Goal: Task Accomplishment & Management: Use online tool/utility

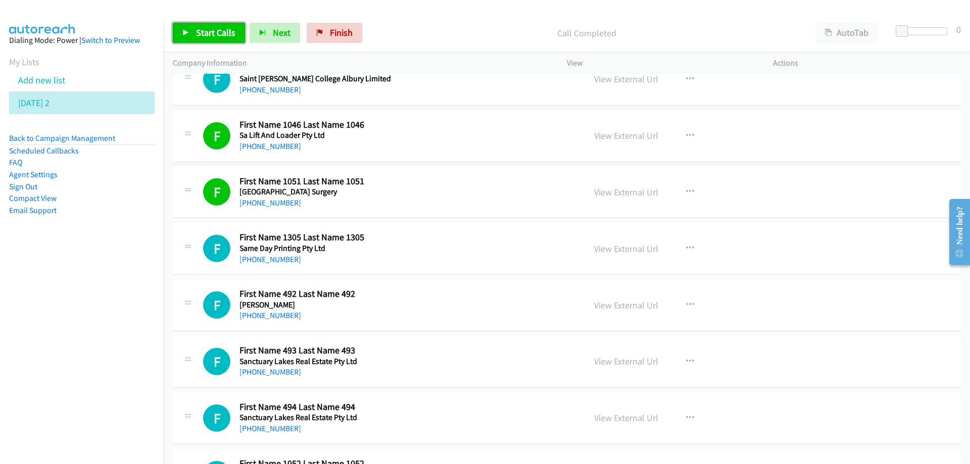
click at [197, 33] on span "Start Calls" at bounding box center [215, 33] width 39 height 12
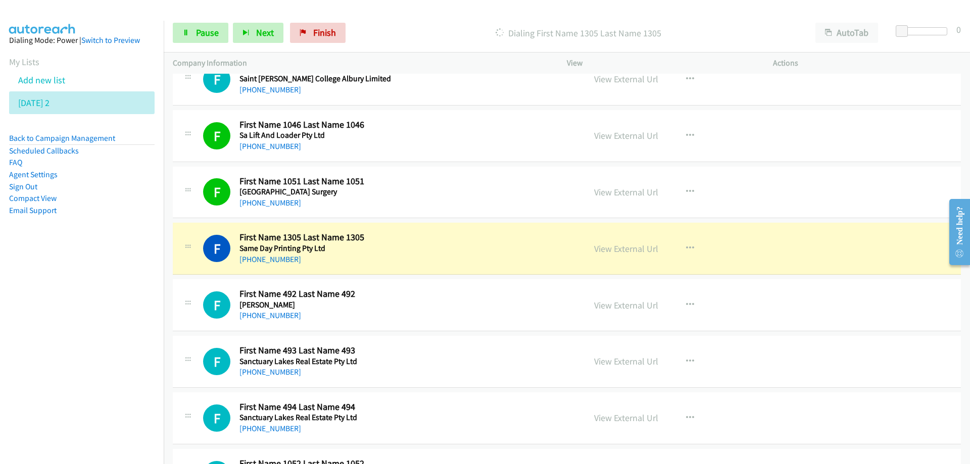
scroll to position [3890, 0]
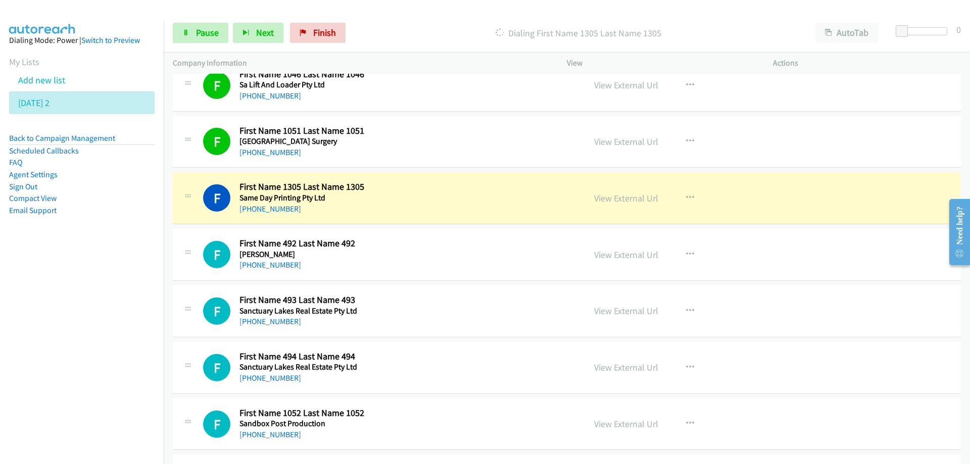
drag, startPoint x: 451, startPoint y: 209, endPoint x: 587, endPoint y: 190, distance: 137.6
click at [208, 31] on span "Pause" at bounding box center [207, 33] width 23 height 12
click at [616, 198] on link "View External Url" at bounding box center [626, 198] width 64 height 12
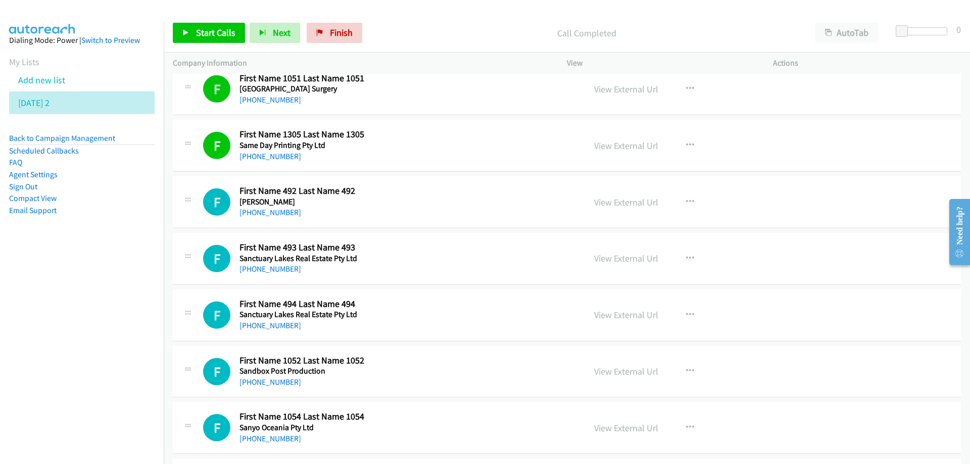
scroll to position [3991, 0]
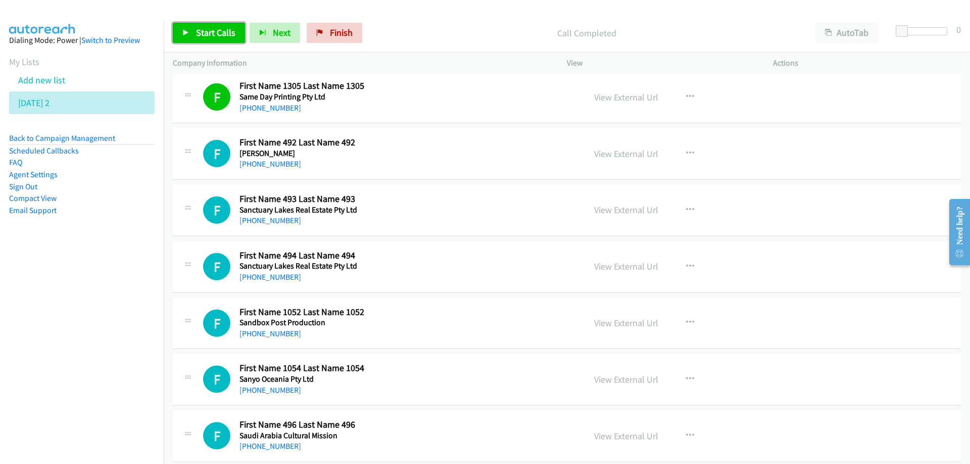
click at [219, 30] on span "Start Calls" at bounding box center [215, 33] width 39 height 12
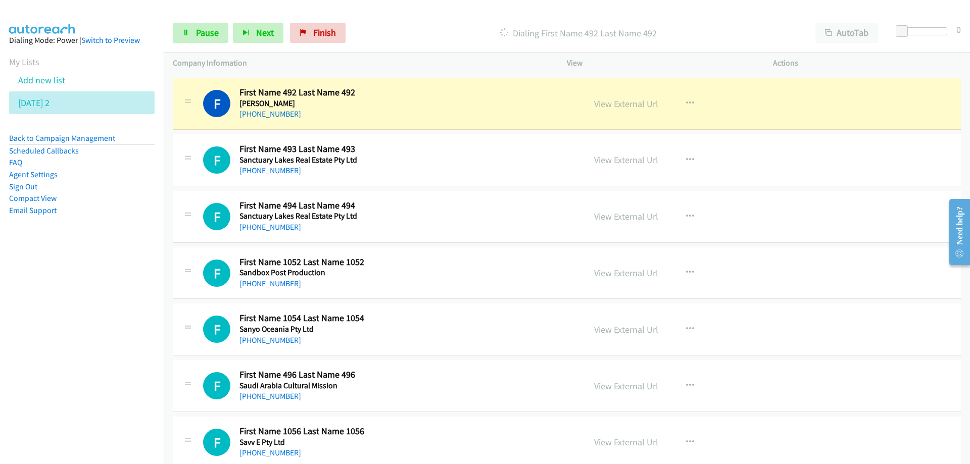
scroll to position [4042, 0]
drag, startPoint x: 431, startPoint y: 103, endPoint x: 477, endPoint y: 103, distance: 45.5
click at [431, 103] on h5 "[PERSON_NAME]" at bounding box center [343, 103] width 209 height 10
click at [625, 104] on link "View External Url" at bounding box center [626, 104] width 64 height 12
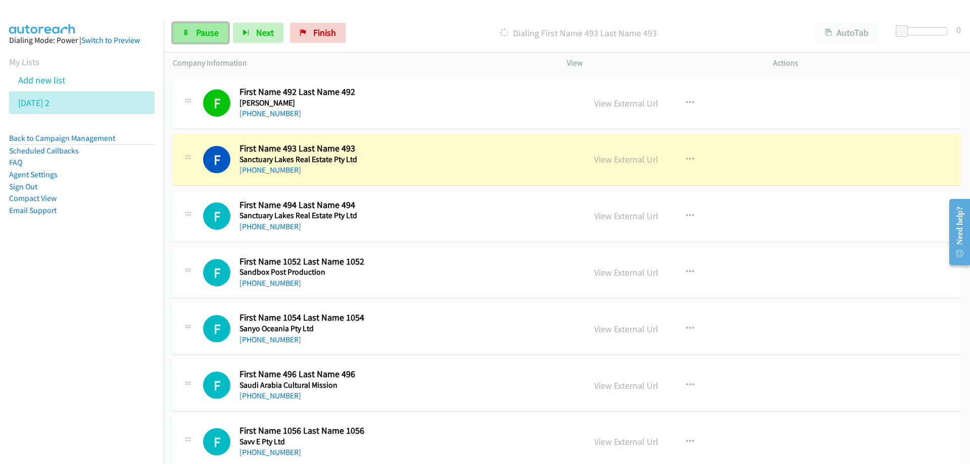
click at [197, 41] on link "Pause" at bounding box center [201, 33] width 56 height 20
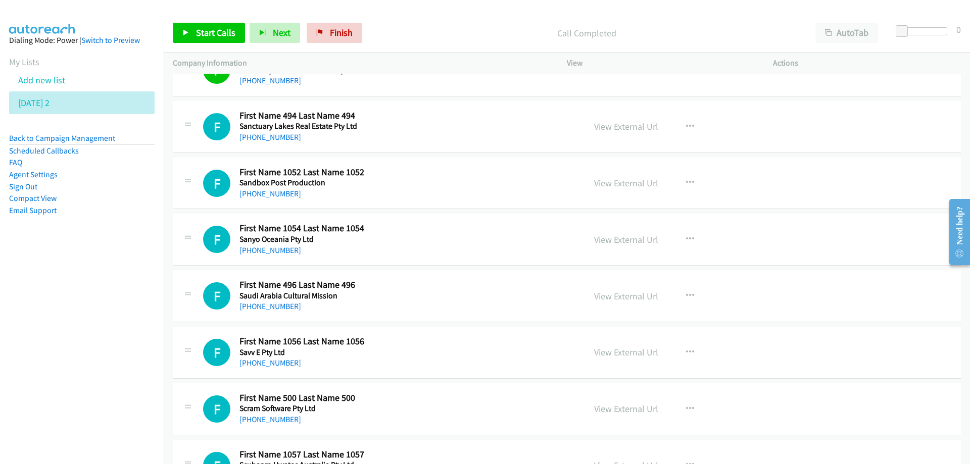
scroll to position [4143, 0]
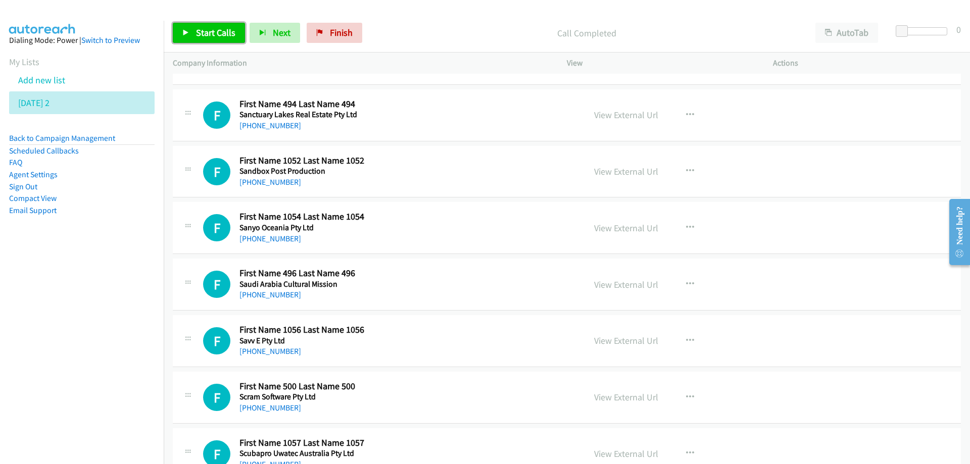
click at [220, 33] on span "Start Calls" at bounding box center [215, 33] width 39 height 12
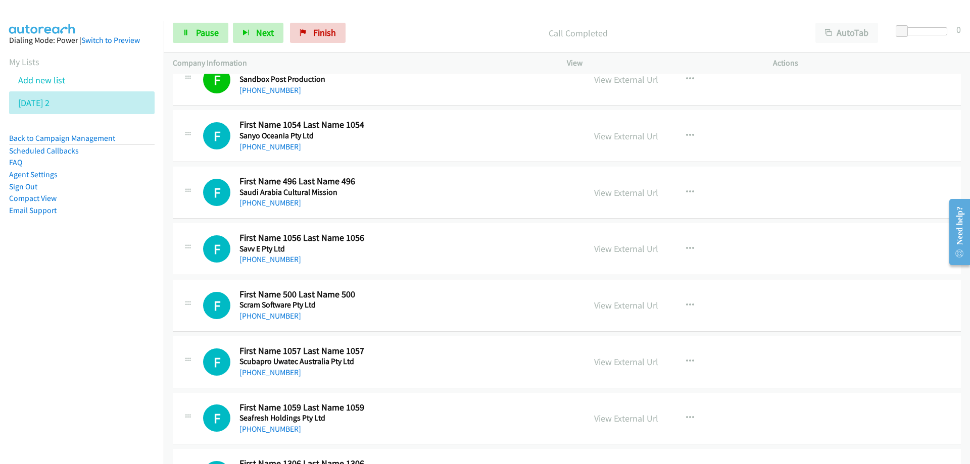
scroll to position [4244, 0]
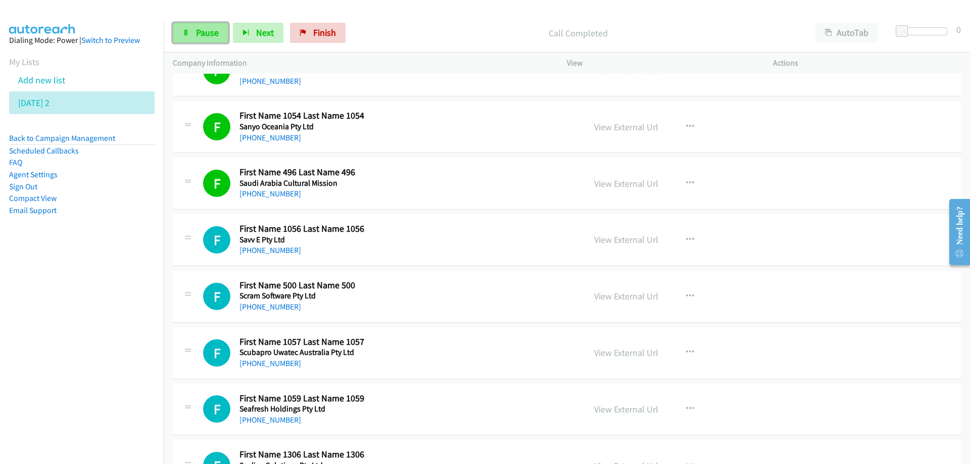
click at [214, 26] on link "Pause" at bounding box center [201, 33] width 56 height 20
click at [438, 190] on div "[PHONE_NUMBER]" at bounding box center [343, 194] width 209 height 12
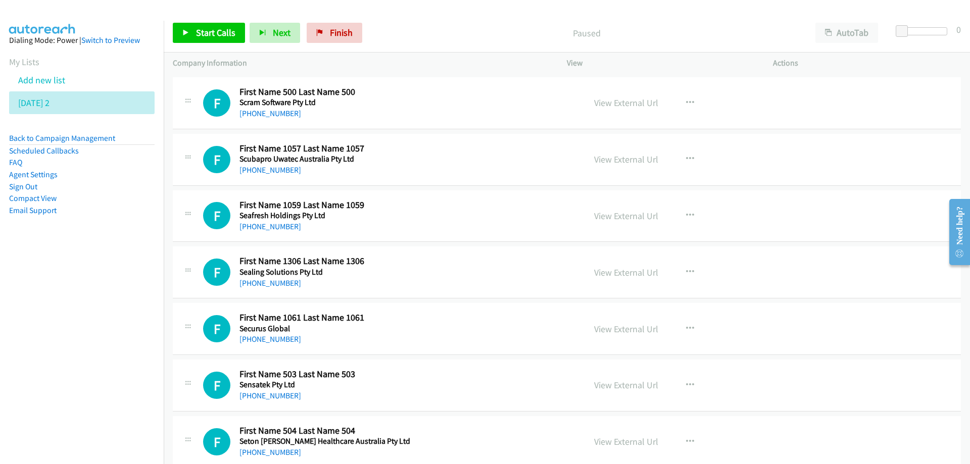
scroll to position [4446, 0]
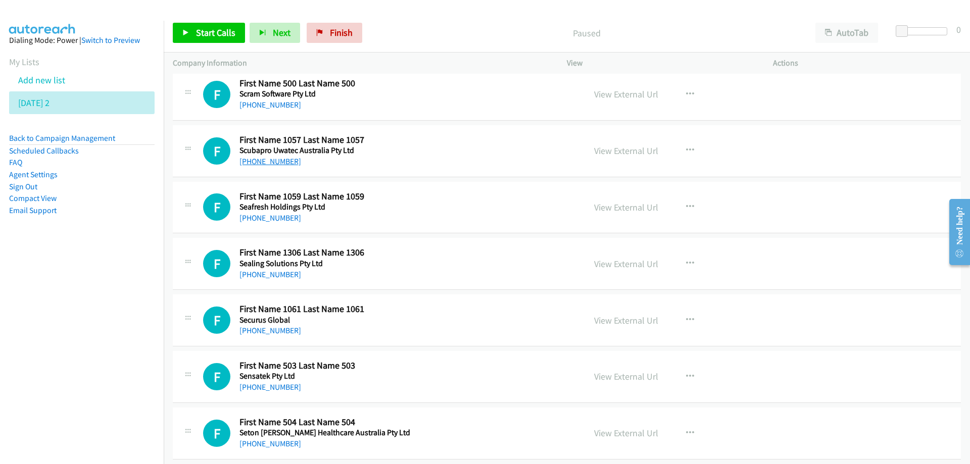
click at [259, 163] on link "[PHONE_NUMBER]" at bounding box center [270, 162] width 62 height 10
drag, startPoint x: 511, startPoint y: 148, endPoint x: 607, endPoint y: 156, distance: 96.3
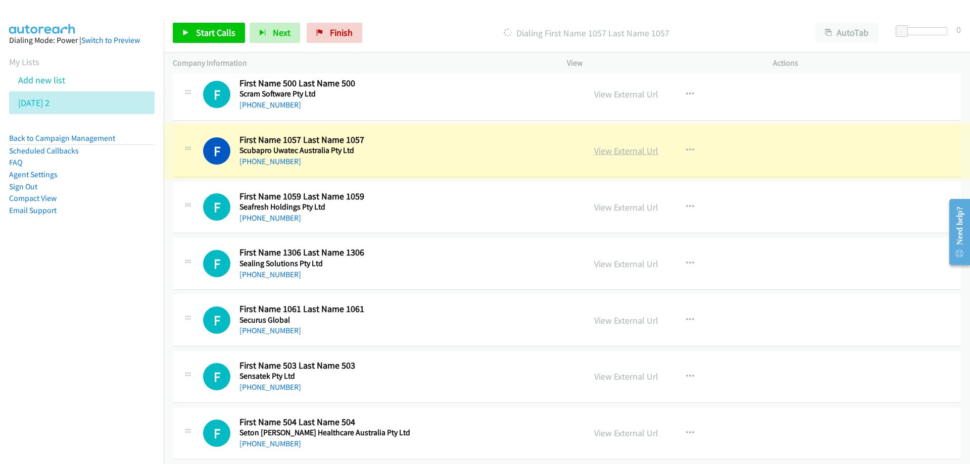
click at [612, 155] on link "View External Url" at bounding box center [626, 151] width 64 height 12
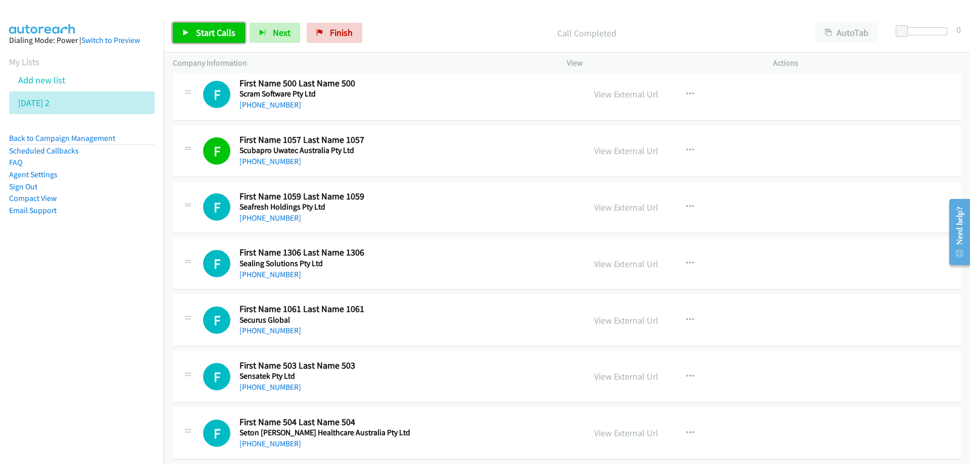
click at [215, 33] on span "Start Calls" at bounding box center [215, 33] width 39 height 12
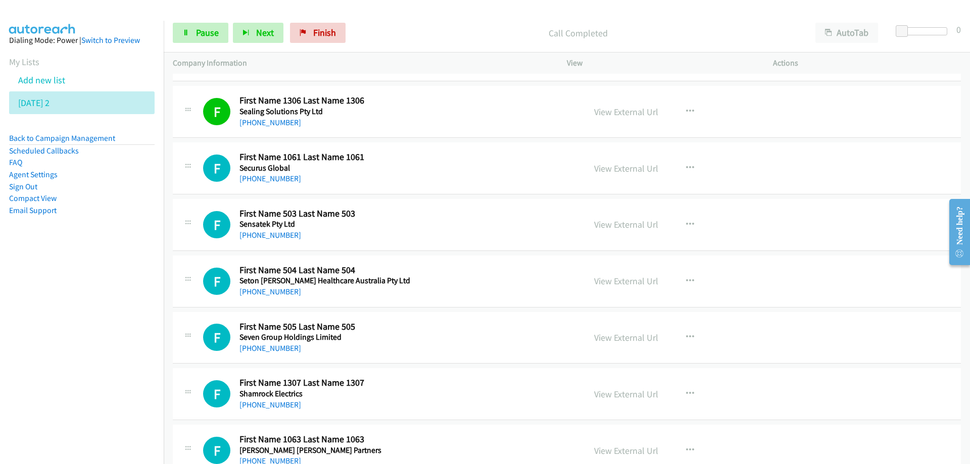
scroll to position [4648, 0]
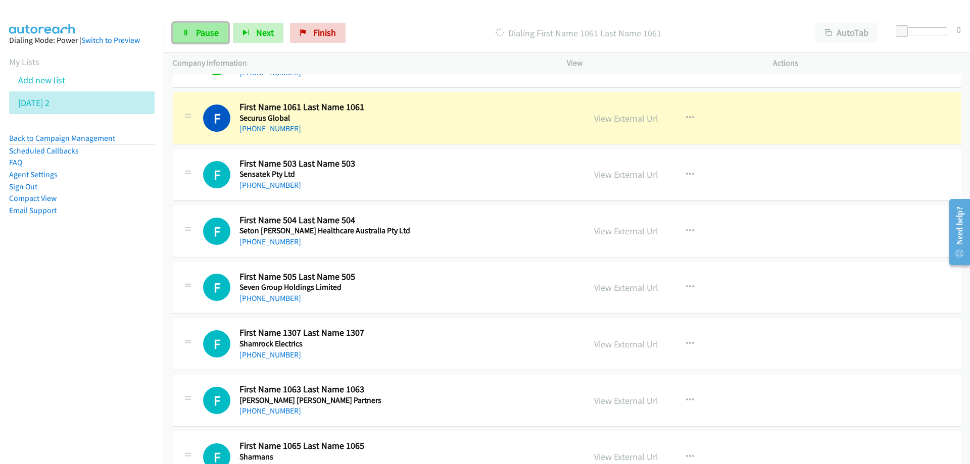
click at [207, 40] on link "Pause" at bounding box center [201, 33] width 56 height 20
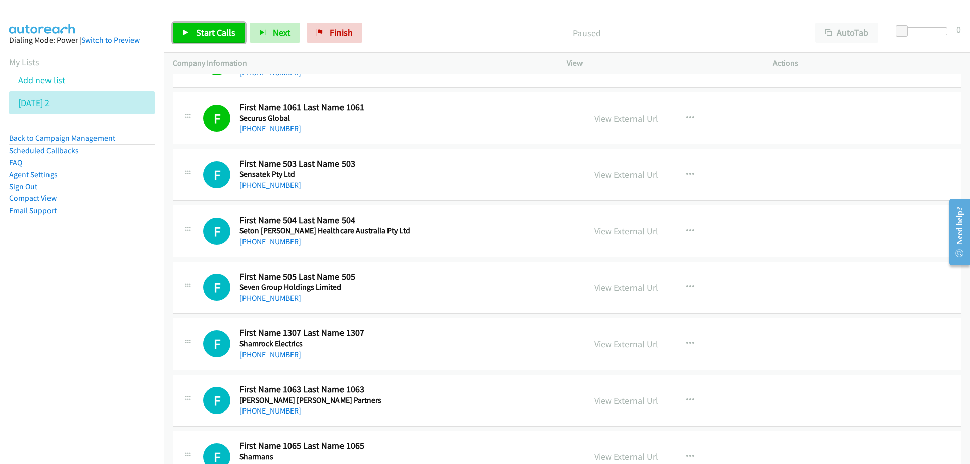
click at [212, 33] on span "Start Calls" at bounding box center [215, 33] width 39 height 12
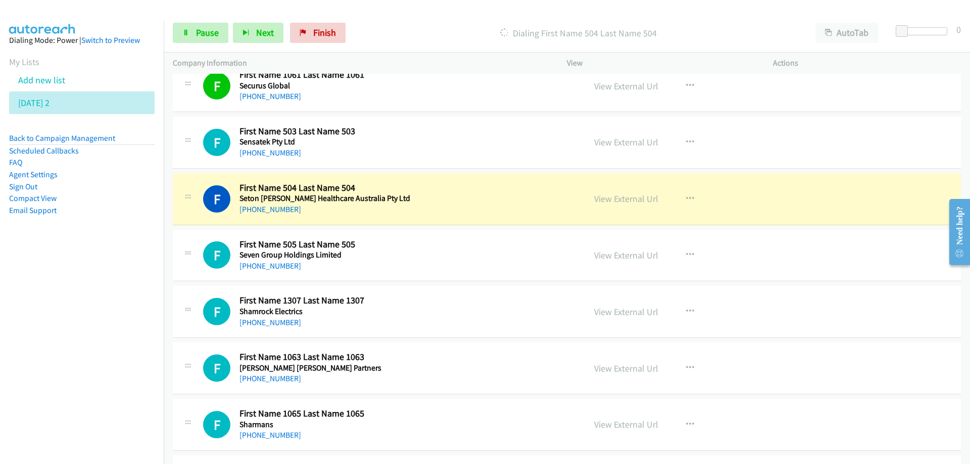
scroll to position [4699, 0]
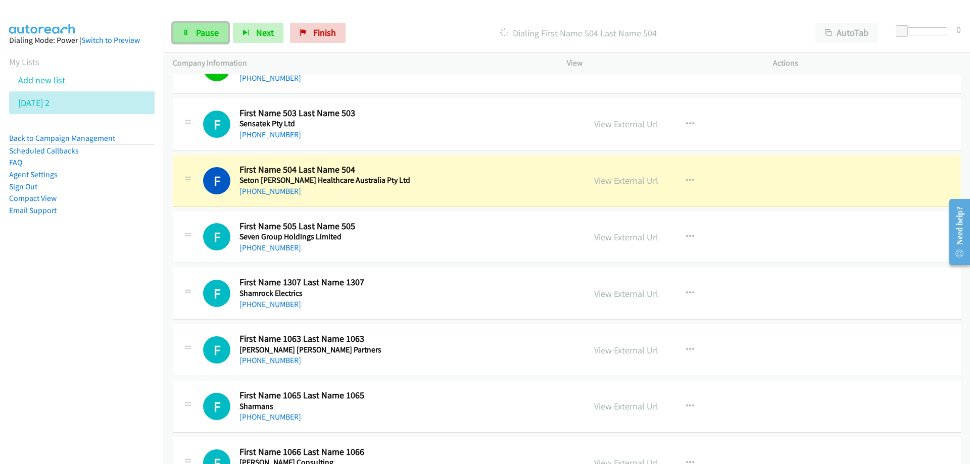
click at [190, 30] on link "Pause" at bounding box center [201, 33] width 56 height 20
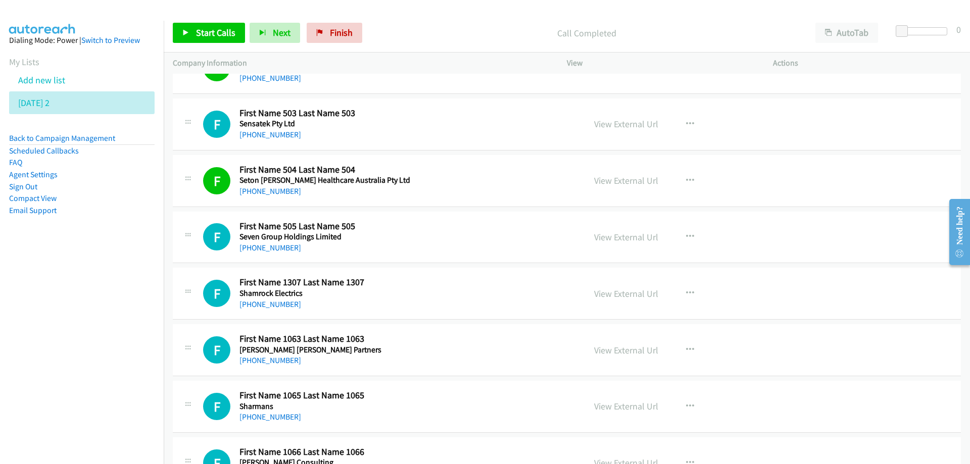
scroll to position [4749, 0]
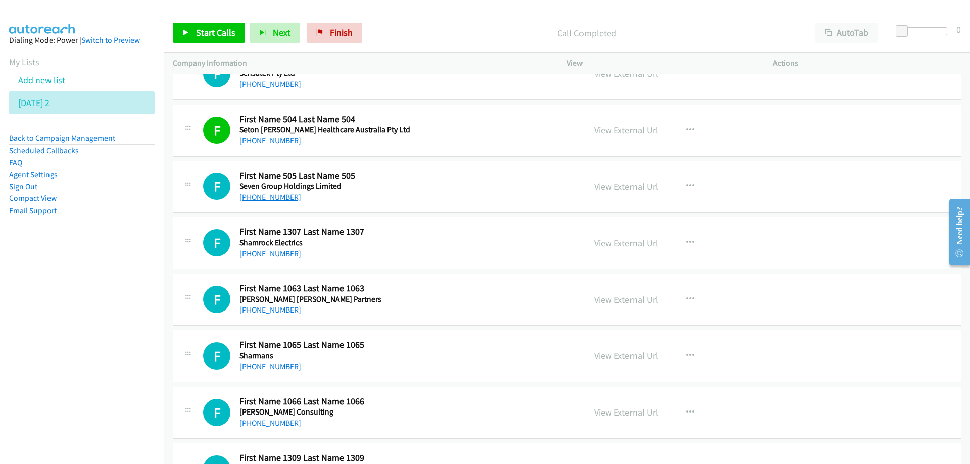
click at [275, 198] on link "[PHONE_NUMBER]" at bounding box center [270, 197] width 62 height 10
click at [510, 175] on div "F Callback Scheduled First Name 505 Last Name 505 Seven Group Holdings Limited …" at bounding box center [389, 186] width 373 height 33
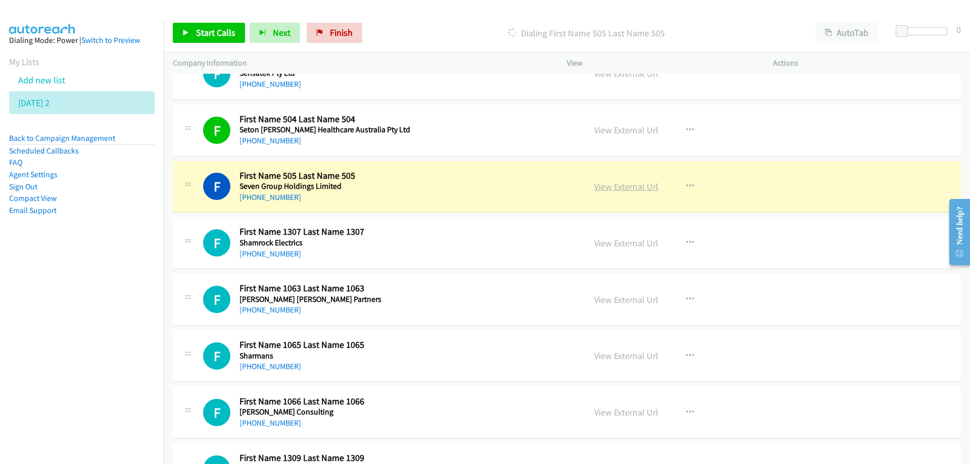
click at [625, 187] on link "View External Url" at bounding box center [626, 187] width 64 height 12
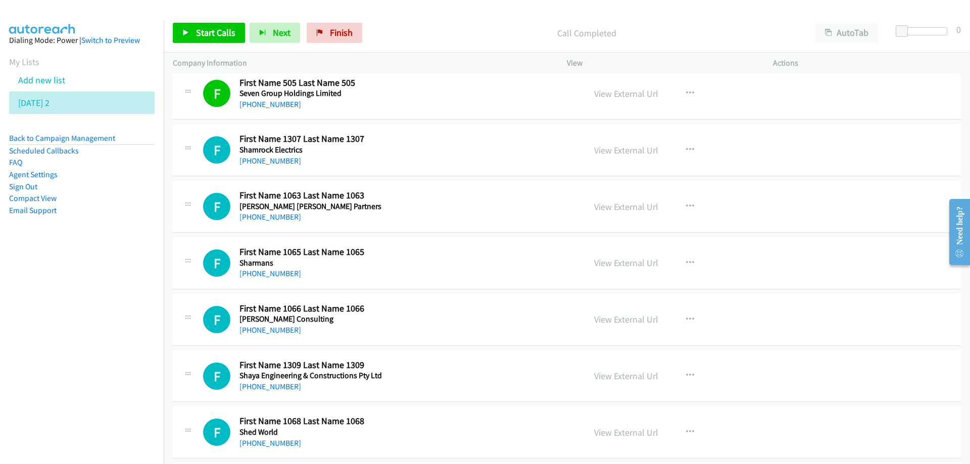
scroll to position [4850, 0]
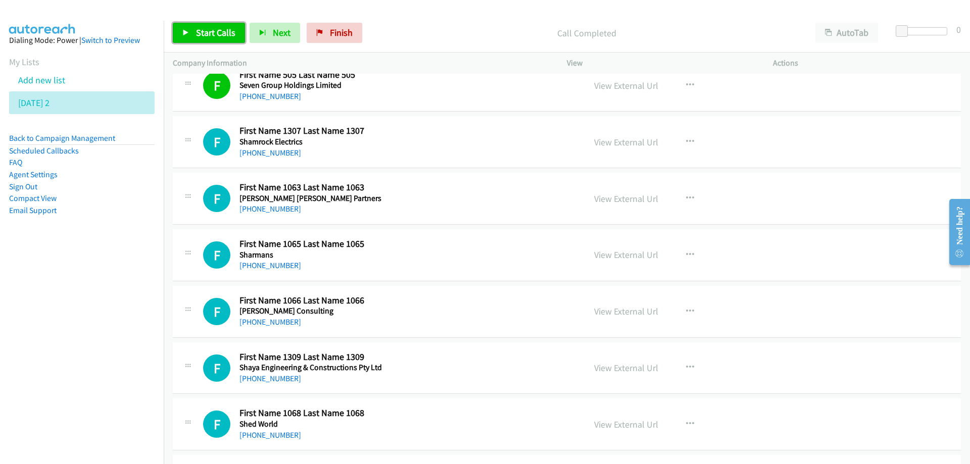
click at [225, 28] on span "Start Calls" at bounding box center [215, 33] width 39 height 12
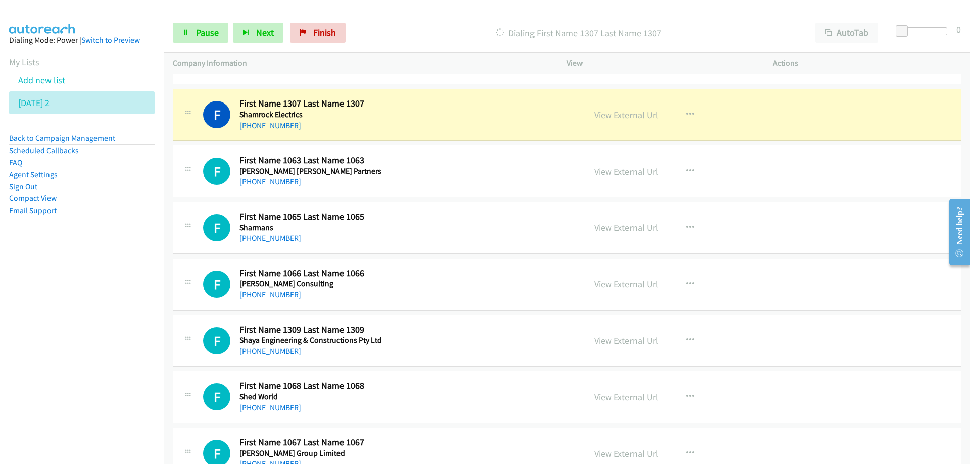
scroll to position [4901, 0]
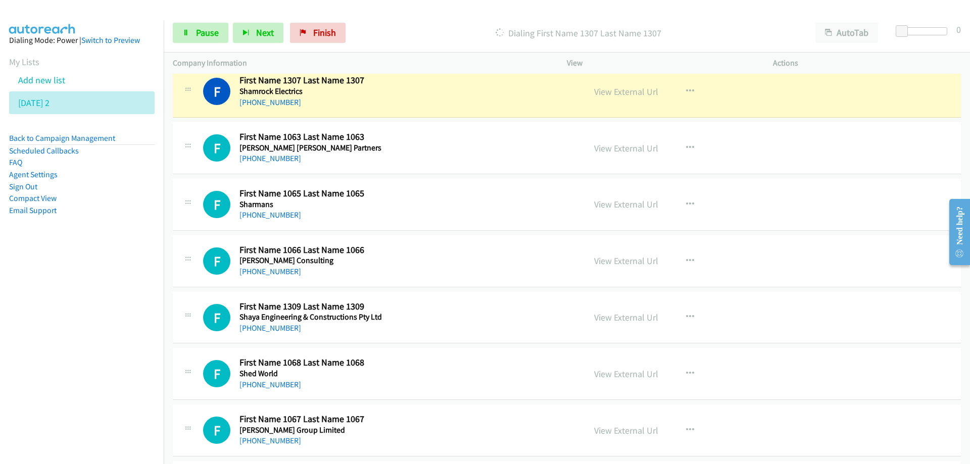
click at [439, 98] on div "[PHONE_NUMBER]" at bounding box center [343, 103] width 209 height 12
click at [616, 90] on link "View External Url" at bounding box center [626, 92] width 64 height 12
click at [421, 97] on div "[PHONE_NUMBER]" at bounding box center [343, 103] width 209 height 12
click at [207, 32] on span "Pause" at bounding box center [207, 33] width 23 height 12
click at [436, 87] on h5 "Shamrock Electrics" at bounding box center [343, 91] width 209 height 10
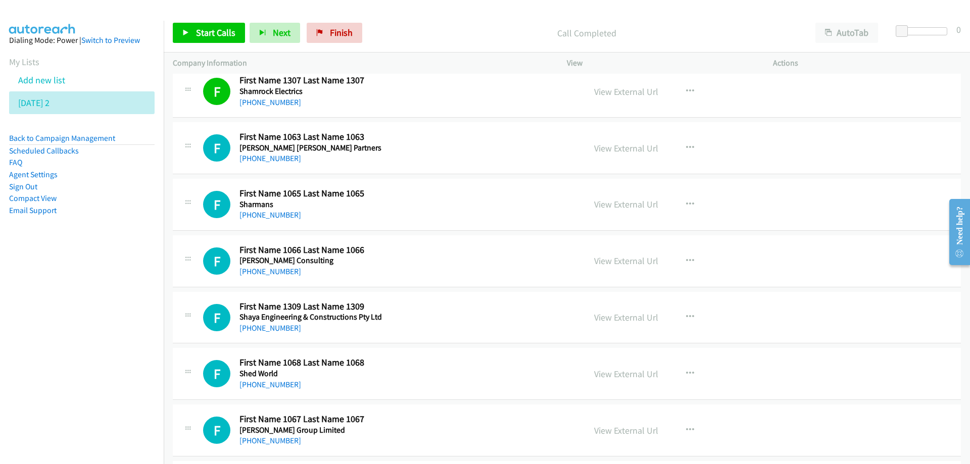
scroll to position [4951, 0]
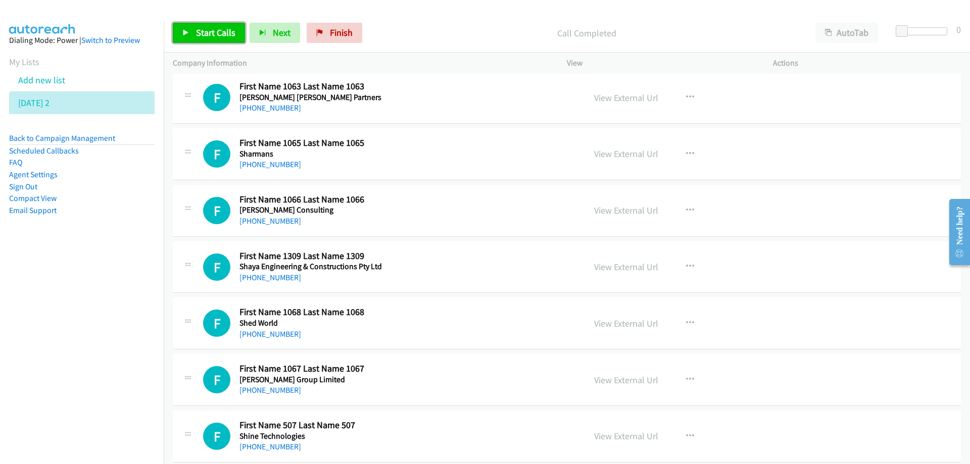
click at [213, 32] on span "Start Calls" at bounding box center [215, 33] width 39 height 12
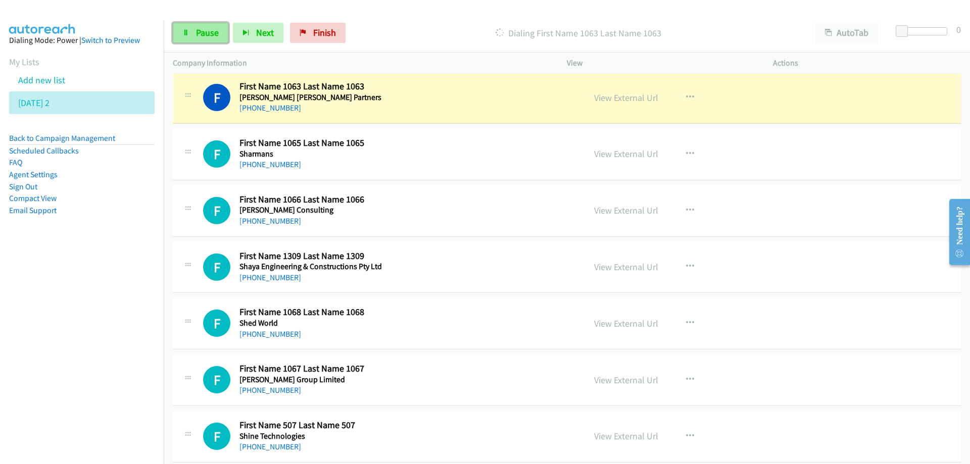
click at [203, 38] on span "Pause" at bounding box center [207, 33] width 23 height 12
click at [602, 93] on link "View External Url" at bounding box center [626, 98] width 64 height 12
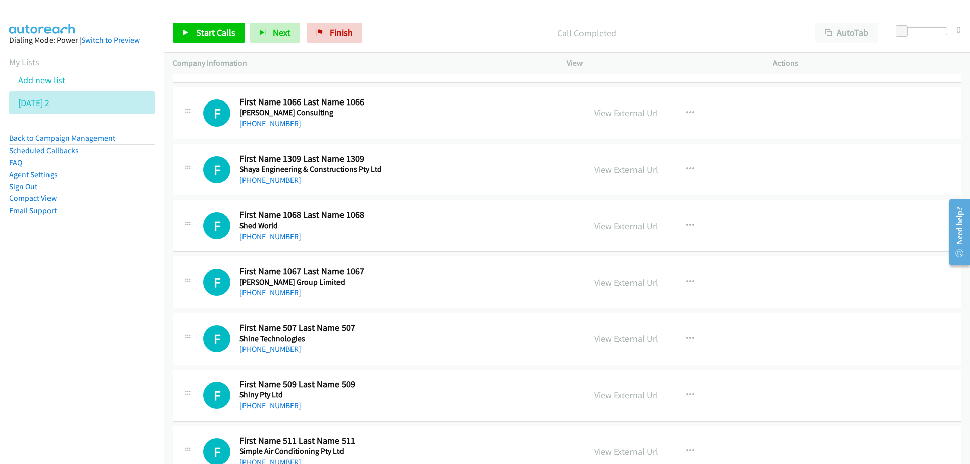
scroll to position [5052, 0]
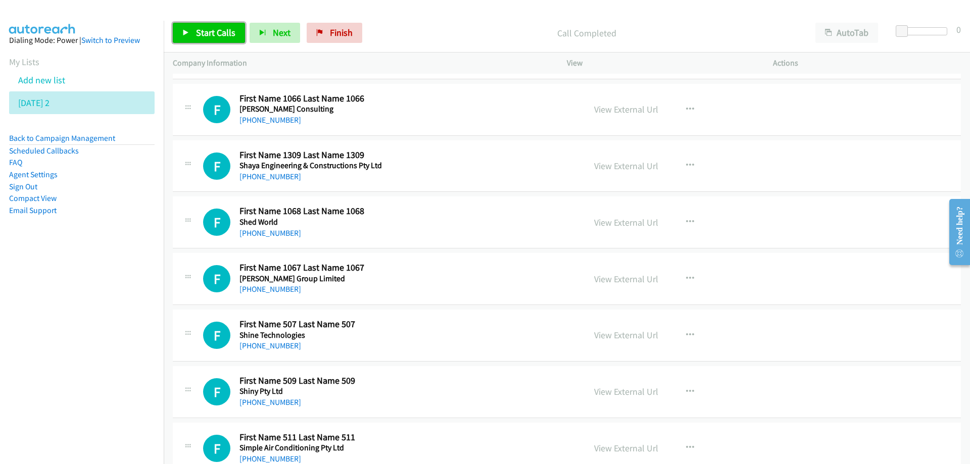
click at [212, 28] on span "Start Calls" at bounding box center [215, 33] width 39 height 12
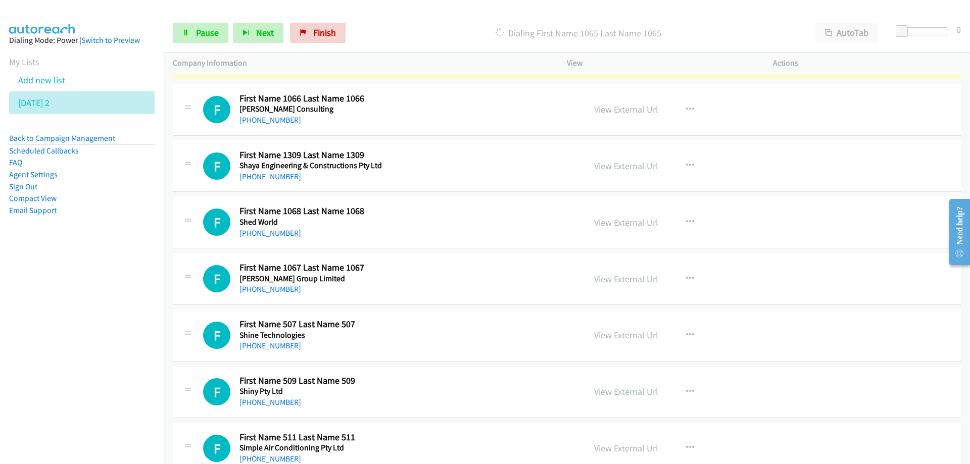
scroll to position [4951, 0]
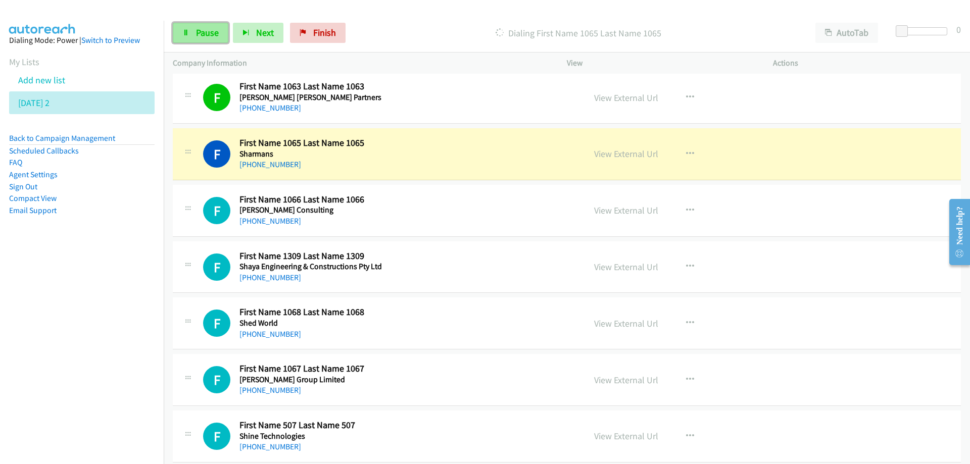
click at [206, 28] on span "Pause" at bounding box center [207, 33] width 23 height 12
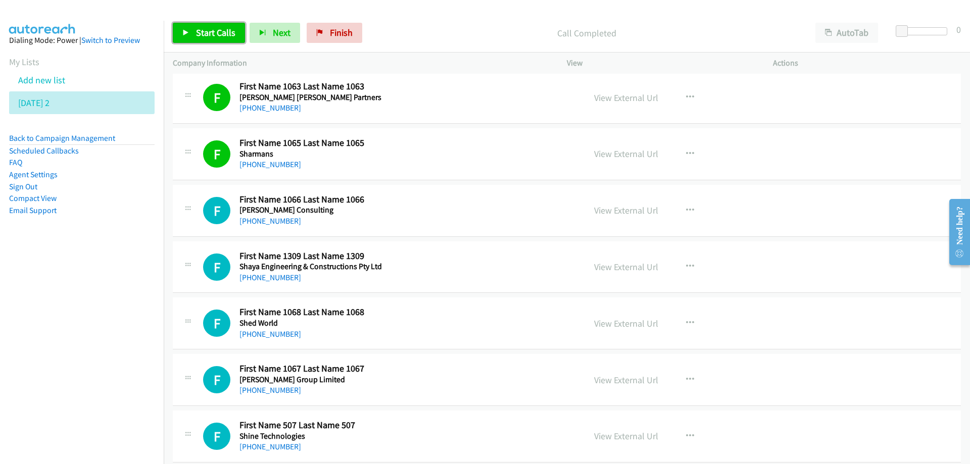
click at [208, 31] on span "Start Calls" at bounding box center [215, 33] width 39 height 12
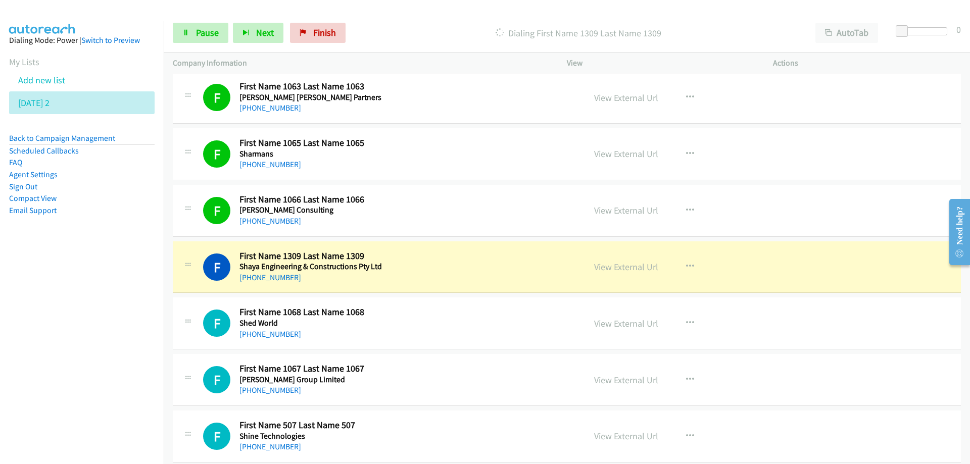
click at [469, 263] on div "F Callback Scheduled First Name 1309 Last Name 1309 Shaya Engineering & Constru…" at bounding box center [389, 267] width 373 height 33
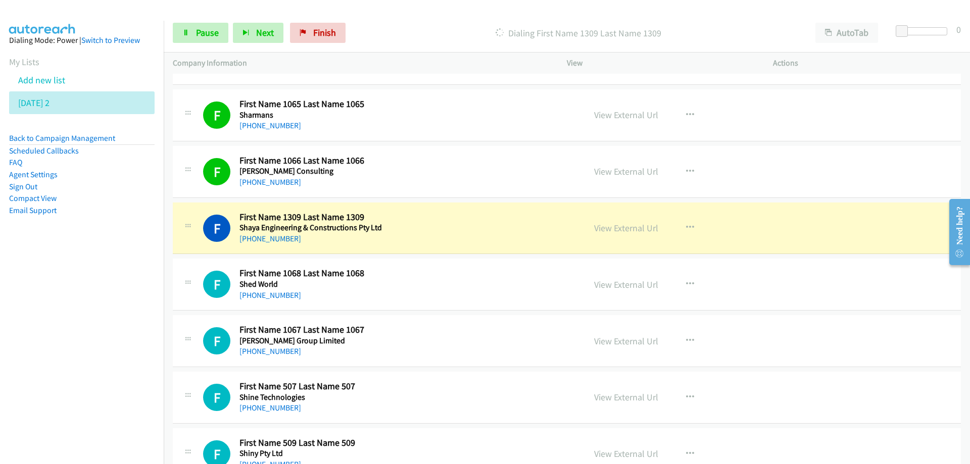
scroll to position [5002, 0]
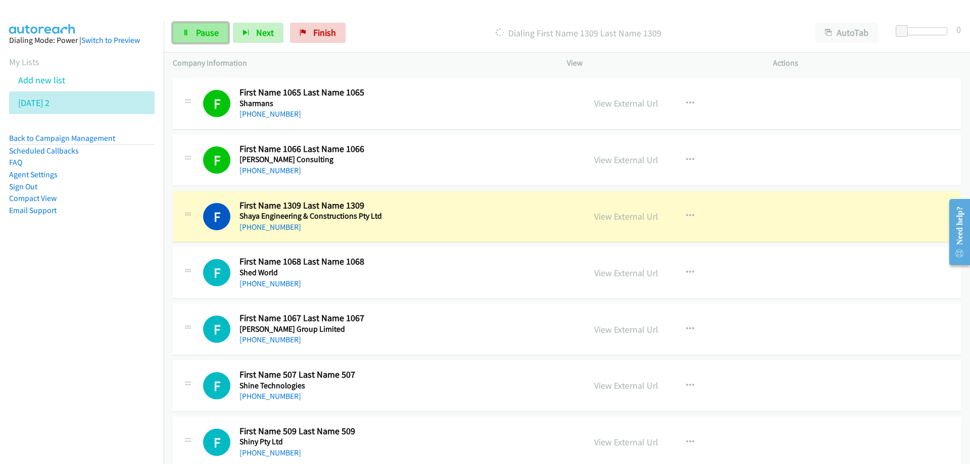
click at [200, 30] on span "Pause" at bounding box center [207, 33] width 23 height 12
click at [470, 217] on div "F Callback Scheduled First Name 1309 Last Name 1309 Shaya Engineering & Constru…" at bounding box center [389, 216] width 373 height 33
click at [620, 214] on link "View External Url" at bounding box center [626, 217] width 64 height 12
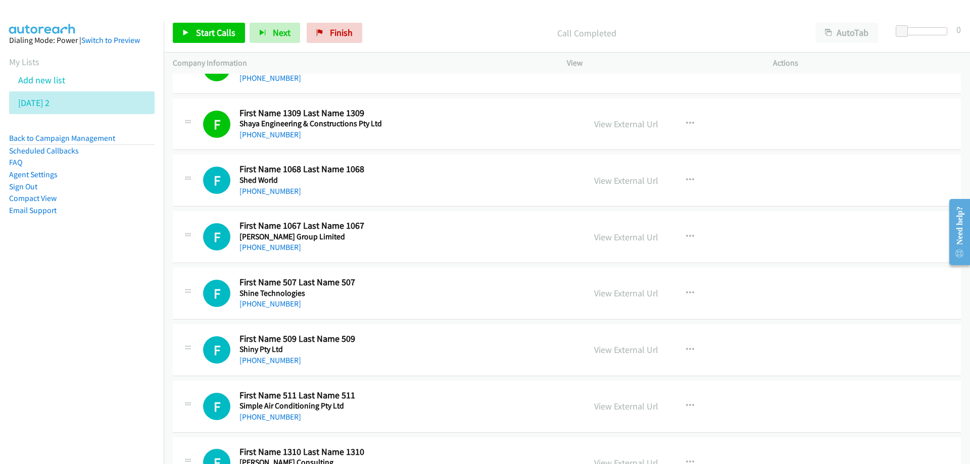
scroll to position [5153, 0]
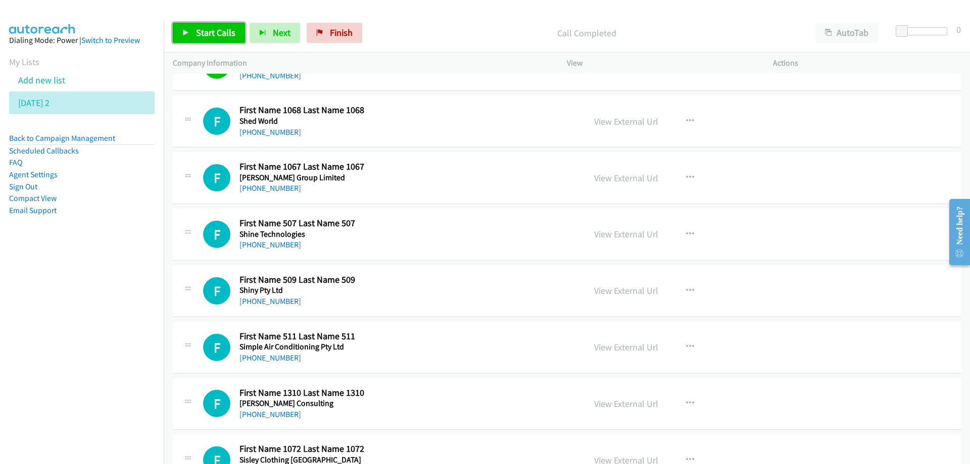
click at [216, 33] on span "Start Calls" at bounding box center [215, 33] width 39 height 12
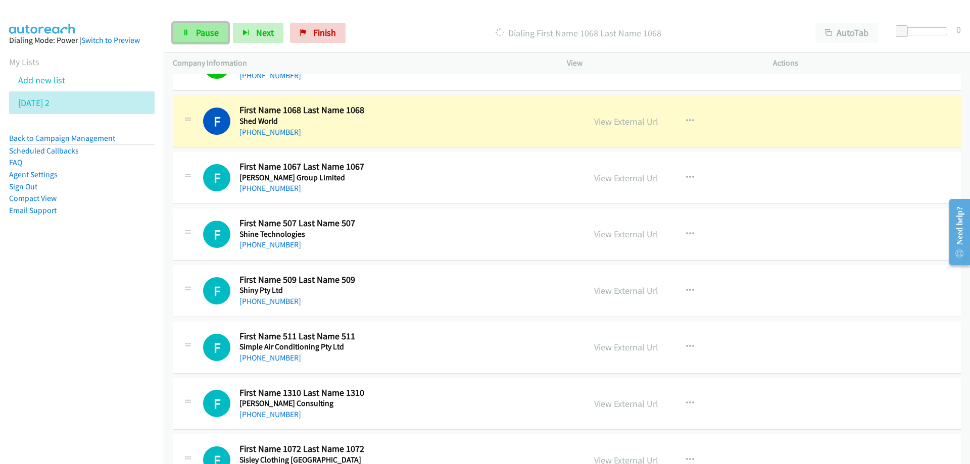
click at [215, 33] on span "Pause" at bounding box center [207, 33] width 23 height 12
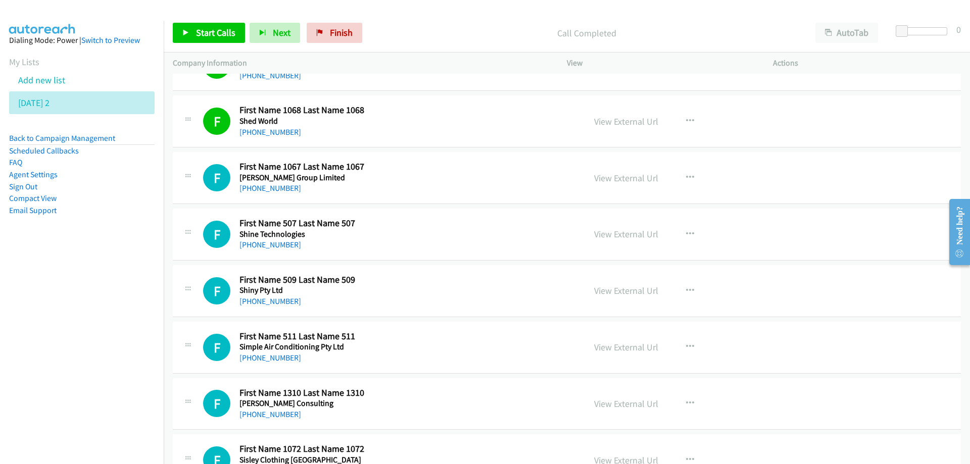
click at [449, 225] on div "F Callback Scheduled First Name 507 Last Name 507 Shine Technologies Australia/…" at bounding box center [389, 234] width 373 height 33
click at [199, 22] on div "Start Calls Pause Next Finish Call Completed AutoTab AutoTab 0" at bounding box center [567, 33] width 806 height 39
click at [217, 36] on span "Start Calls" at bounding box center [215, 33] width 39 height 12
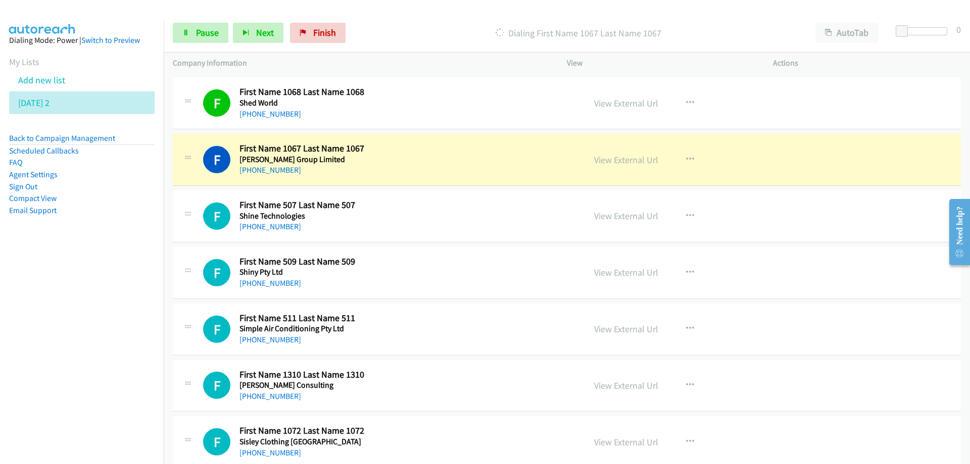
scroll to position [5204, 0]
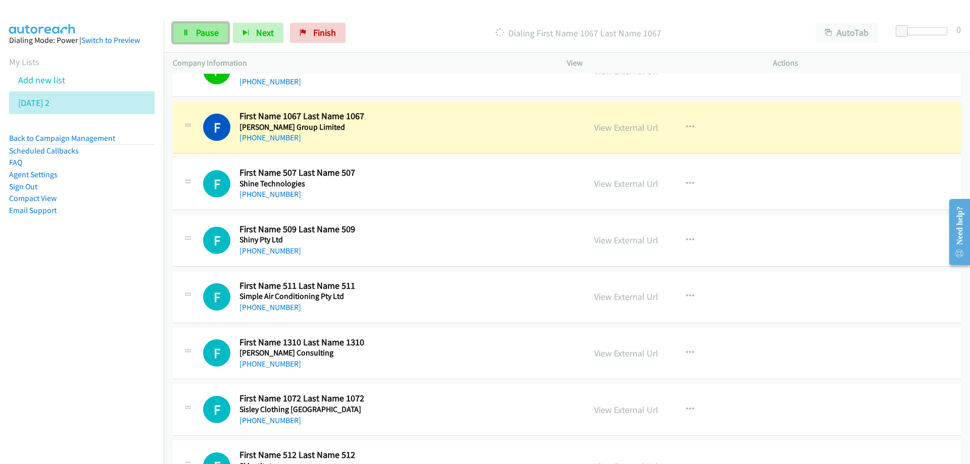
click at [211, 33] on span "Pause" at bounding box center [207, 33] width 23 height 12
click at [491, 116] on div "F Callback Scheduled First Name 1067 Last Name 1067 Sherman Group Limited Austr…" at bounding box center [389, 127] width 373 height 33
click at [612, 133] on link "View External Url" at bounding box center [626, 128] width 64 height 12
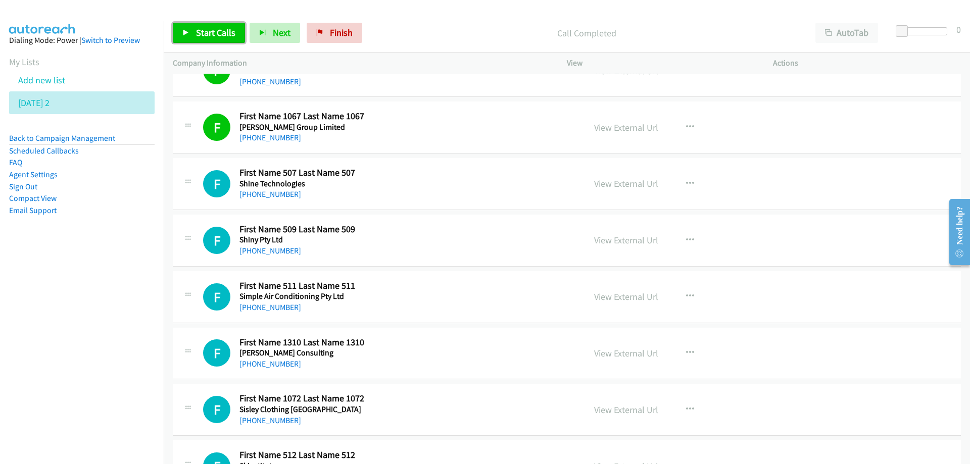
click at [220, 35] on span "Start Calls" at bounding box center [215, 33] width 39 height 12
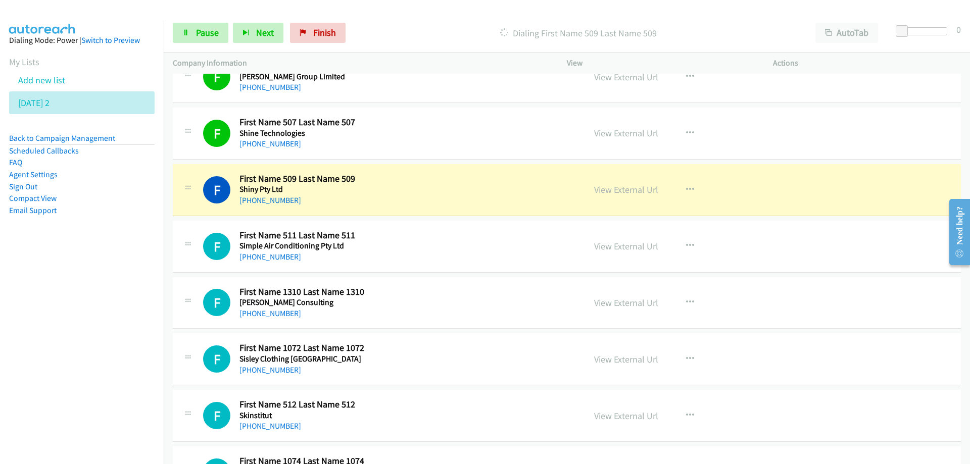
scroll to position [5305, 0]
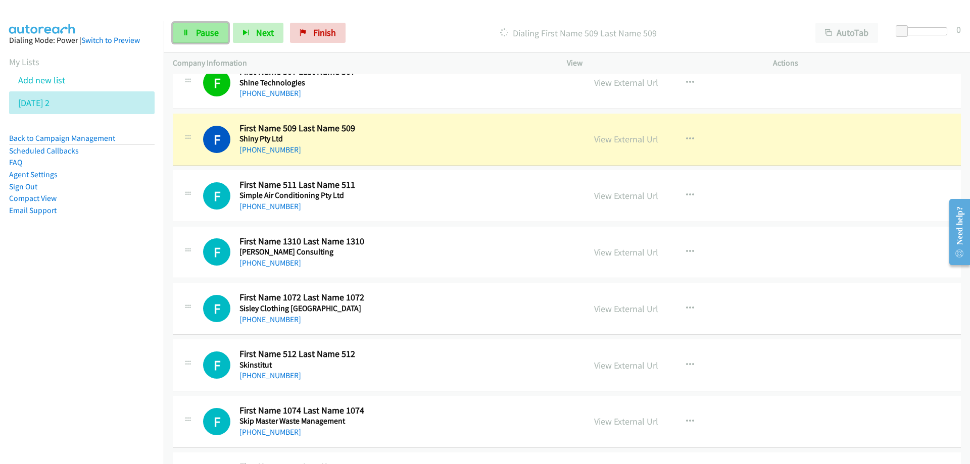
click at [200, 36] on span "Pause" at bounding box center [207, 33] width 23 height 12
click at [423, 137] on h5 "Shiny Pty Ltd" at bounding box center [343, 139] width 209 height 10
click at [598, 142] on link "View External Url" at bounding box center [626, 139] width 64 height 12
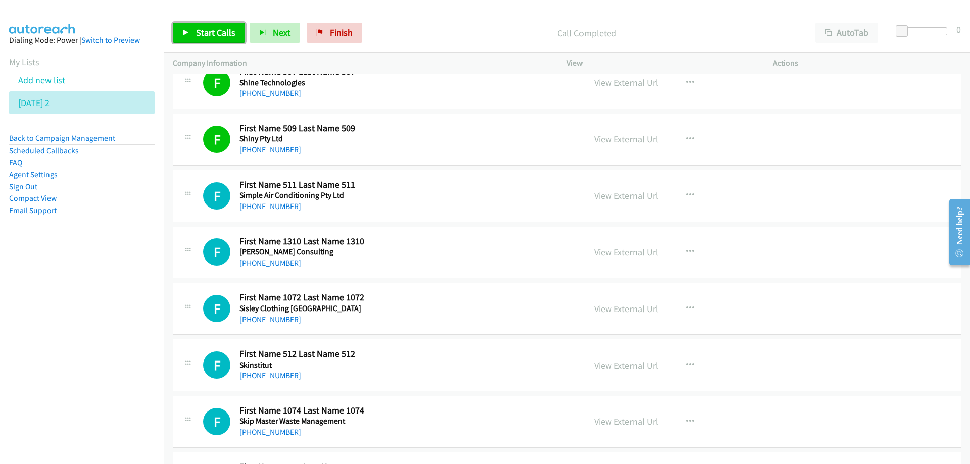
click at [209, 32] on span "Start Calls" at bounding box center [215, 33] width 39 height 12
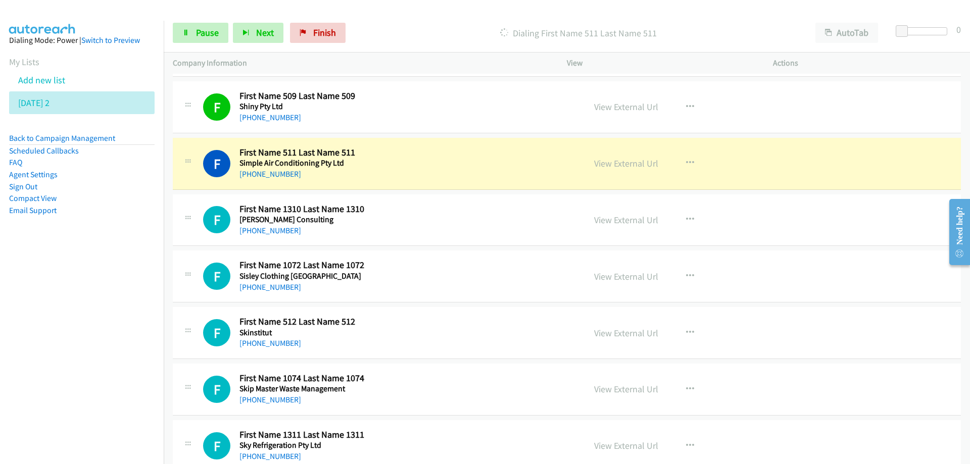
scroll to position [5356, 0]
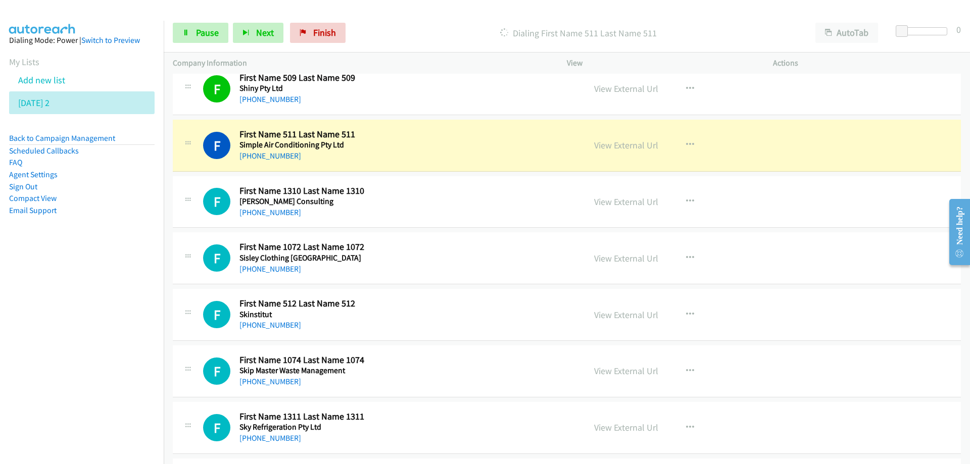
click at [458, 136] on div "F Callback Scheduled First Name 511 Last Name 511 Simple Air Conditioning Pty L…" at bounding box center [389, 145] width 373 height 33
click at [203, 29] on span "Pause" at bounding box center [207, 33] width 23 height 12
drag, startPoint x: 514, startPoint y: 153, endPoint x: 608, endPoint y: 153, distance: 93.5
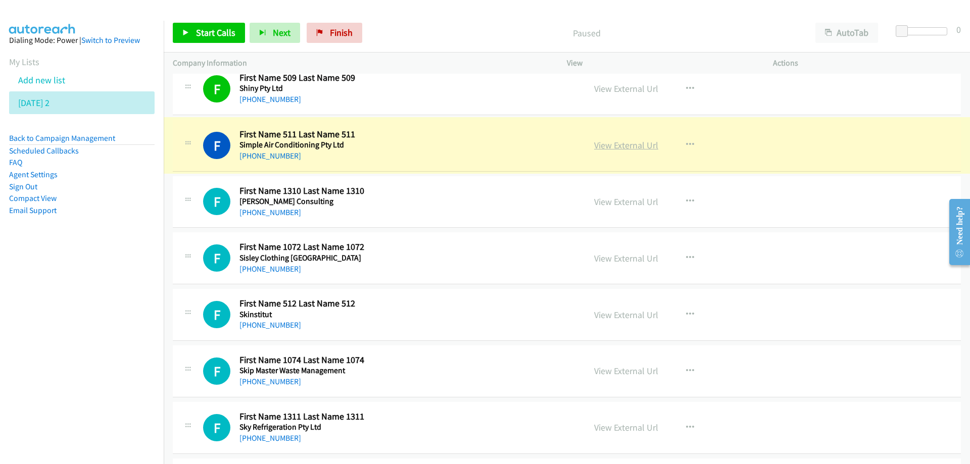
click at [611, 147] on link "View External Url" at bounding box center [626, 145] width 64 height 12
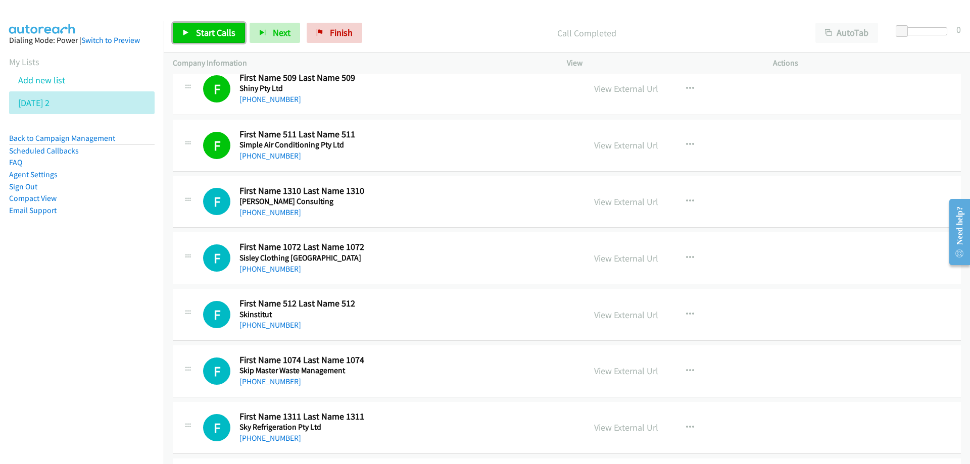
click at [213, 27] on span "Start Calls" at bounding box center [215, 33] width 39 height 12
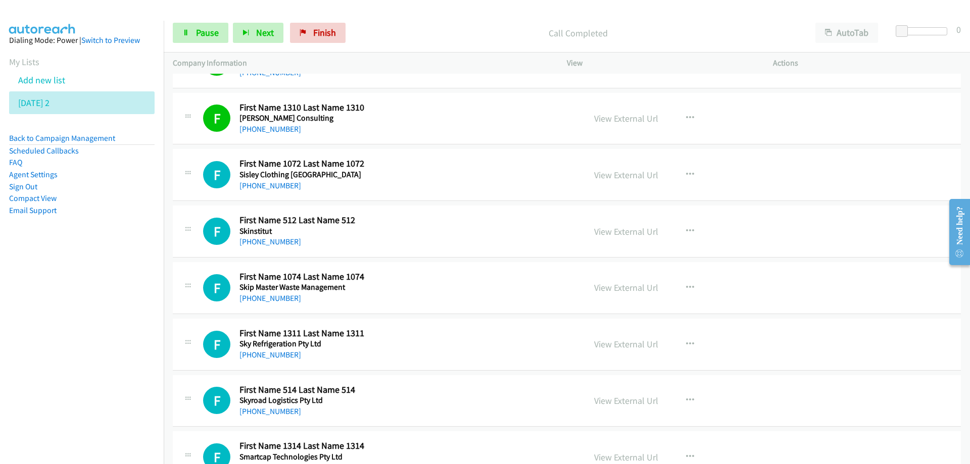
scroll to position [5457, 0]
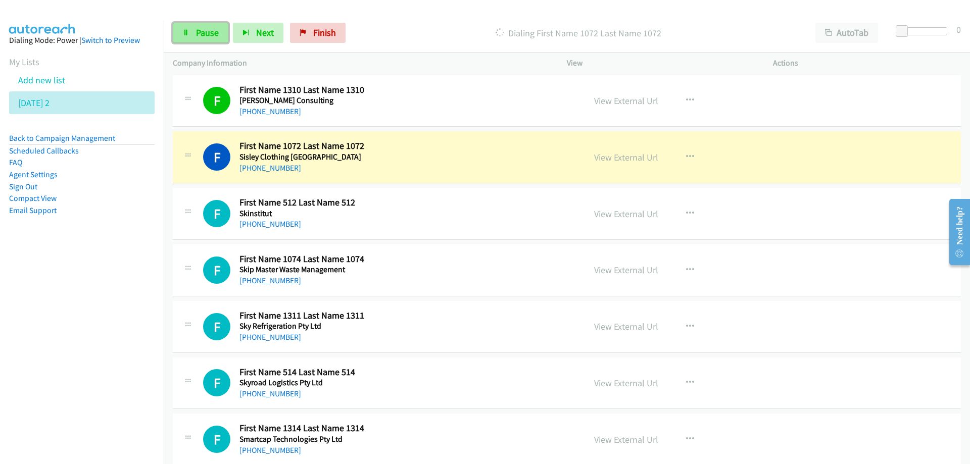
click at [206, 28] on span "Pause" at bounding box center [207, 33] width 23 height 12
click at [451, 161] on div "F Callback Scheduled First Name 1072 Last Name 1072 Sisley Clothing Australia A…" at bounding box center [389, 156] width 373 height 33
click at [632, 160] on link "View External Url" at bounding box center [626, 158] width 64 height 12
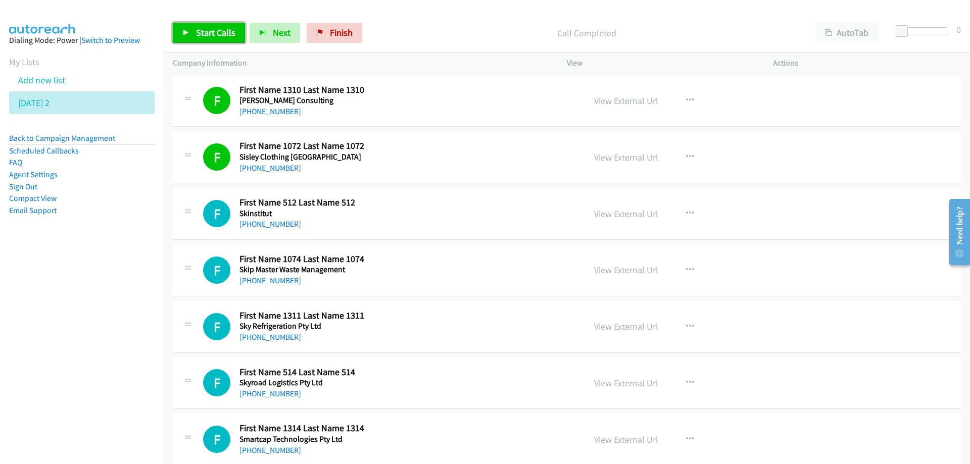
click at [218, 25] on link "Start Calls" at bounding box center [209, 33] width 72 height 20
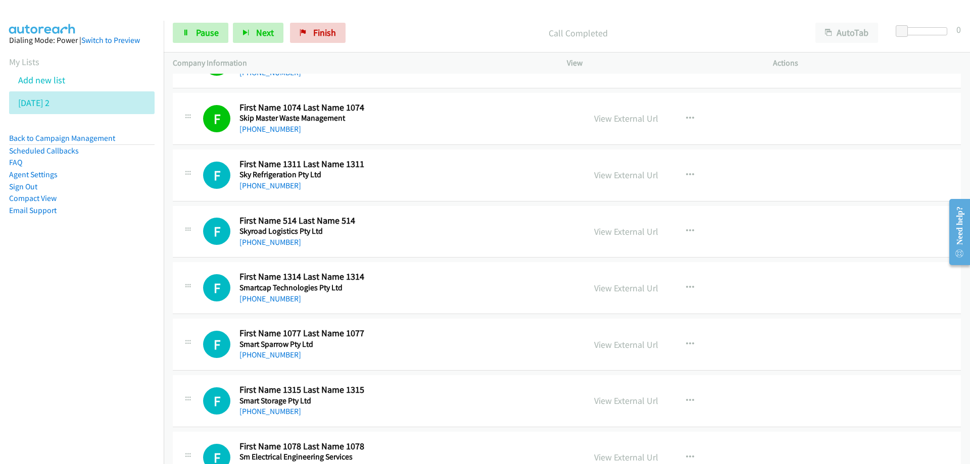
scroll to position [5659, 0]
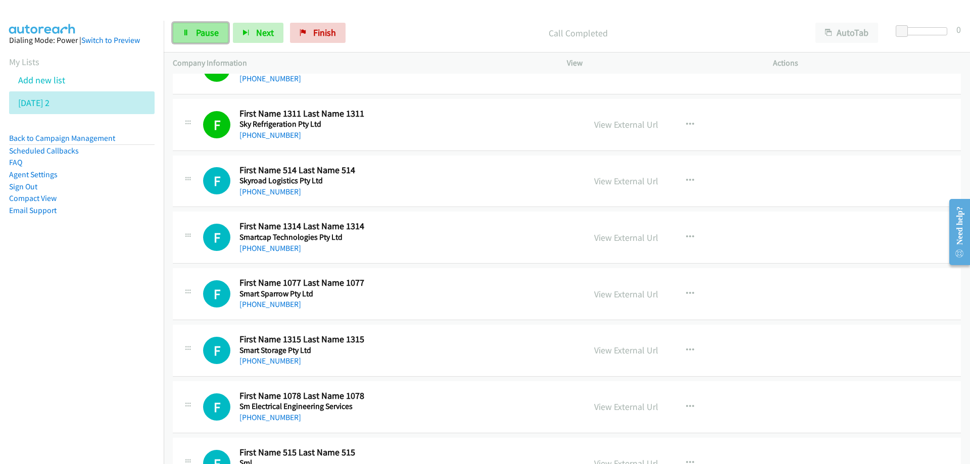
click at [214, 34] on span "Pause" at bounding box center [207, 33] width 23 height 12
click at [480, 117] on div "F Callback Scheduled First Name 1311 Last Name 1311 Sky Refrigeration Pty Ltd A…" at bounding box center [389, 124] width 373 height 33
click at [612, 124] on link "View External Url" at bounding box center [626, 125] width 64 height 12
click at [219, 36] on span "Start Calls" at bounding box center [215, 33] width 39 height 12
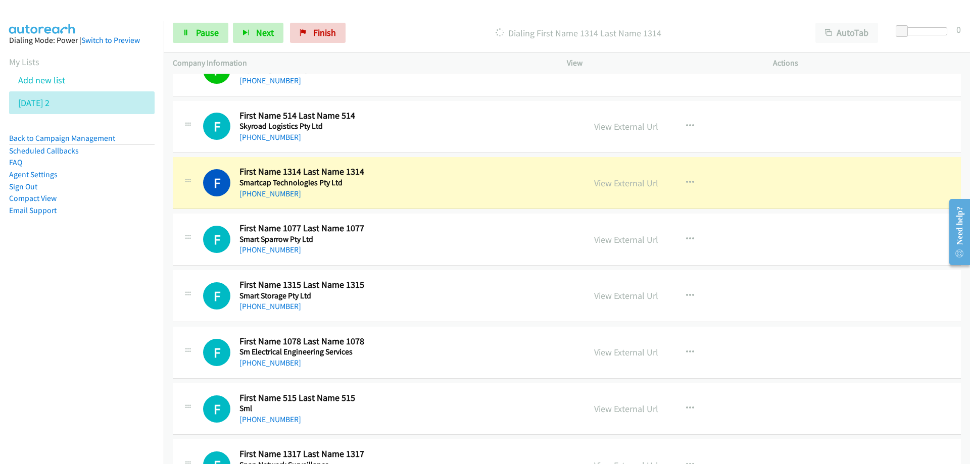
scroll to position [5760, 0]
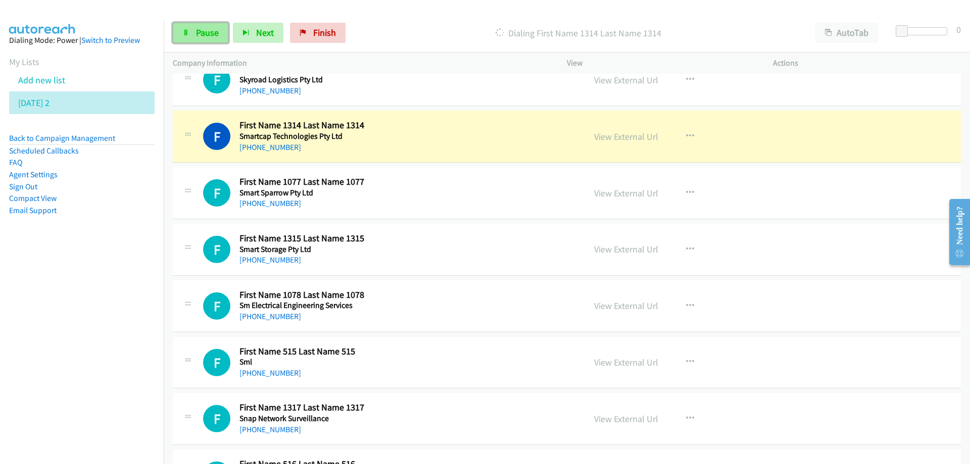
click at [217, 36] on span "Pause" at bounding box center [207, 33] width 23 height 12
click at [485, 132] on div "F Callback Scheduled First Name 1314 Last Name 1314 Smartcap Technologies Pty L…" at bounding box center [389, 136] width 373 height 33
click at [613, 137] on link "View External Url" at bounding box center [626, 137] width 64 height 12
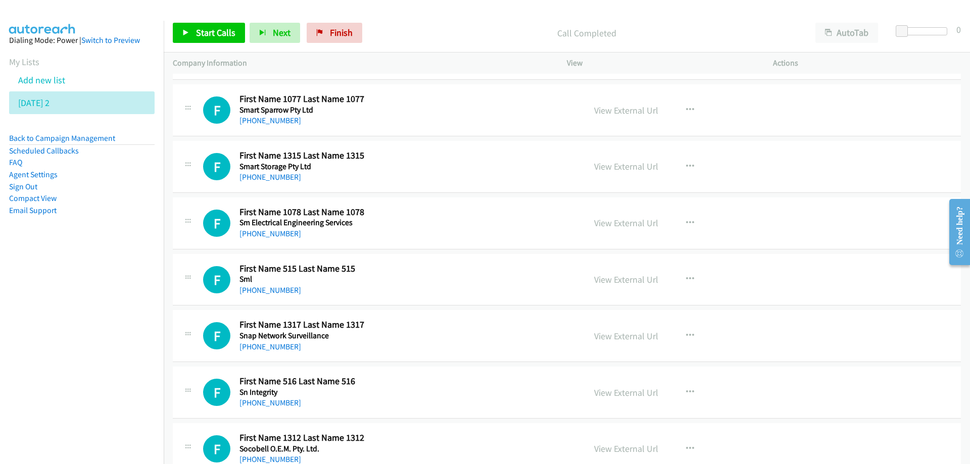
scroll to position [5861, 0]
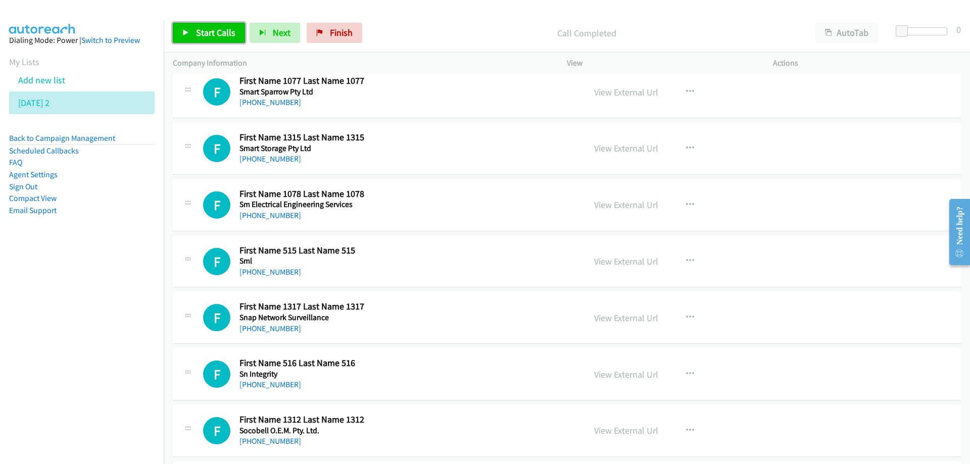
click at [217, 33] on span "Start Calls" at bounding box center [215, 33] width 39 height 12
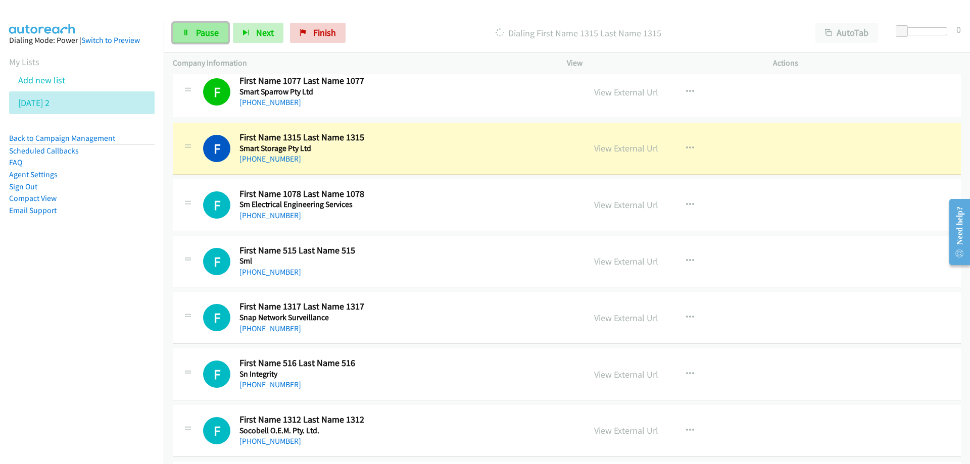
drag, startPoint x: 200, startPoint y: 31, endPoint x: 215, endPoint y: 28, distance: 15.0
click at [201, 31] on span "Pause" at bounding box center [207, 33] width 23 height 12
click at [460, 148] on div "F Callback Scheduled First Name 1315 Last Name 1315 Smart Storage Pty Ltd Austr…" at bounding box center [389, 148] width 373 height 33
click at [604, 150] on link "View External Url" at bounding box center [626, 148] width 64 height 12
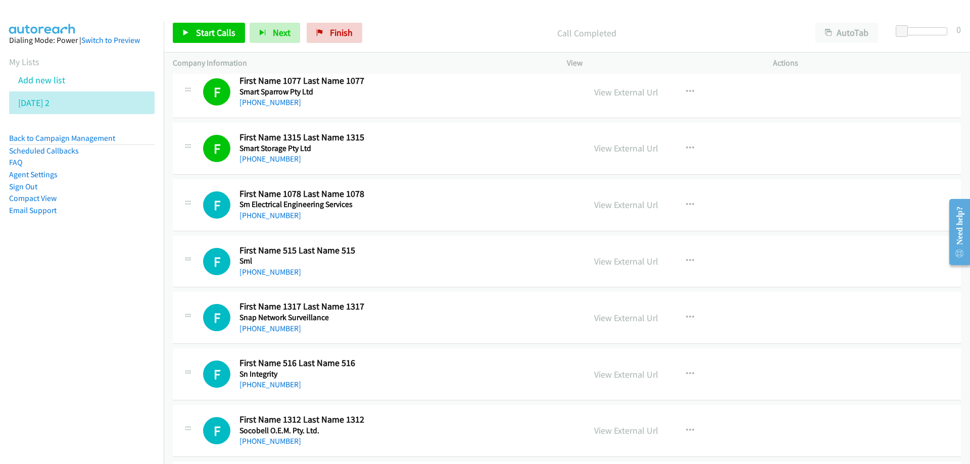
click at [412, 25] on div "Call Completed" at bounding box center [587, 33] width 440 height 20
click at [208, 33] on span "Start Calls" at bounding box center [215, 33] width 39 height 12
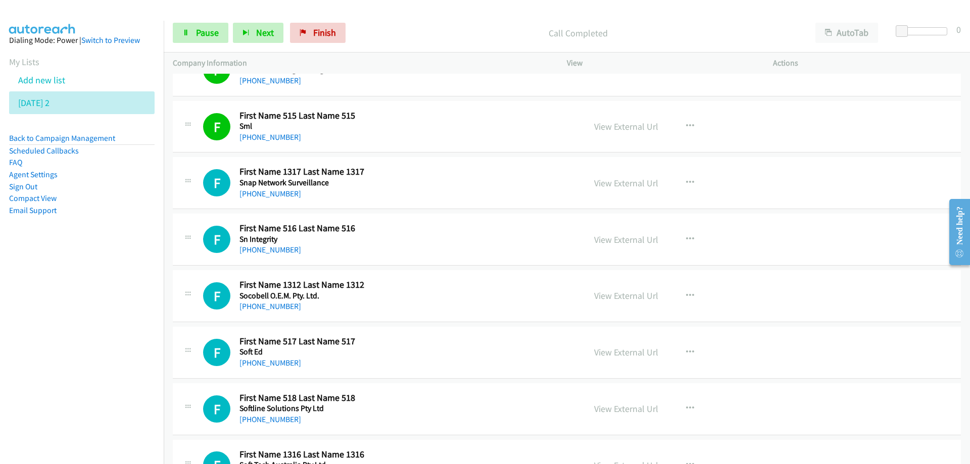
scroll to position [6012, 0]
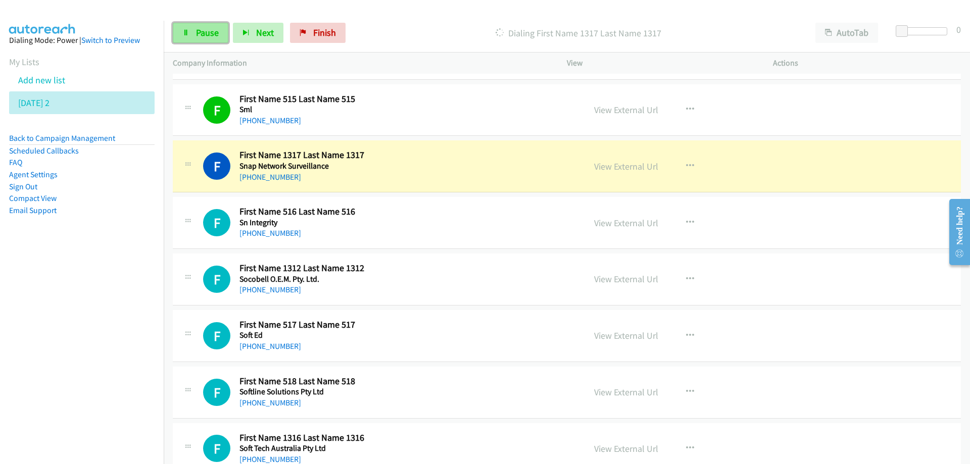
click at [201, 29] on span "Pause" at bounding box center [207, 33] width 23 height 12
click at [602, 169] on link "View External Url" at bounding box center [626, 167] width 64 height 12
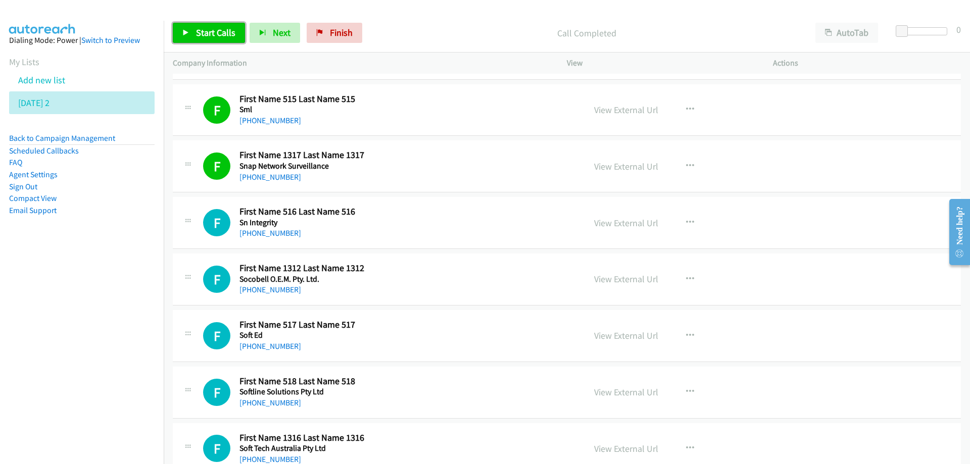
click at [216, 35] on span "Start Calls" at bounding box center [215, 33] width 39 height 12
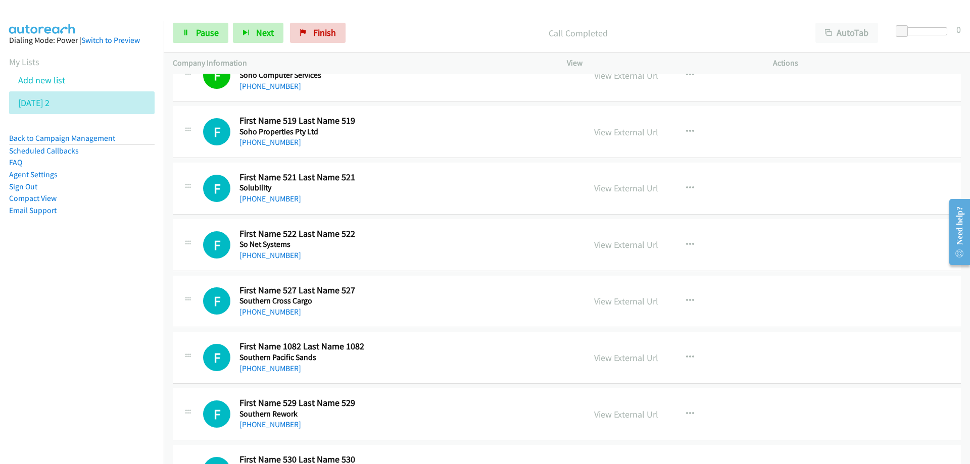
scroll to position [6467, 0]
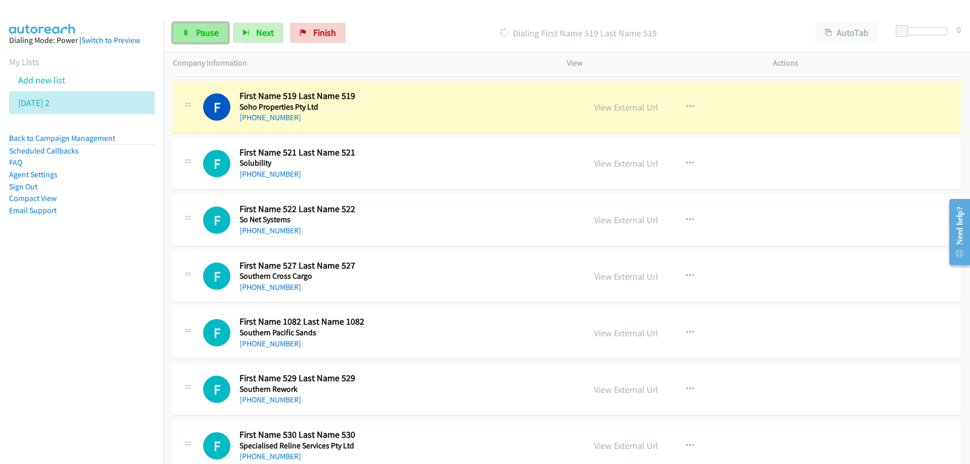
click at [207, 35] on span "Pause" at bounding box center [207, 33] width 23 height 12
click at [609, 108] on link "View External Url" at bounding box center [626, 108] width 64 height 12
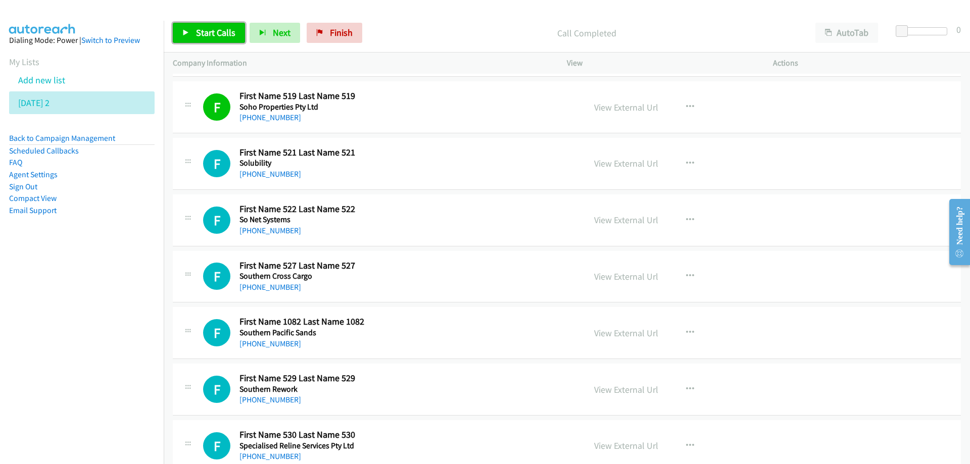
click at [216, 29] on span "Start Calls" at bounding box center [215, 33] width 39 height 12
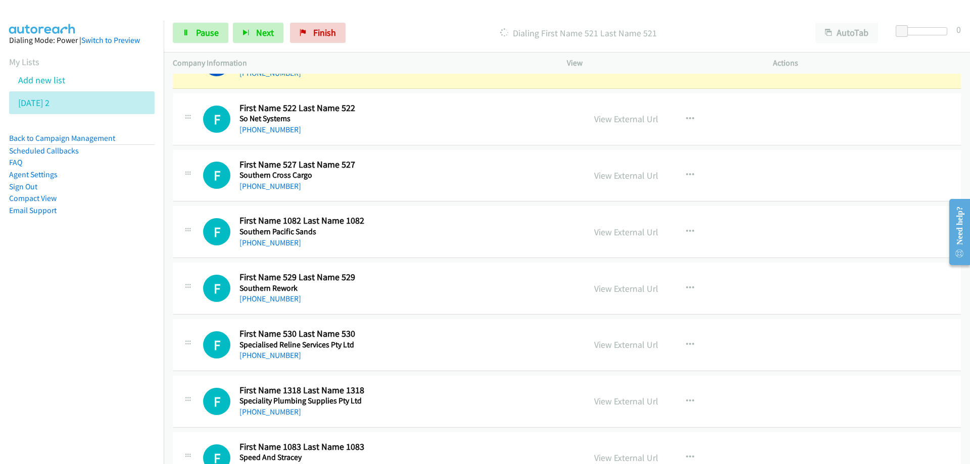
scroll to position [6518, 0]
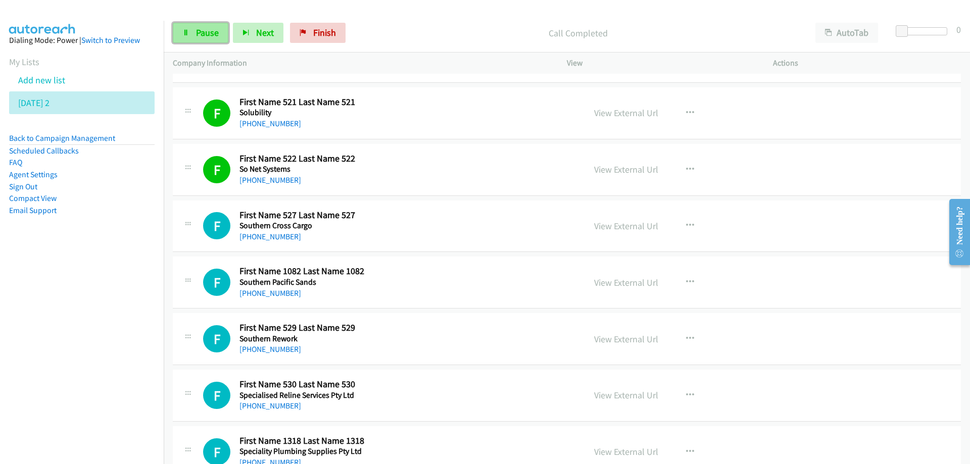
click at [208, 35] on span "Pause" at bounding box center [207, 33] width 23 height 12
drag, startPoint x: 209, startPoint y: 35, endPoint x: 191, endPoint y: 28, distance: 19.0
click at [191, 28] on div "Start Calls Pause Next Finish" at bounding box center [261, 33] width 177 height 20
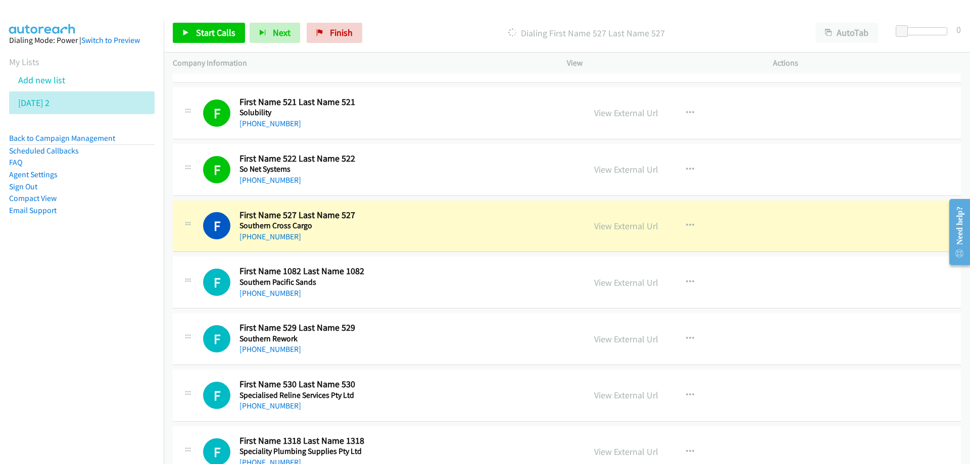
click at [389, 161] on h2 "First Name 522 Last Name 522" at bounding box center [343, 159] width 209 height 12
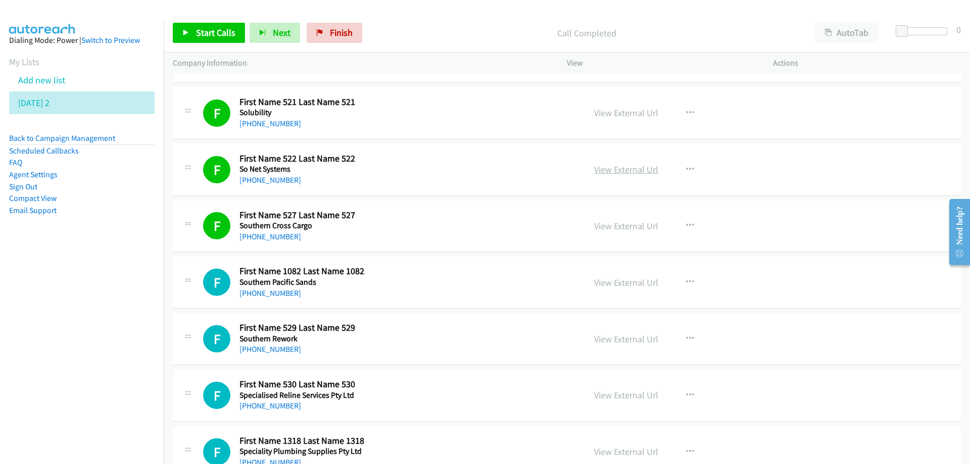
click at [621, 169] on link "View External Url" at bounding box center [626, 170] width 64 height 12
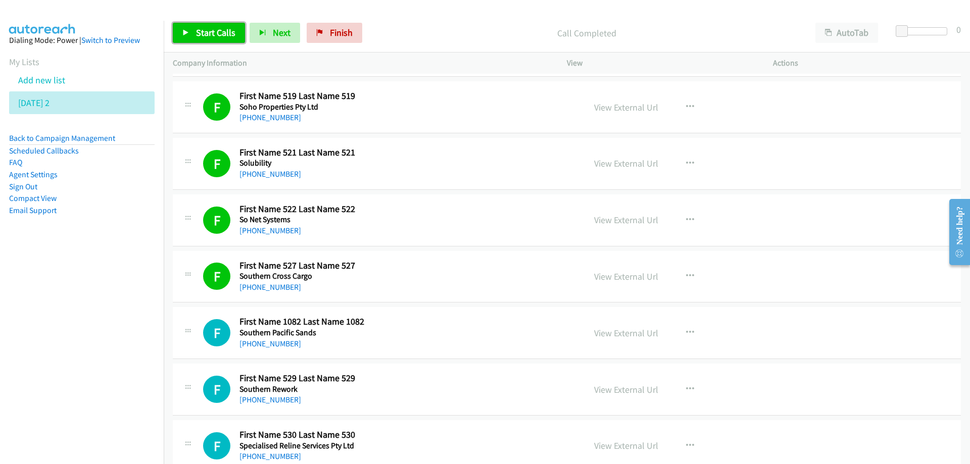
click at [210, 30] on span "Start Calls" at bounding box center [215, 33] width 39 height 12
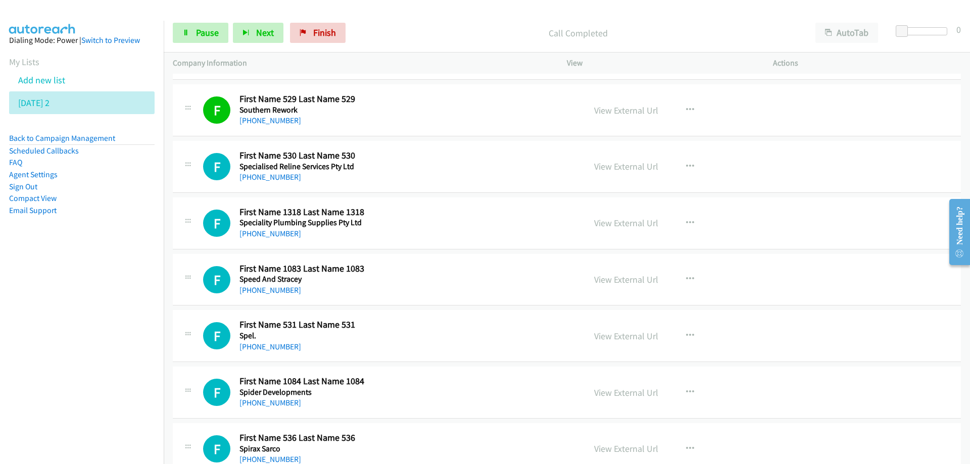
scroll to position [6770, 0]
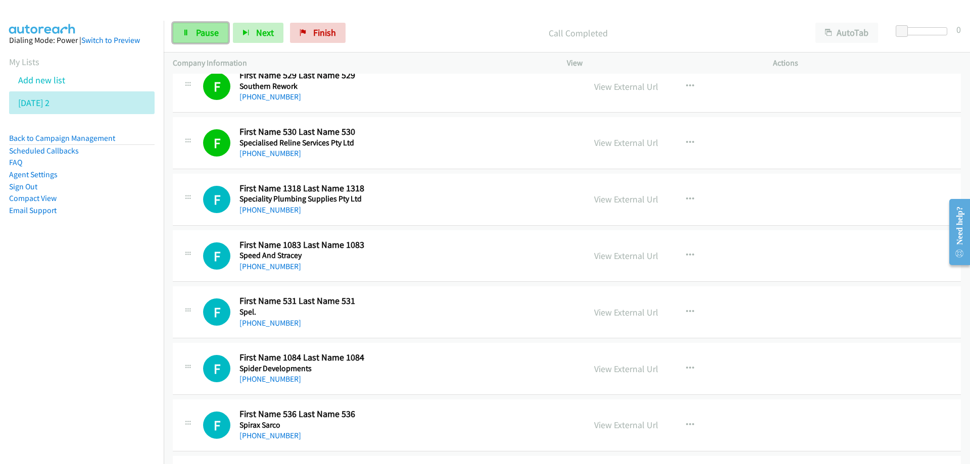
click at [211, 33] on span "Pause" at bounding box center [207, 33] width 23 height 12
click at [208, 35] on span "Start Calls" at bounding box center [215, 33] width 39 height 12
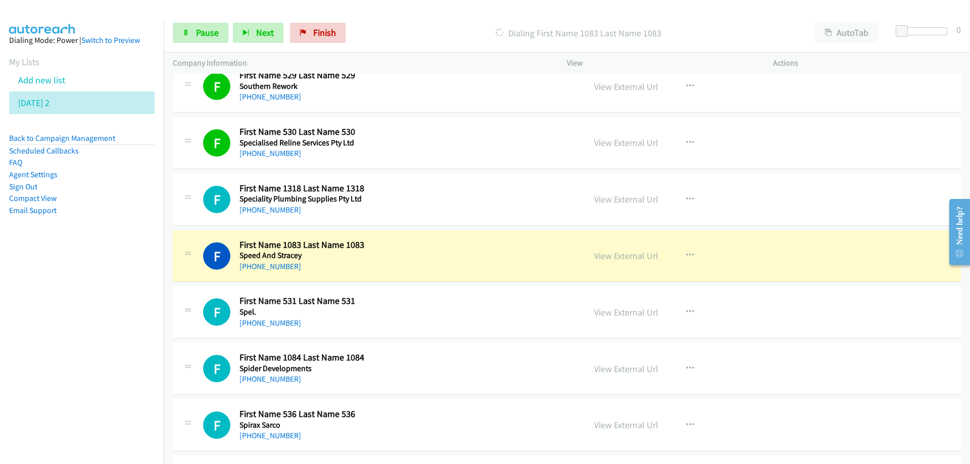
scroll to position [6821, 0]
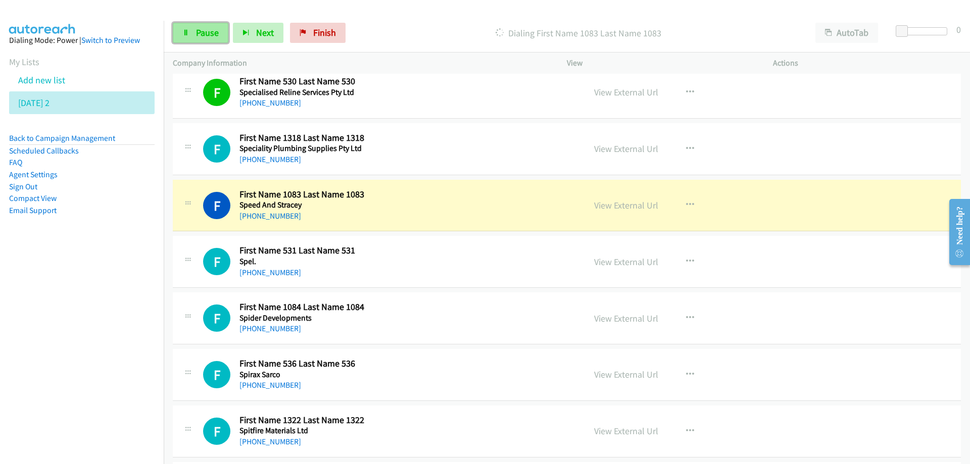
click at [193, 30] on link "Pause" at bounding box center [201, 33] width 56 height 20
click at [439, 202] on h5 "Speed And Stracey" at bounding box center [343, 205] width 209 height 10
click at [607, 206] on link "View External Url" at bounding box center [626, 206] width 64 height 12
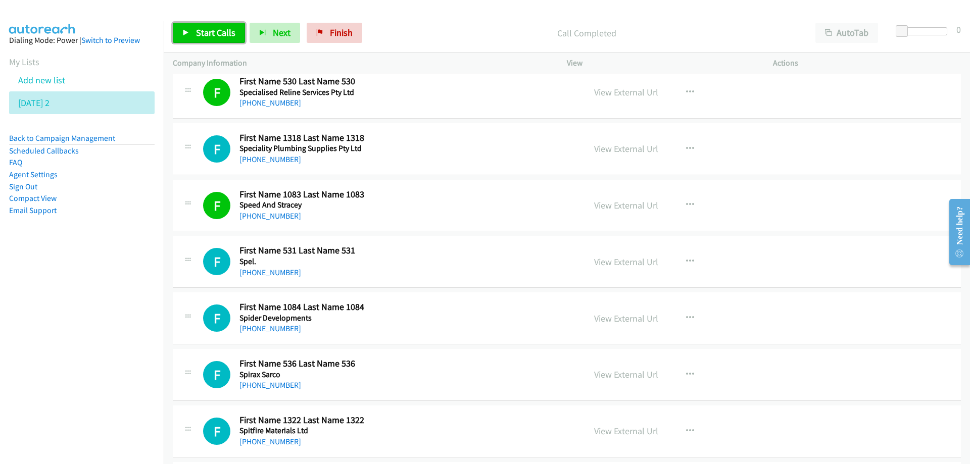
click at [198, 29] on span "Start Calls" at bounding box center [215, 33] width 39 height 12
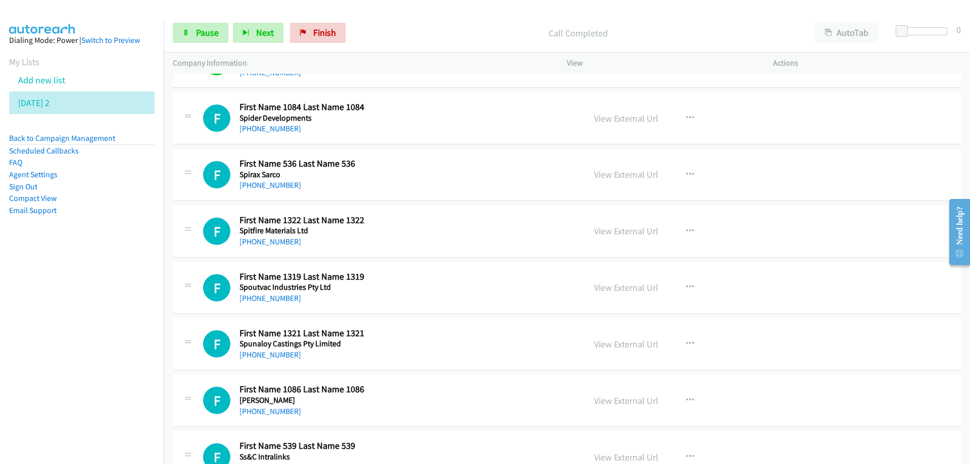
scroll to position [7023, 0]
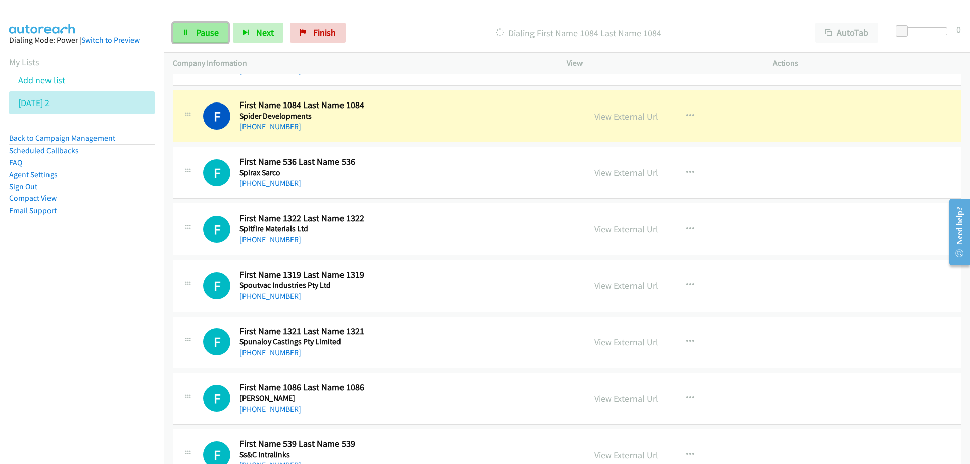
click at [200, 32] on span "Pause" at bounding box center [207, 33] width 23 height 12
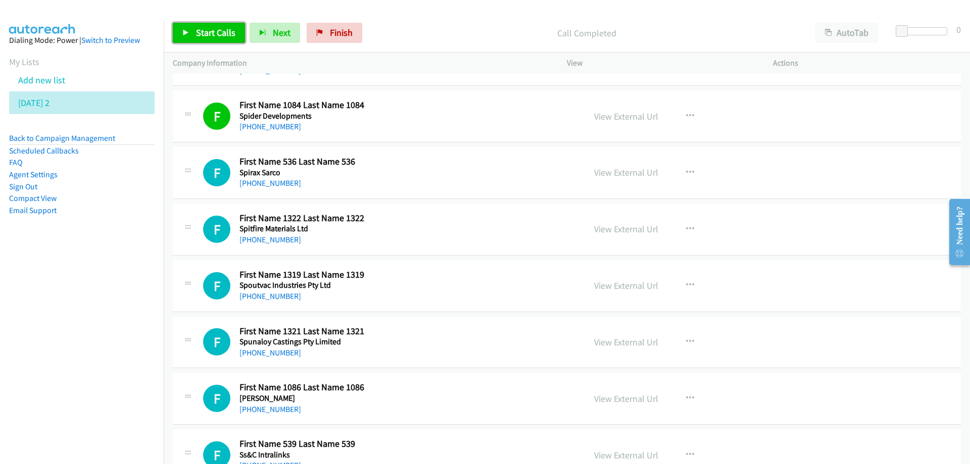
click at [211, 23] on link "Start Calls" at bounding box center [209, 33] width 72 height 20
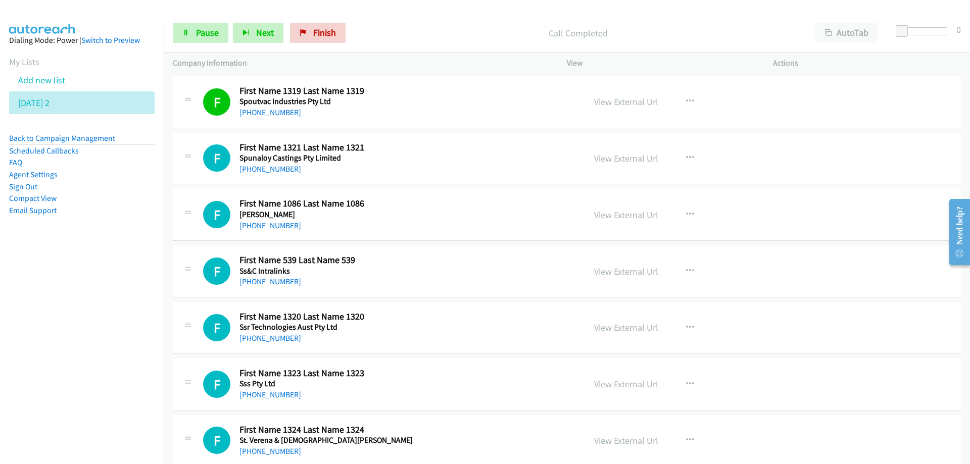
scroll to position [7225, 0]
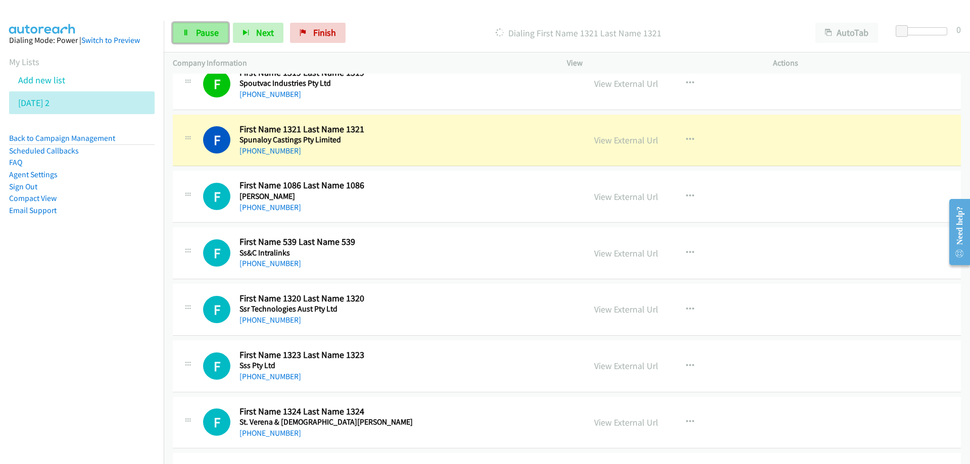
click at [198, 36] on span "Pause" at bounding box center [207, 33] width 23 height 12
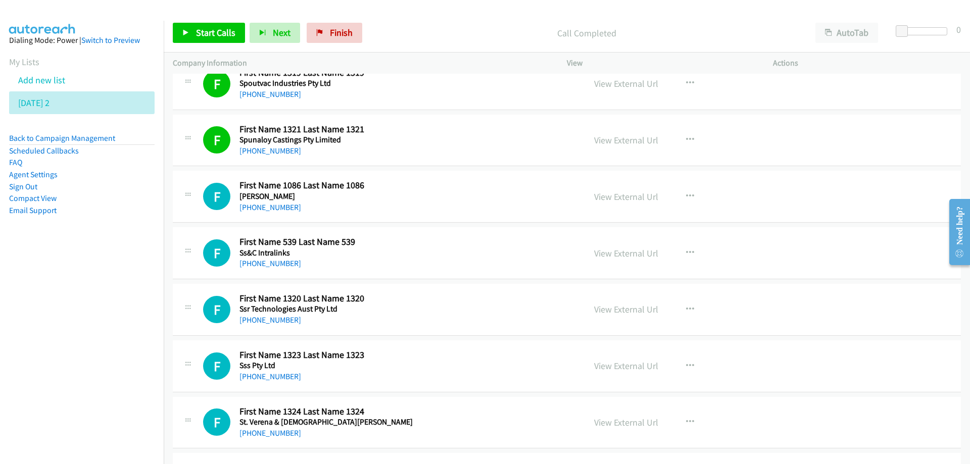
click at [380, 127] on h2 "First Name 1321 Last Name 1321" at bounding box center [343, 130] width 209 height 12
drag, startPoint x: 218, startPoint y: 31, endPoint x: 224, endPoint y: 31, distance: 6.1
click at [219, 31] on span "Start Calls" at bounding box center [215, 33] width 39 height 12
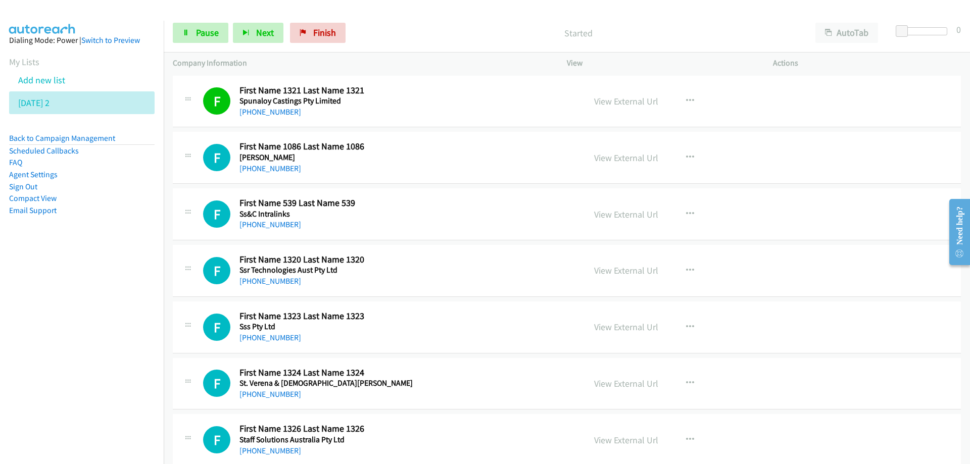
scroll to position [7275, 0]
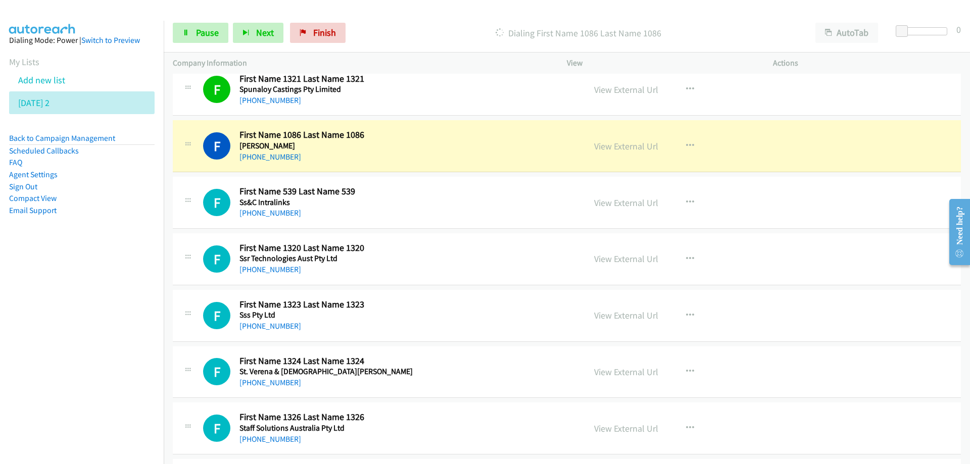
click at [408, 156] on div "[PHONE_NUMBER]" at bounding box center [343, 157] width 209 height 12
click at [208, 39] on link "Pause" at bounding box center [201, 33] width 56 height 20
click at [616, 145] on link "View External Url" at bounding box center [626, 146] width 64 height 12
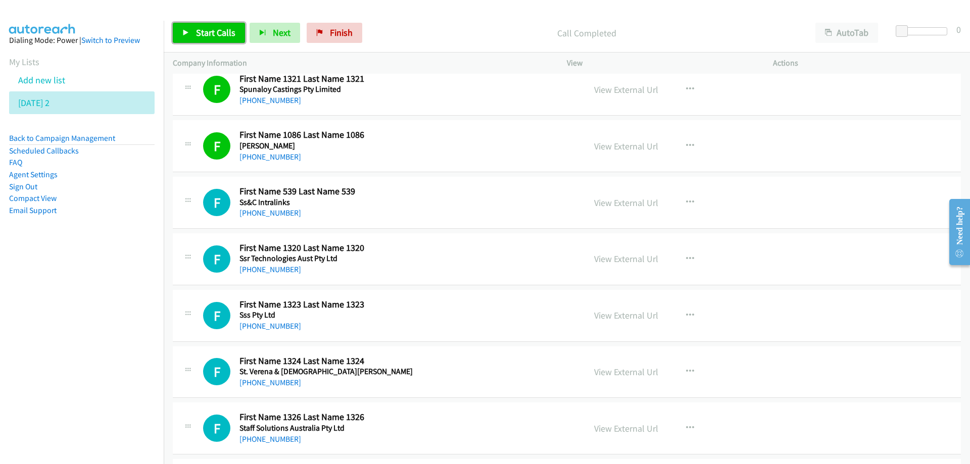
click at [212, 39] on link "Start Calls" at bounding box center [209, 33] width 72 height 20
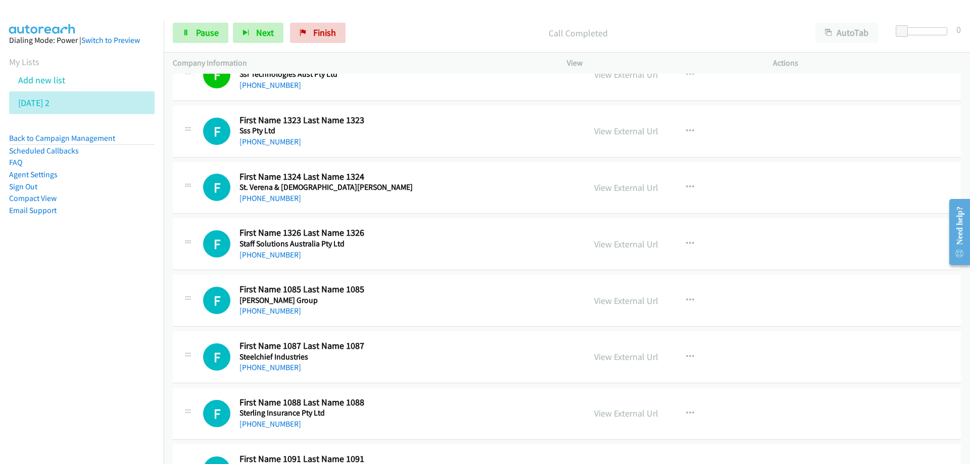
scroll to position [7477, 0]
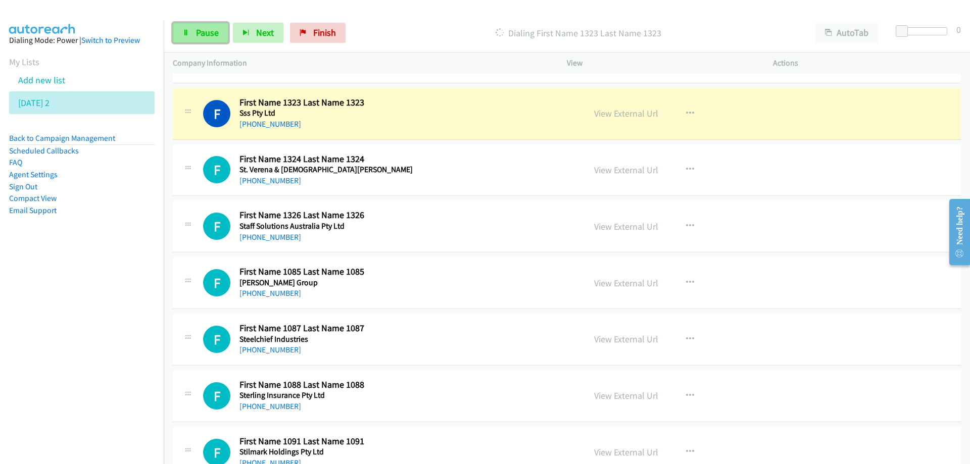
click at [206, 33] on span "Pause" at bounding box center [207, 33] width 23 height 12
click at [446, 121] on div "[PHONE_NUMBER]" at bounding box center [343, 124] width 209 height 12
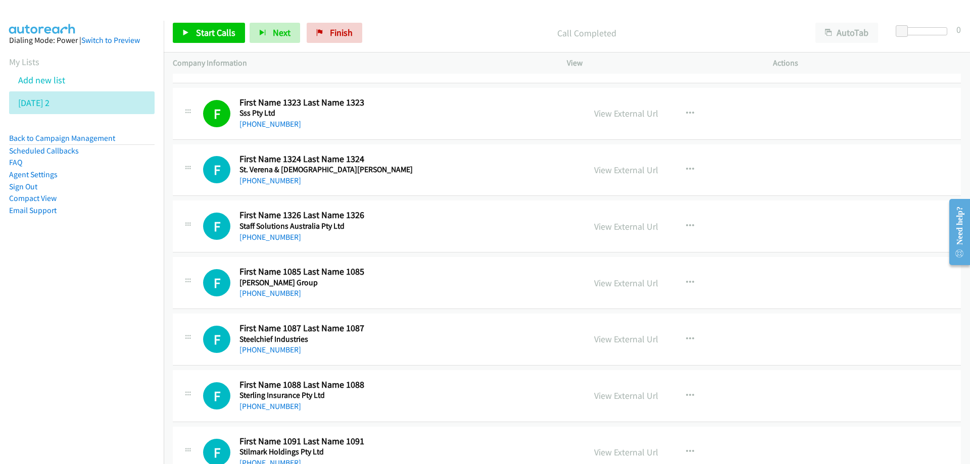
drag, startPoint x: 416, startPoint y: 124, endPoint x: 428, endPoint y: 117, distance: 14.5
click at [416, 124] on div "[PHONE_NUMBER]" at bounding box center [343, 124] width 209 height 12
click at [598, 112] on link "View External Url" at bounding box center [626, 114] width 64 height 12
click at [216, 30] on span "Start Calls" at bounding box center [215, 33] width 39 height 12
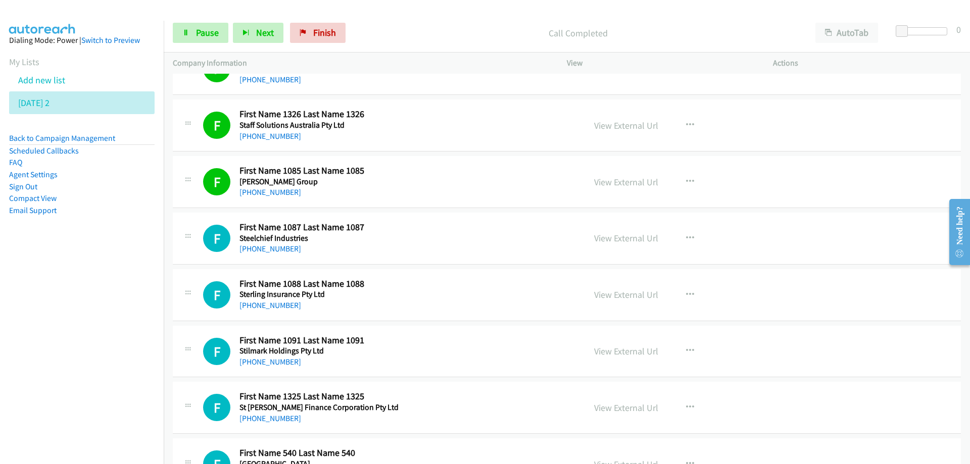
scroll to position [7629, 0]
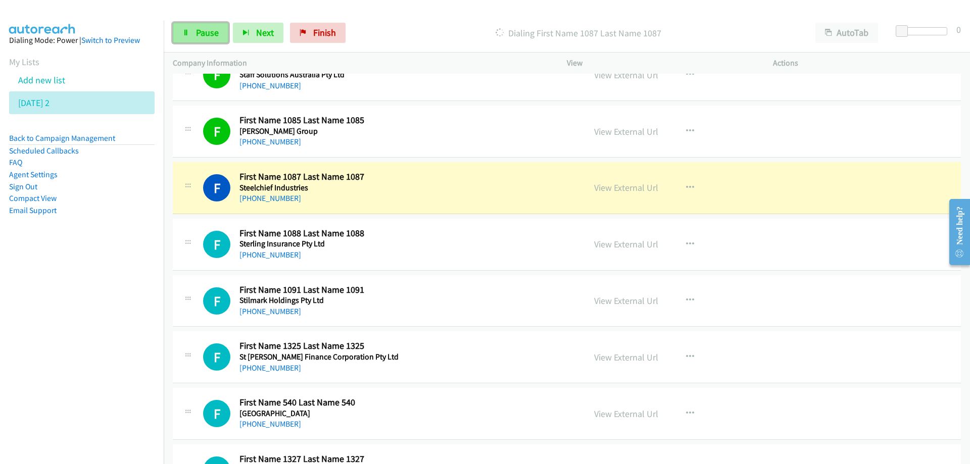
click at [209, 36] on span "Pause" at bounding box center [207, 33] width 23 height 12
click at [608, 186] on link "View External Url" at bounding box center [626, 188] width 64 height 12
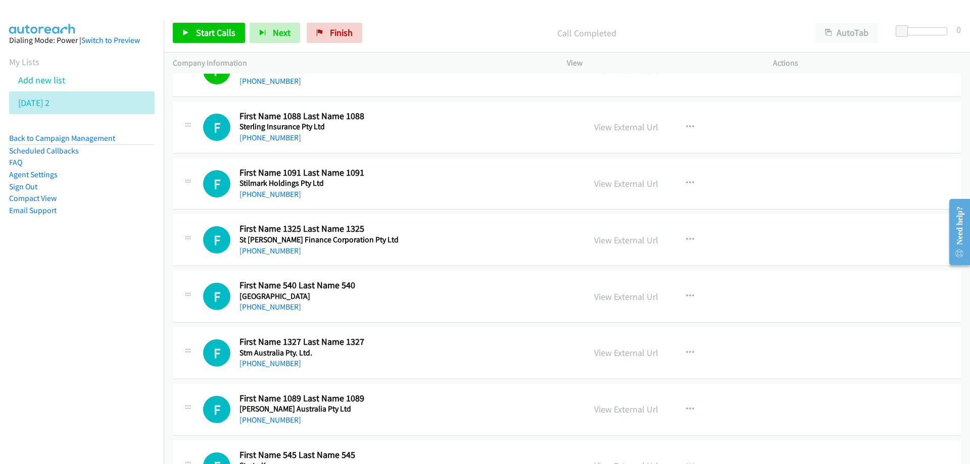
scroll to position [7730, 0]
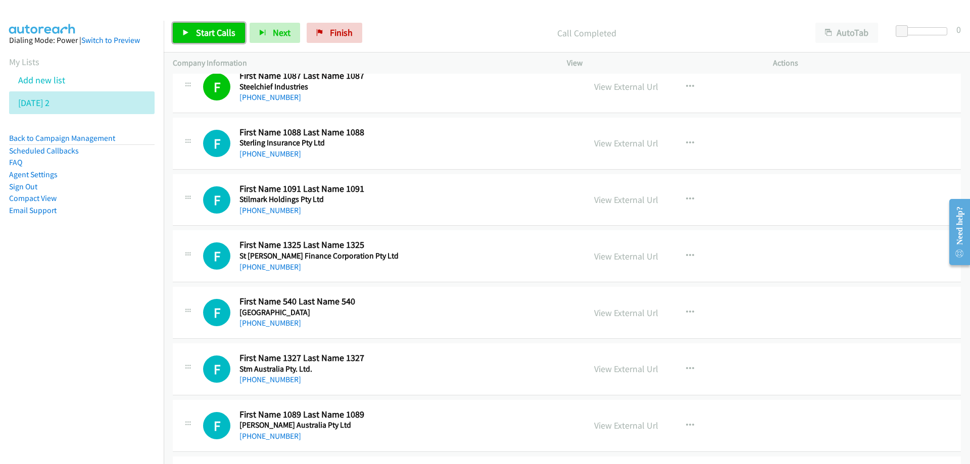
click at [211, 32] on span "Start Calls" at bounding box center [215, 33] width 39 height 12
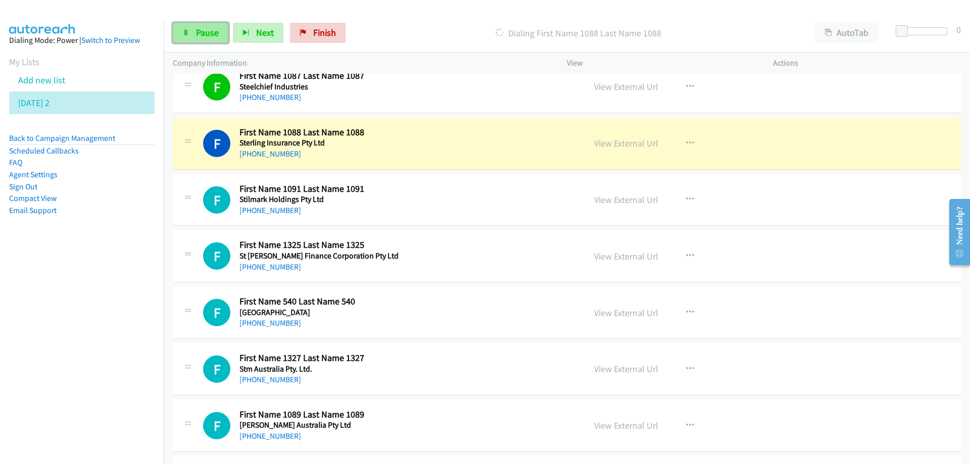
click at [205, 35] on span "Pause" at bounding box center [207, 33] width 23 height 12
click at [604, 141] on link "View External Url" at bounding box center [626, 143] width 64 height 12
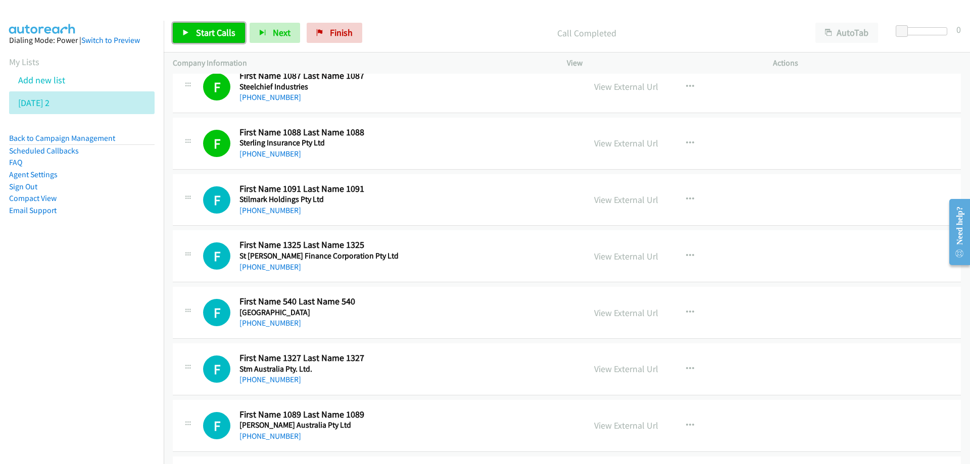
click at [203, 37] on span "Start Calls" at bounding box center [215, 33] width 39 height 12
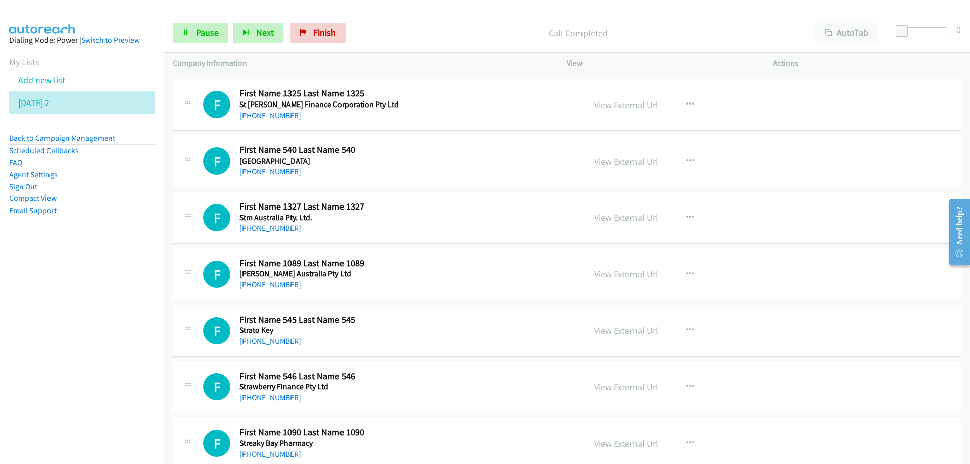
scroll to position [7831, 0]
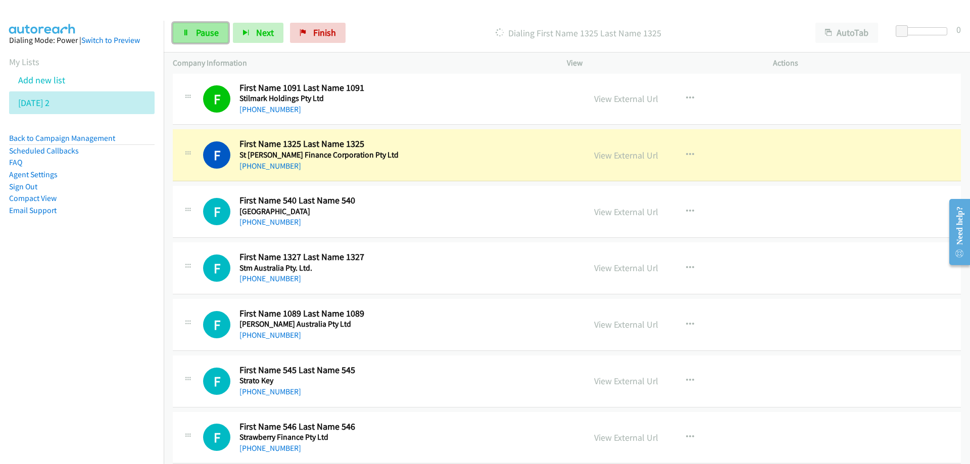
click at [206, 34] on span "Pause" at bounding box center [207, 33] width 23 height 12
click at [436, 163] on div "[PHONE_NUMBER]" at bounding box center [343, 166] width 209 height 12
drag, startPoint x: 459, startPoint y: 151, endPoint x: 599, endPoint y: 173, distance: 141.1
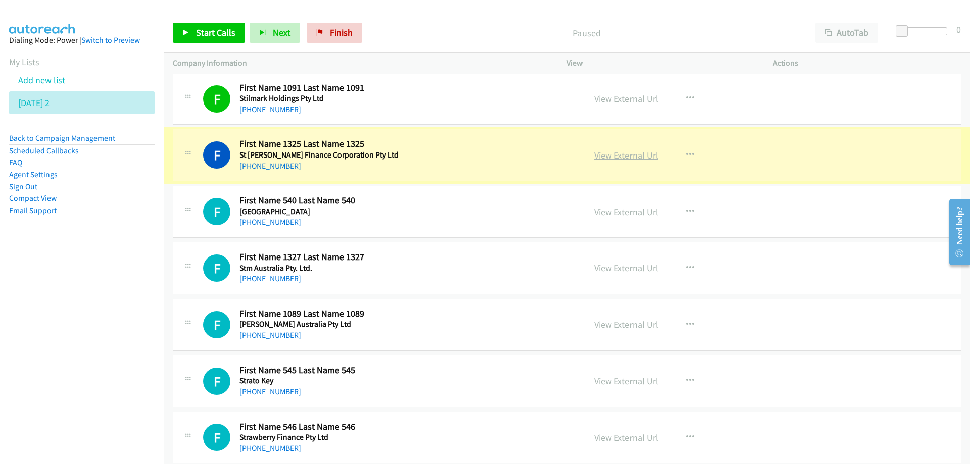
click at [616, 157] on link "View External Url" at bounding box center [626, 156] width 64 height 12
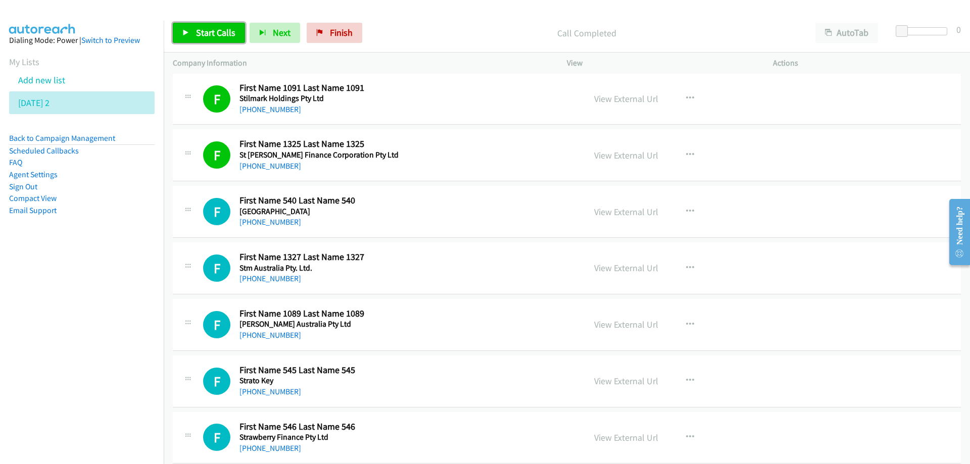
click at [225, 27] on span "Start Calls" at bounding box center [215, 33] width 39 height 12
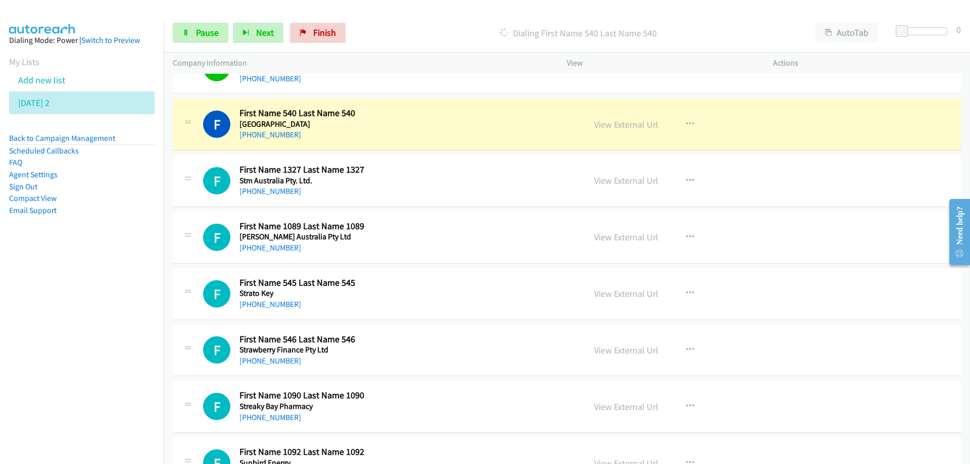
scroll to position [7932, 0]
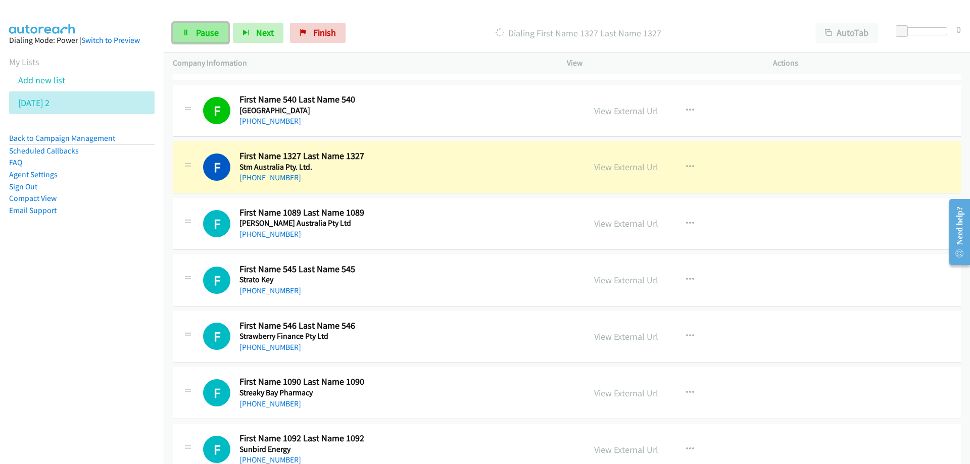
click at [202, 33] on span "Pause" at bounding box center [207, 33] width 23 height 12
drag, startPoint x: 440, startPoint y: 163, endPoint x: 639, endPoint y: 161, distance: 199.1
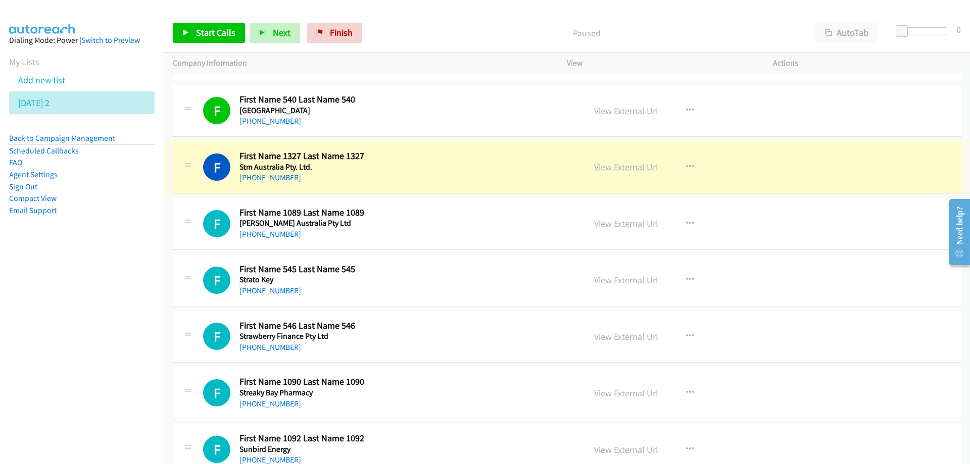
click at [615, 168] on link "View External Url" at bounding box center [626, 167] width 64 height 12
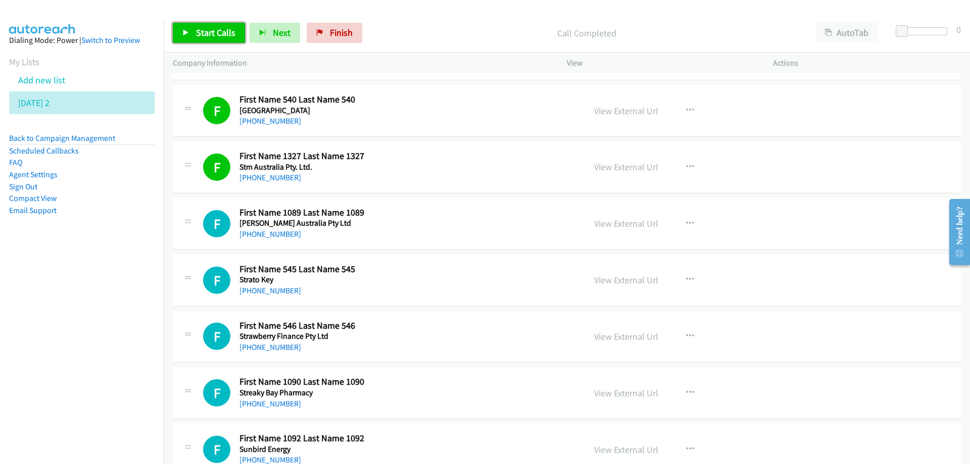
click at [211, 31] on span "Start Calls" at bounding box center [215, 33] width 39 height 12
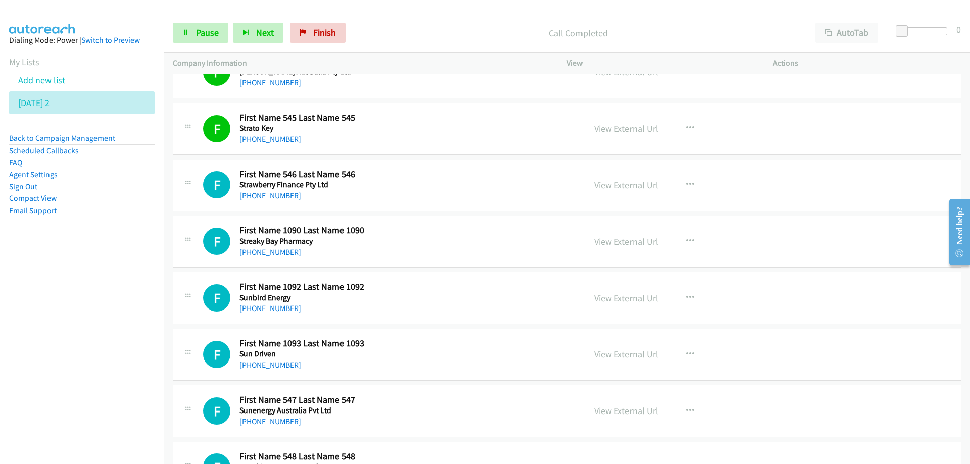
scroll to position [8134, 0]
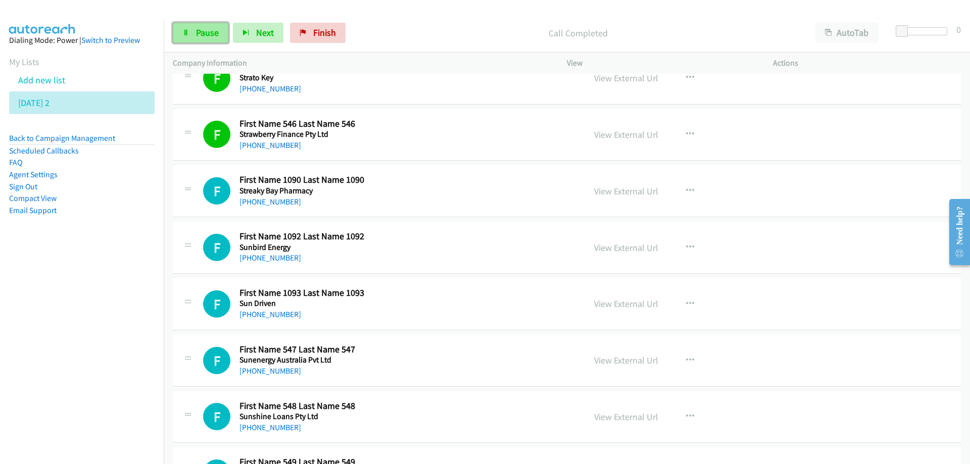
click at [216, 31] on span "Pause" at bounding box center [207, 33] width 23 height 12
click at [211, 30] on span "Start Calls" at bounding box center [215, 33] width 39 height 12
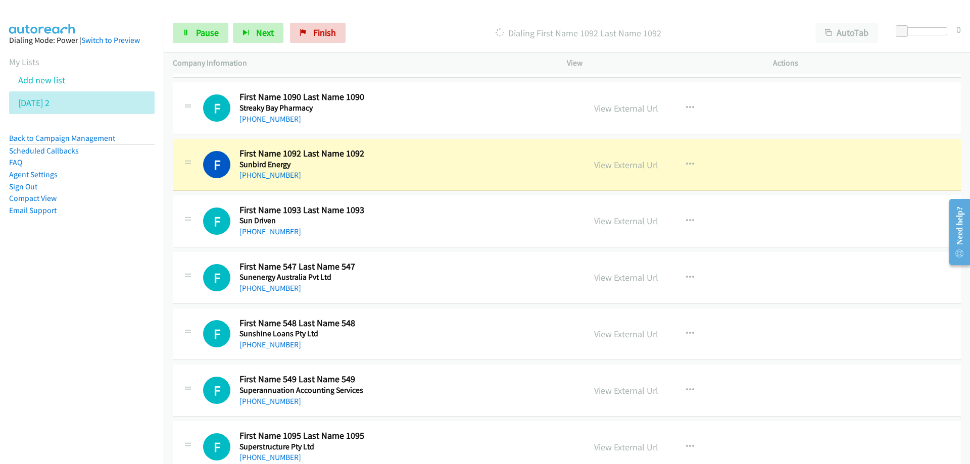
scroll to position [8235, 0]
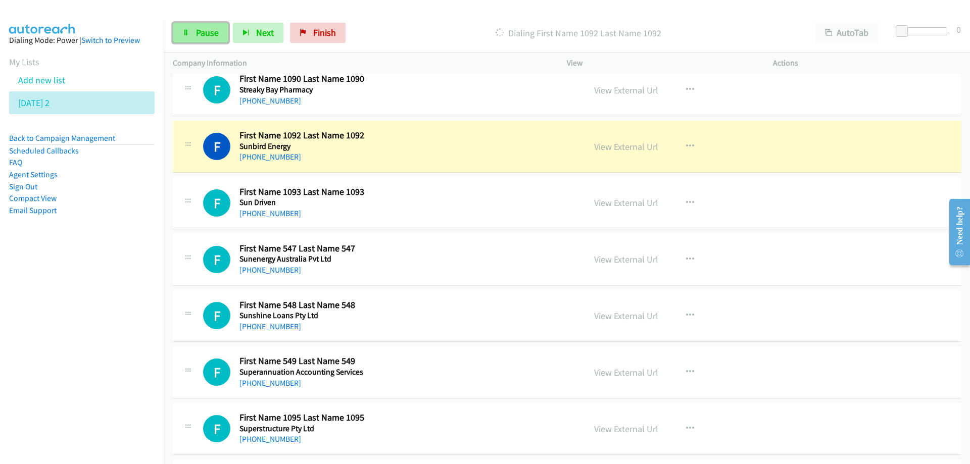
click at [217, 30] on span "Pause" at bounding box center [207, 33] width 23 height 12
click at [465, 156] on div "F Callback Scheduled First Name 1092 Last Name 1092 Sunbird Energy Australia/Pe…" at bounding box center [389, 146] width 373 height 33
click at [603, 143] on link "View External Url" at bounding box center [626, 147] width 64 height 12
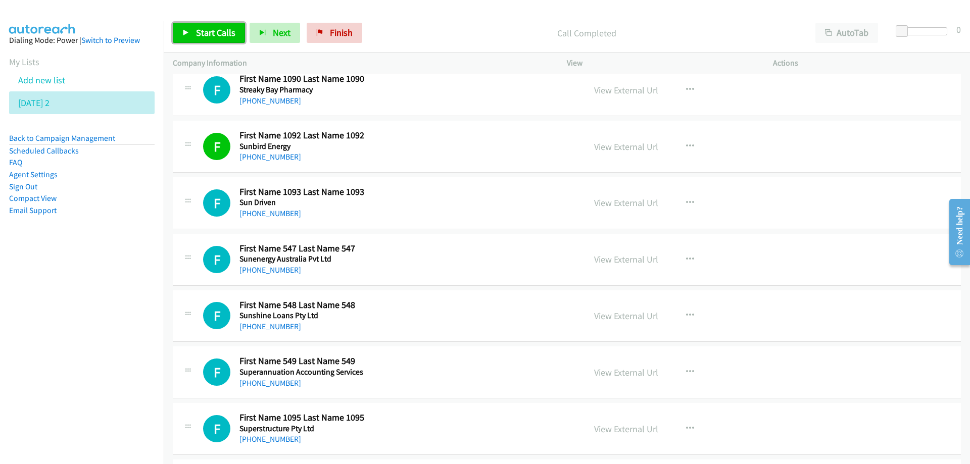
click at [213, 40] on link "Start Calls" at bounding box center [209, 33] width 72 height 20
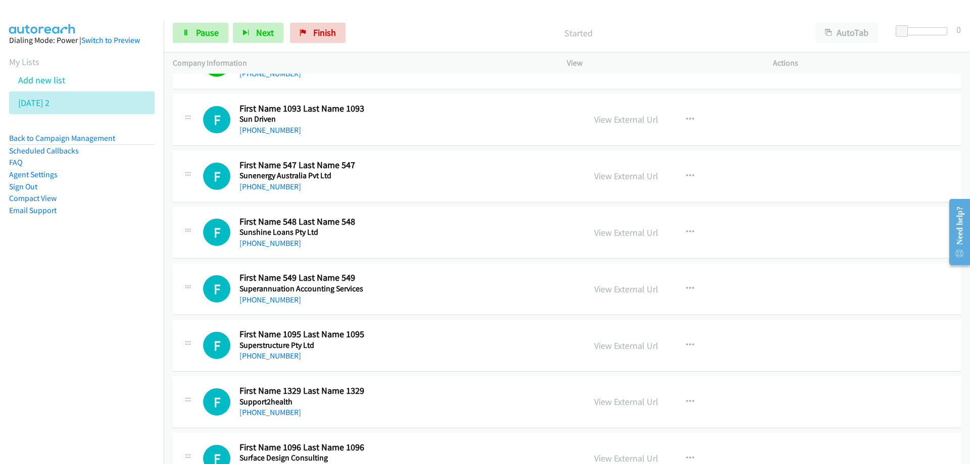
scroll to position [8336, 0]
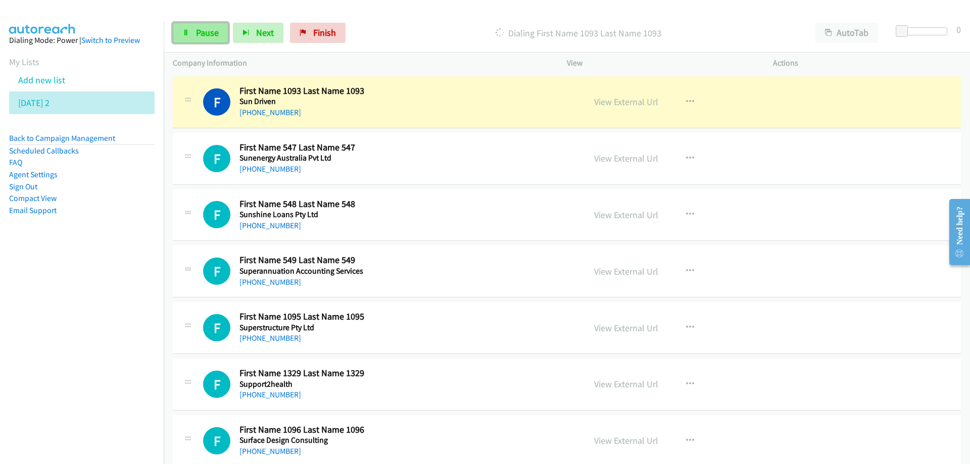
click at [209, 31] on span "Pause" at bounding box center [207, 33] width 23 height 12
click at [620, 101] on link "View External Url" at bounding box center [626, 102] width 64 height 12
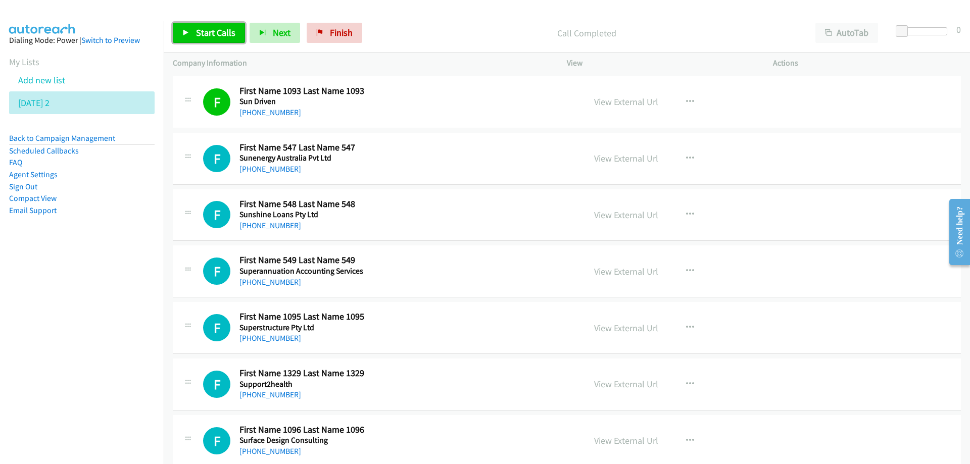
click at [221, 29] on span "Start Calls" at bounding box center [215, 33] width 39 height 12
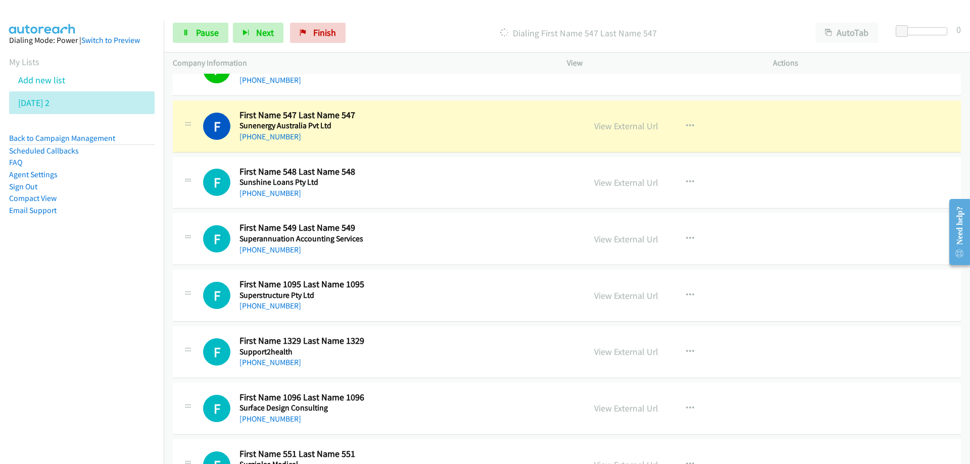
scroll to position [8387, 0]
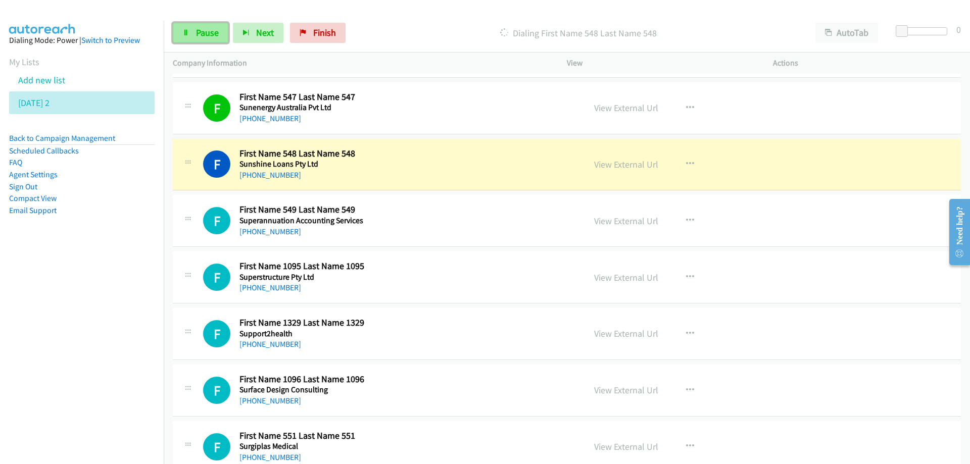
click at [195, 31] on link "Pause" at bounding box center [201, 33] width 56 height 20
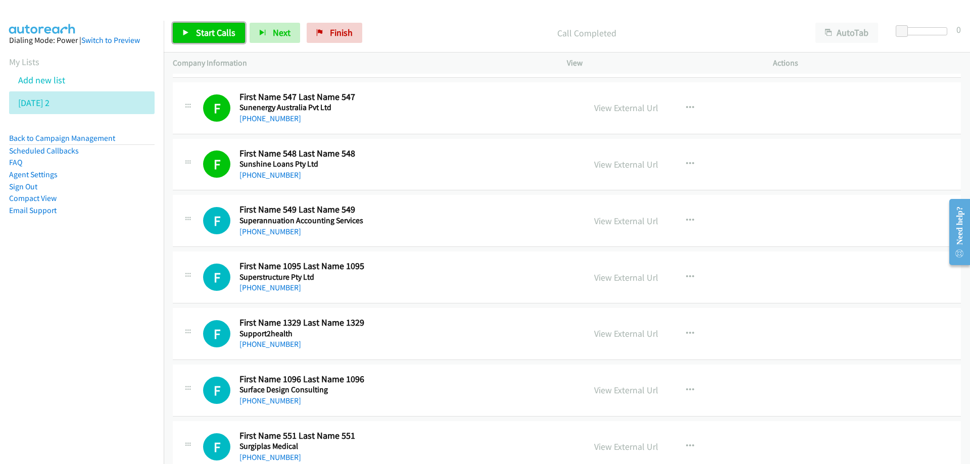
click at [211, 33] on span "Start Calls" at bounding box center [215, 33] width 39 height 12
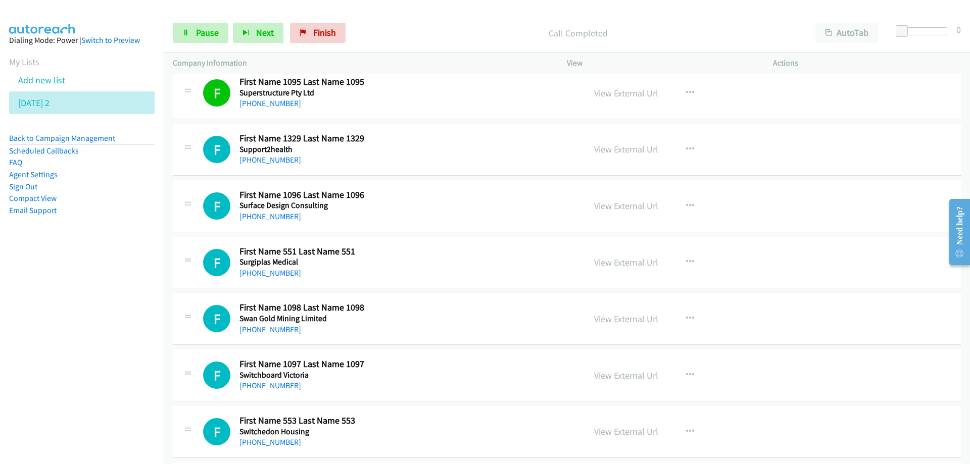
scroll to position [8589, 0]
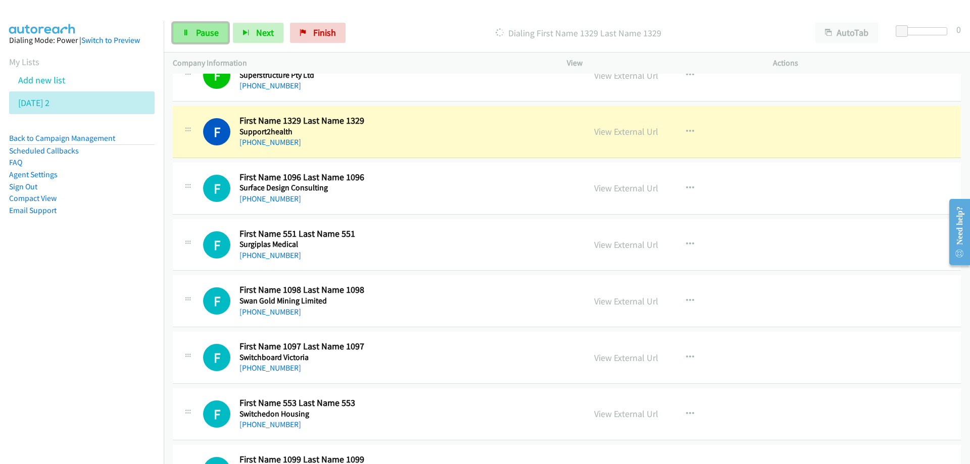
click at [211, 29] on span "Pause" at bounding box center [207, 33] width 23 height 12
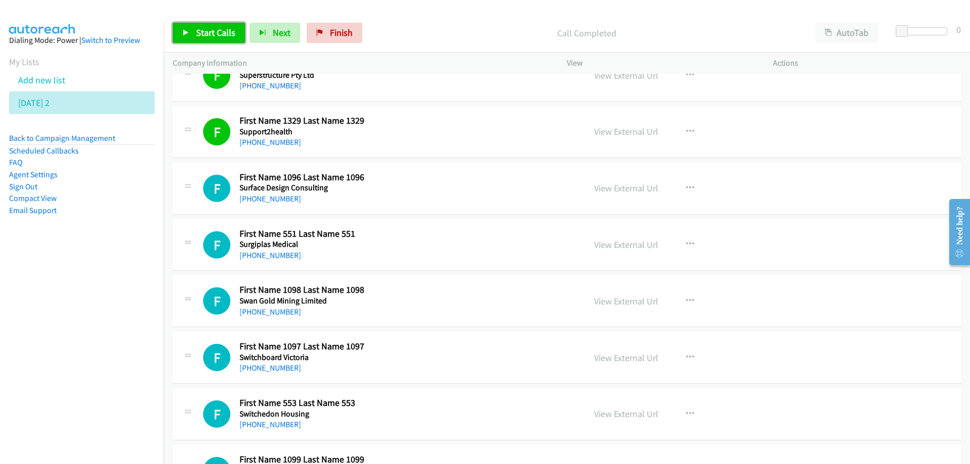
click at [210, 34] on span "Start Calls" at bounding box center [215, 33] width 39 height 12
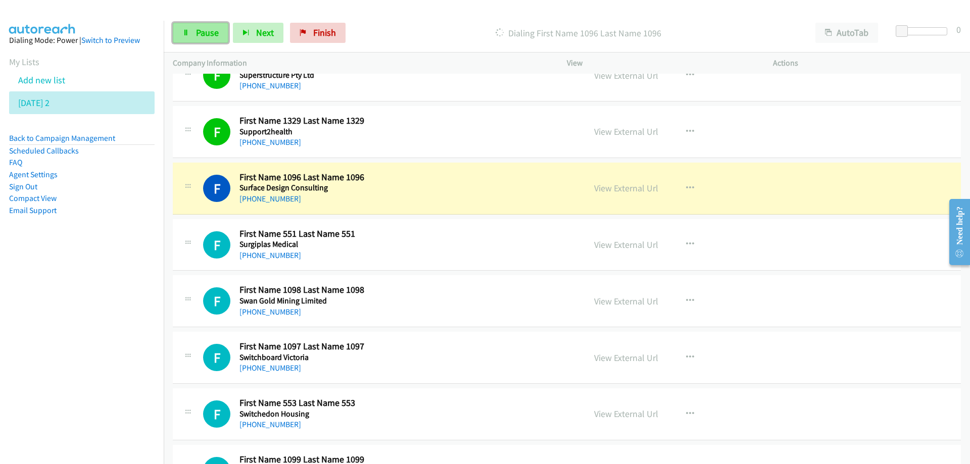
click at [195, 34] on link "Pause" at bounding box center [201, 33] width 56 height 20
click at [613, 189] on link "View External Url" at bounding box center [626, 188] width 64 height 12
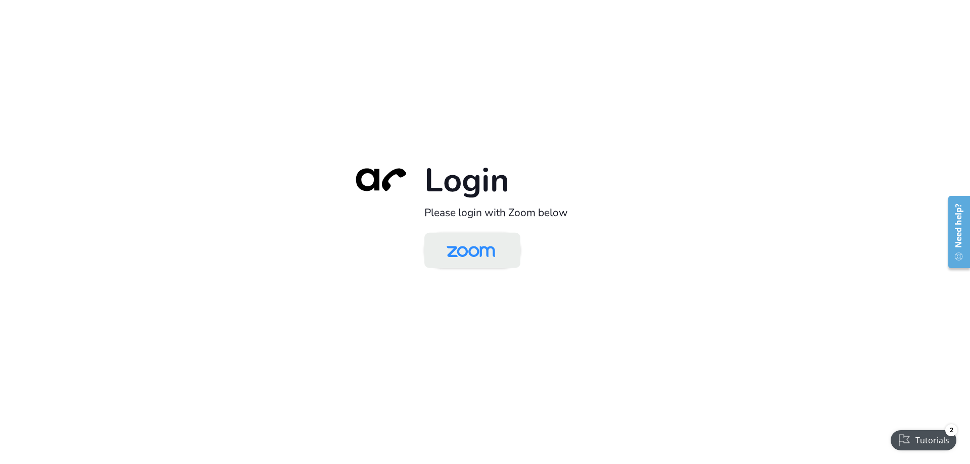
click at [459, 245] on img at bounding box center [471, 251] width 70 height 33
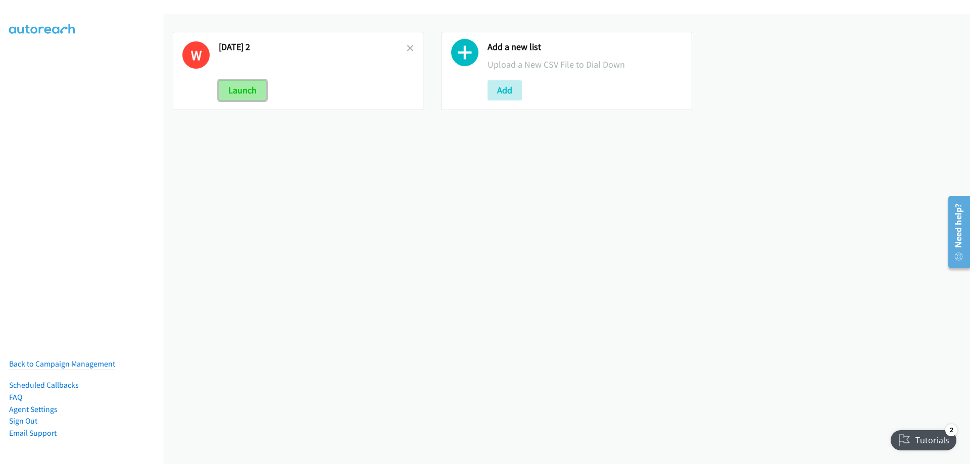
click at [240, 89] on button "Launch" at bounding box center [242, 90] width 47 height 20
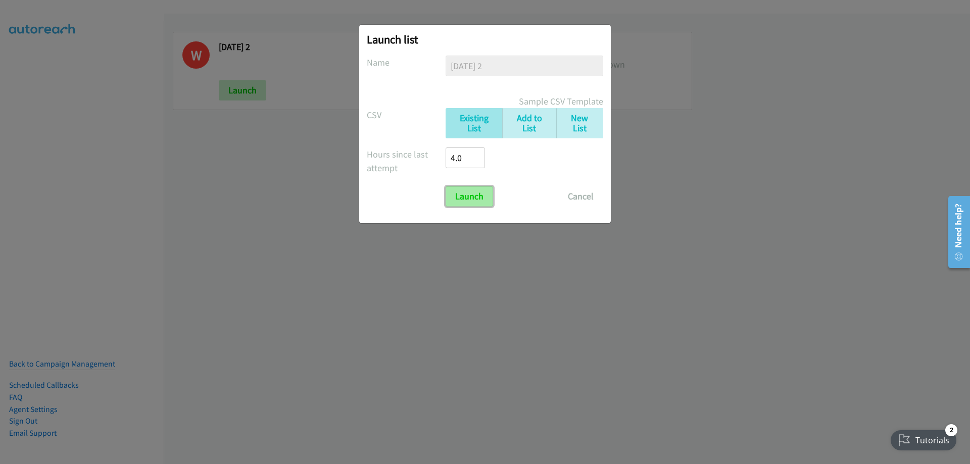
click at [471, 204] on input "Launch" at bounding box center [469, 196] width 47 height 20
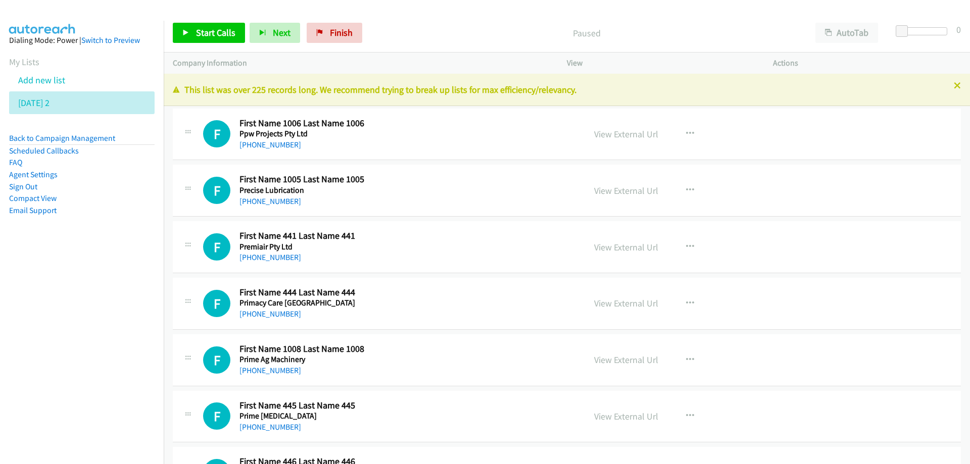
click at [621, 135] on link "View External Url" at bounding box center [626, 134] width 64 height 12
click at [209, 33] on span "Start Calls" at bounding box center [215, 33] width 39 height 12
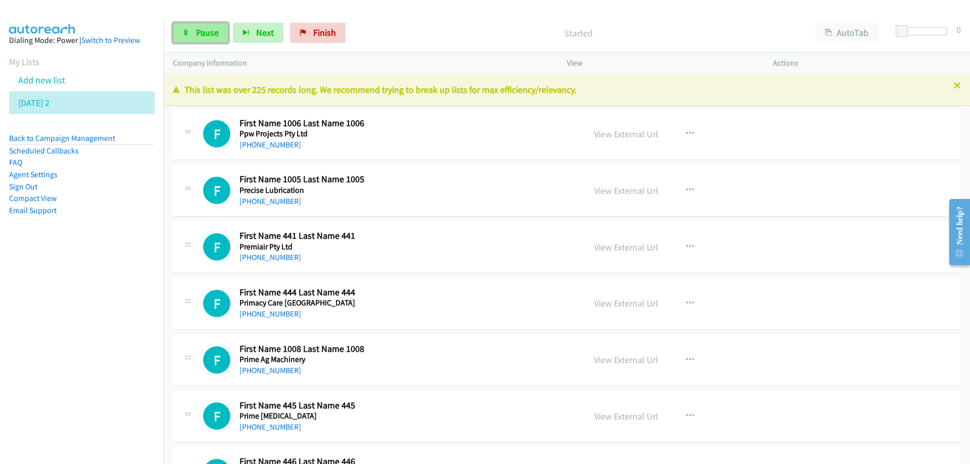
click at [207, 29] on span "Pause" at bounding box center [207, 33] width 23 height 12
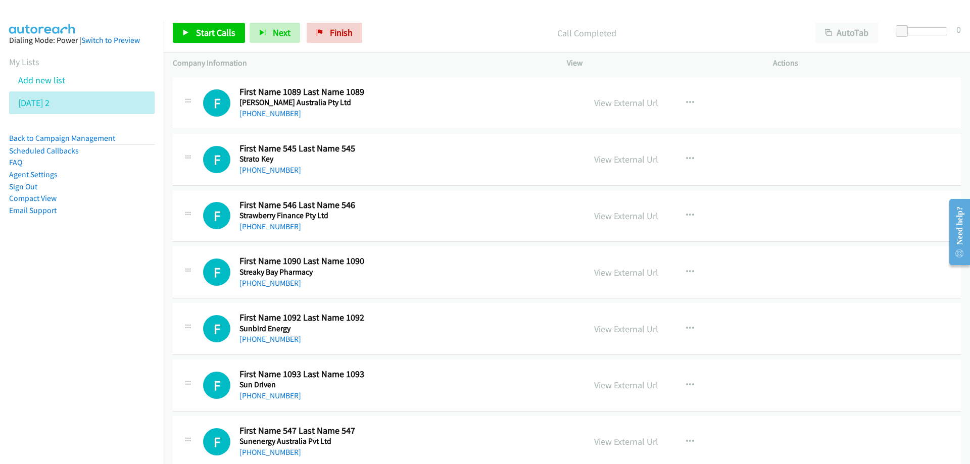
scroll to position [8084, 0]
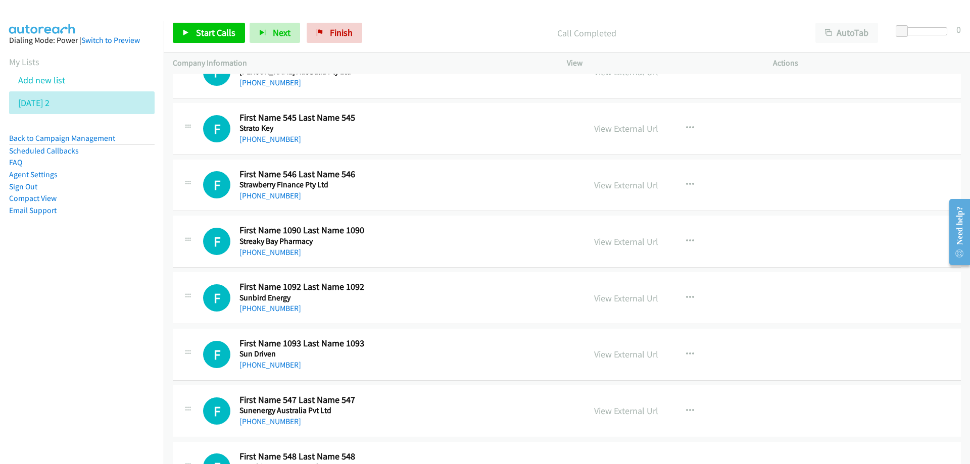
click at [389, 196] on div "[PHONE_NUMBER]" at bounding box center [343, 196] width 209 height 12
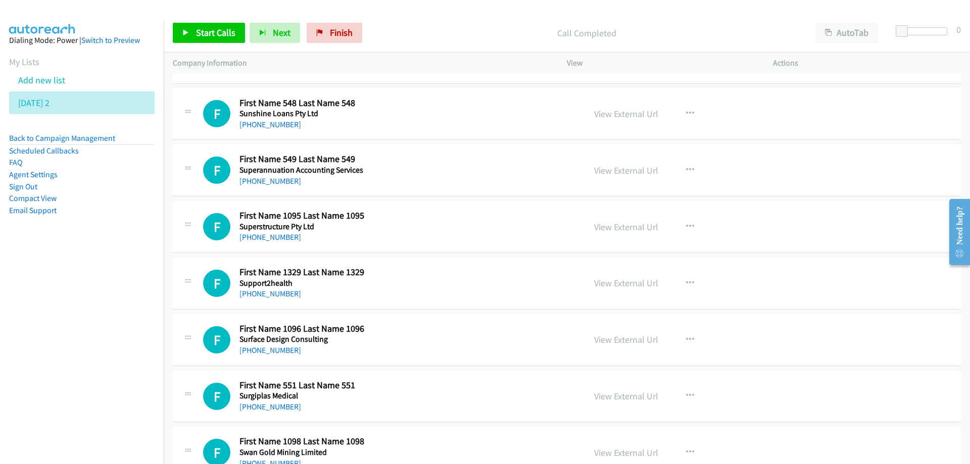
scroll to position [8640, 0]
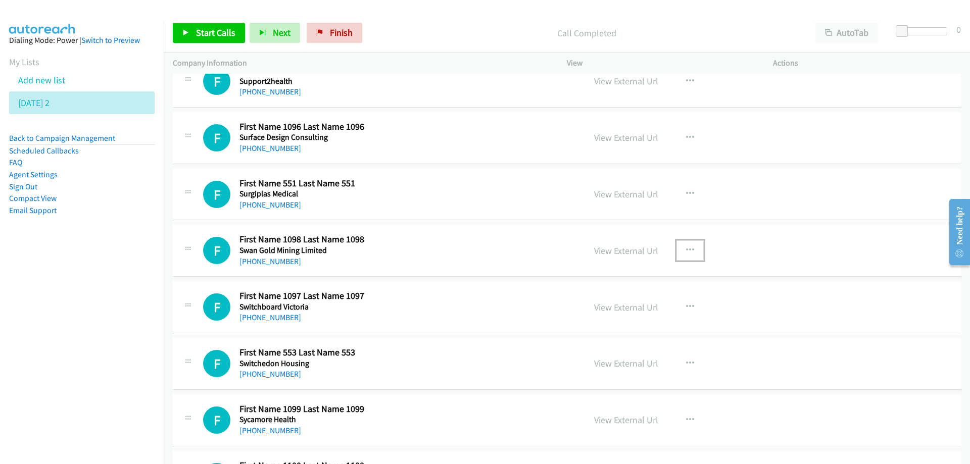
click at [691, 252] on button "button" at bounding box center [690, 250] width 27 height 20
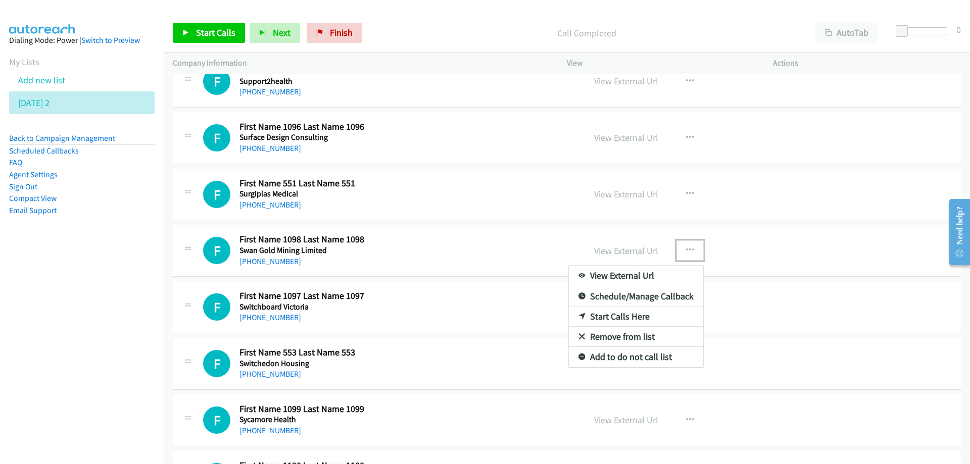
click at [615, 318] on link "Start Calls Here" at bounding box center [636, 317] width 134 height 20
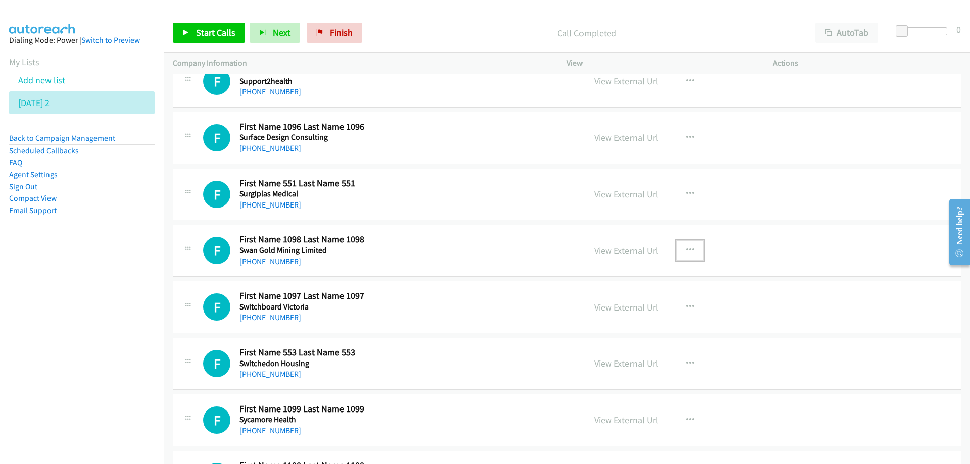
click at [686, 248] on icon "button" at bounding box center [690, 251] width 8 height 8
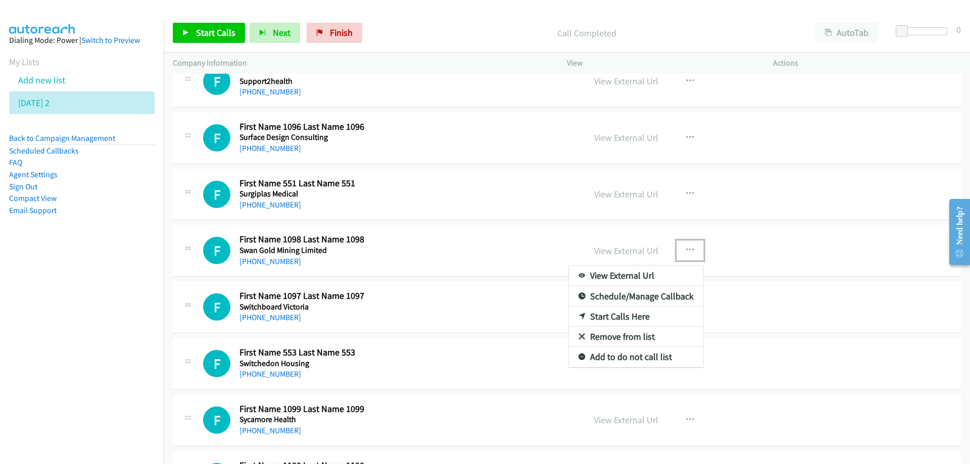
click at [597, 313] on link "Start Calls Here" at bounding box center [636, 317] width 134 height 20
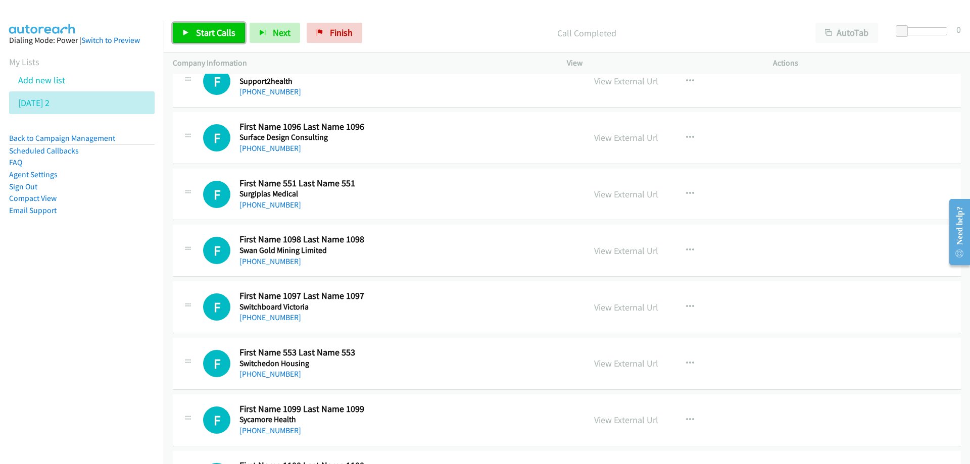
click at [218, 36] on span "Start Calls" at bounding box center [215, 33] width 39 height 12
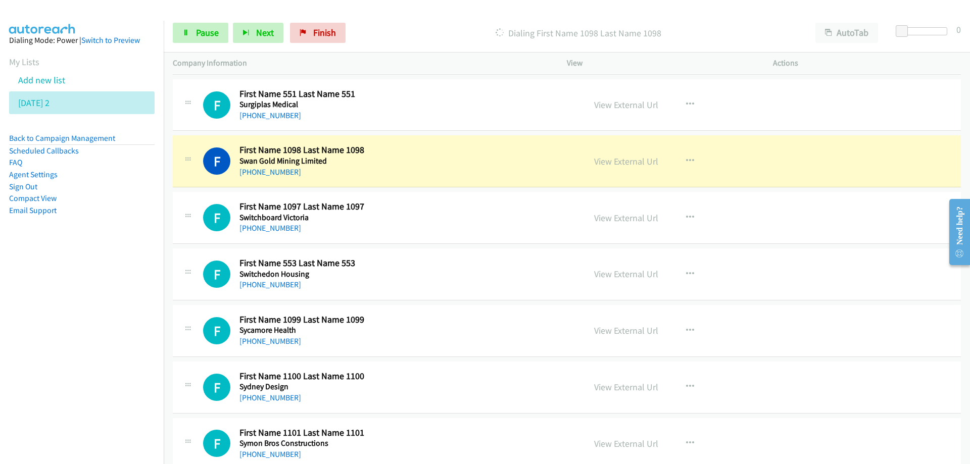
scroll to position [8741, 0]
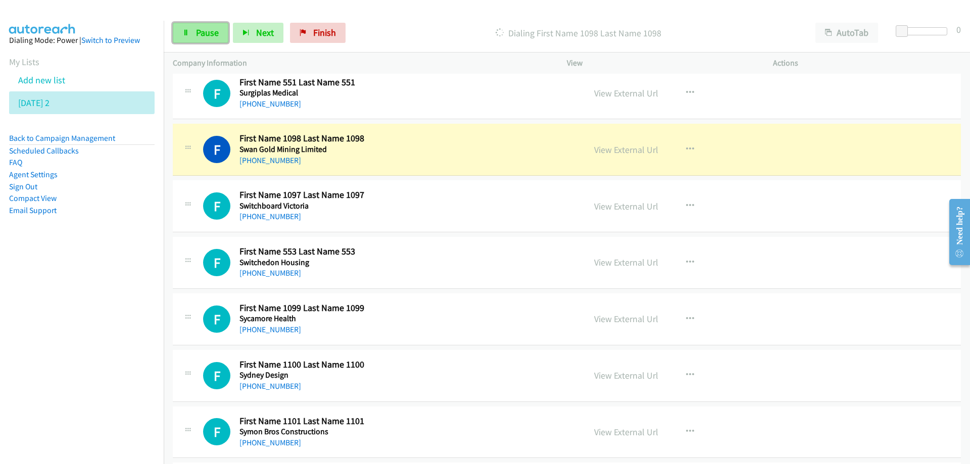
click at [207, 29] on span "Pause" at bounding box center [207, 33] width 23 height 12
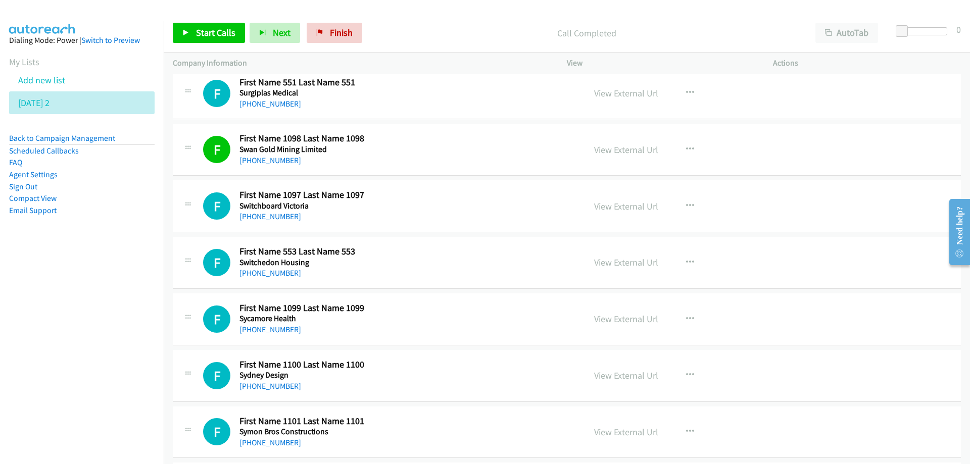
click at [396, 160] on div "[PHONE_NUMBER]" at bounding box center [343, 161] width 209 height 12
click at [627, 151] on link "View External Url" at bounding box center [626, 150] width 64 height 12
click at [216, 30] on span "Start Calls" at bounding box center [215, 33] width 39 height 12
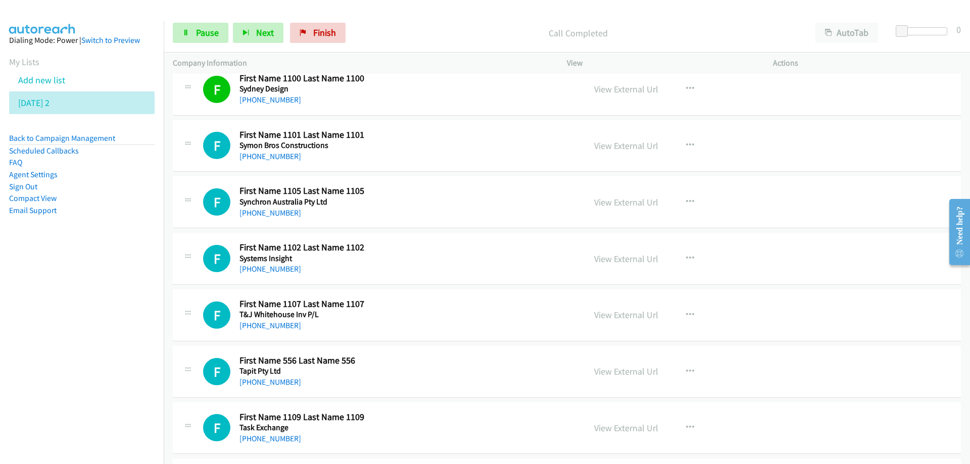
scroll to position [9044, 0]
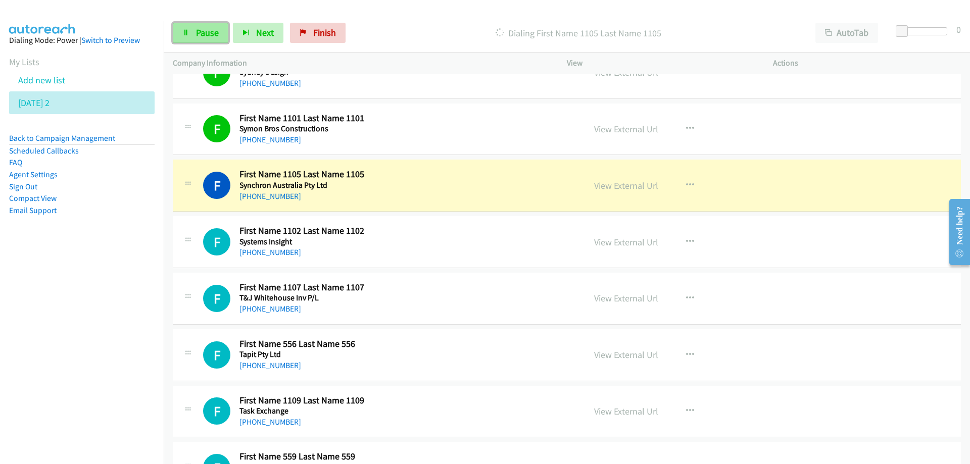
click at [199, 26] on link "Pause" at bounding box center [201, 33] width 56 height 20
click at [614, 188] on link "View External Url" at bounding box center [626, 186] width 64 height 12
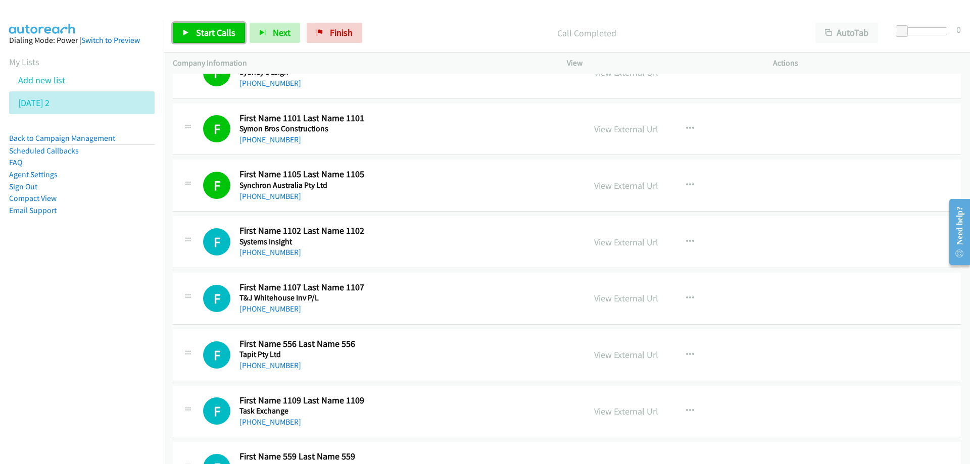
click at [218, 35] on span "Start Calls" at bounding box center [215, 33] width 39 height 12
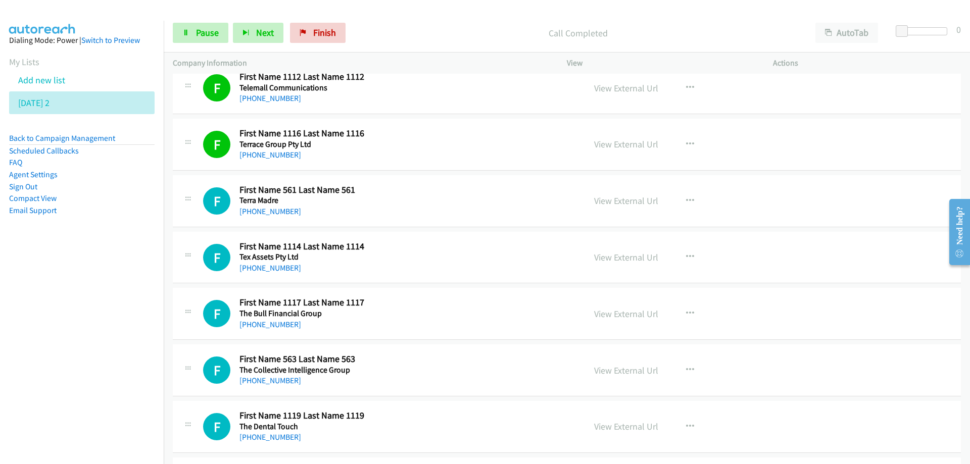
scroll to position [9498, 0]
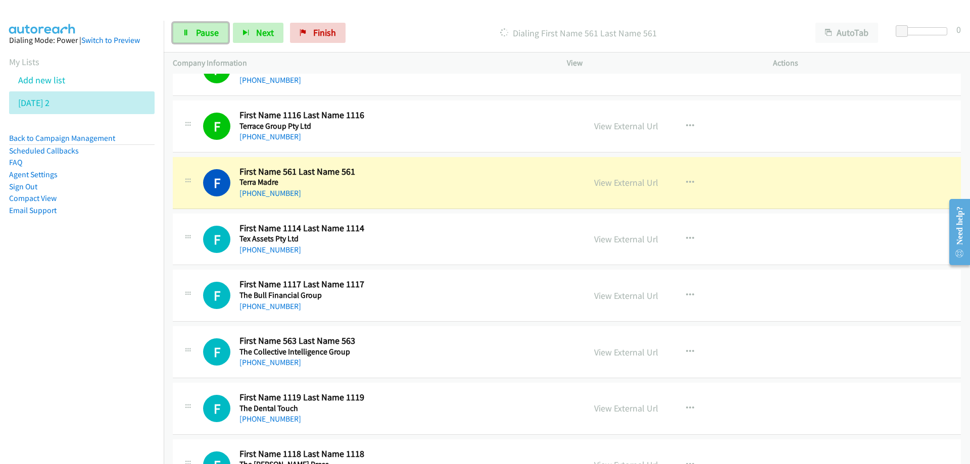
drag, startPoint x: 350, startPoint y: 118, endPoint x: 345, endPoint y: 124, distance: 7.6
click at [350, 118] on h2 "First Name 1116 Last Name 1116" at bounding box center [343, 116] width 209 height 12
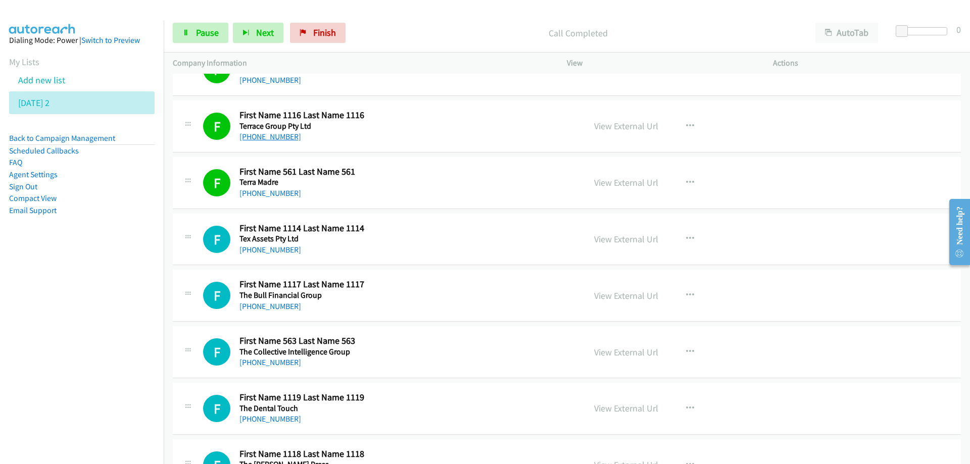
click at [258, 135] on link "[PHONE_NUMBER]" at bounding box center [270, 137] width 62 height 10
click at [215, 28] on span "Pause" at bounding box center [207, 33] width 23 height 12
click at [261, 134] on link "[PHONE_NUMBER]" at bounding box center [270, 137] width 62 height 10
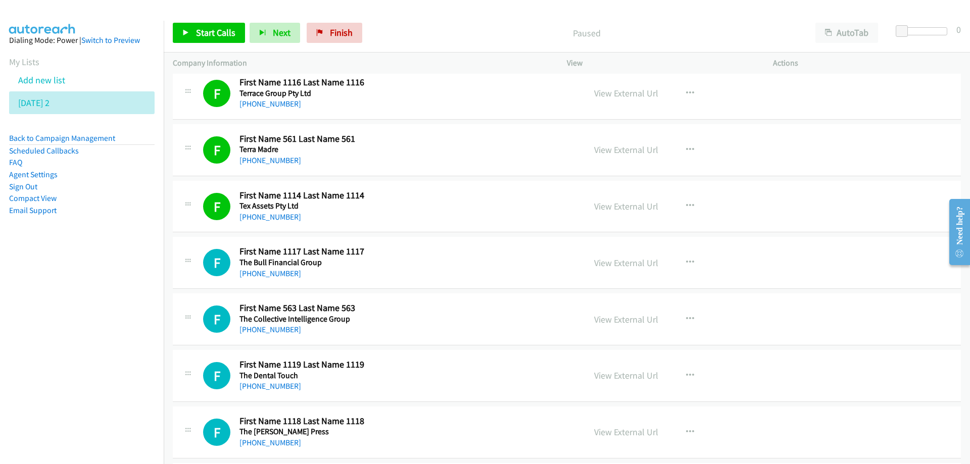
scroll to position [9599, 0]
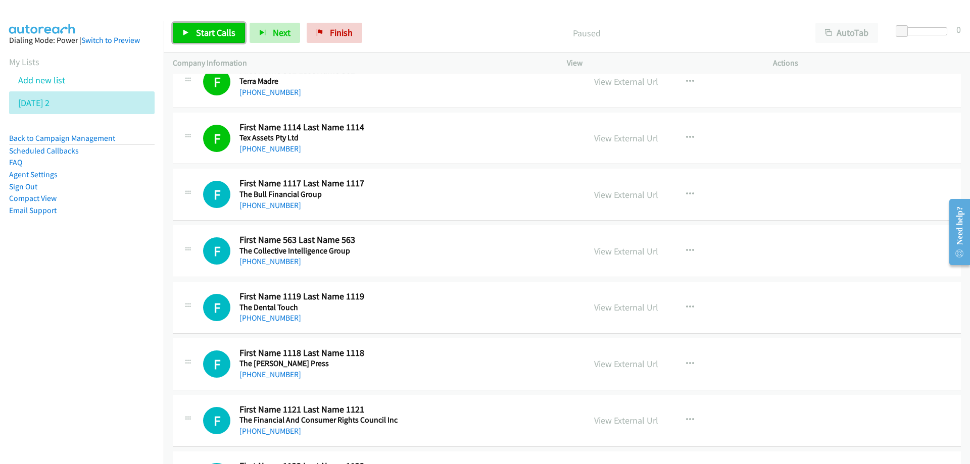
click at [219, 28] on span "Start Calls" at bounding box center [215, 33] width 39 height 12
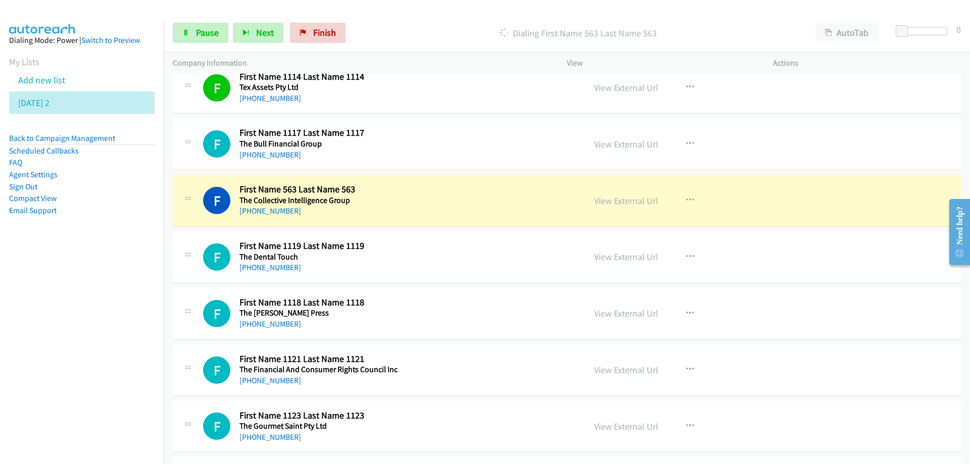
scroll to position [9701, 0]
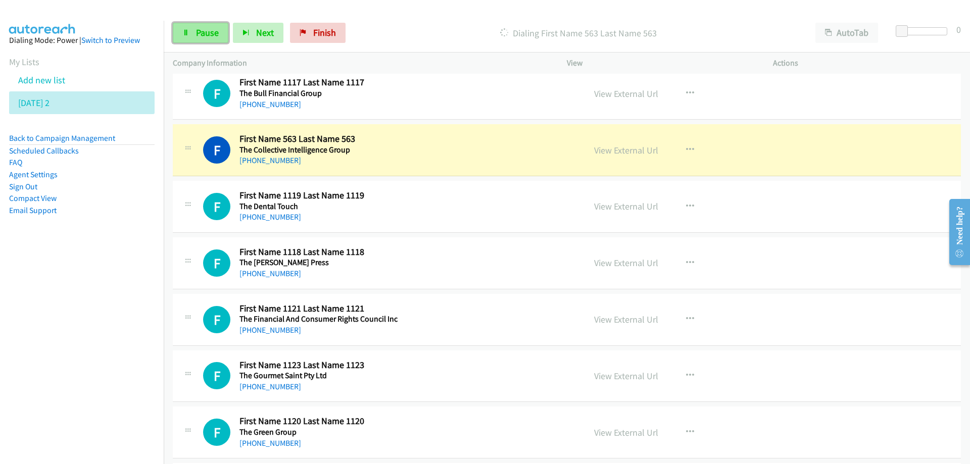
click at [210, 31] on span "Pause" at bounding box center [207, 33] width 23 height 12
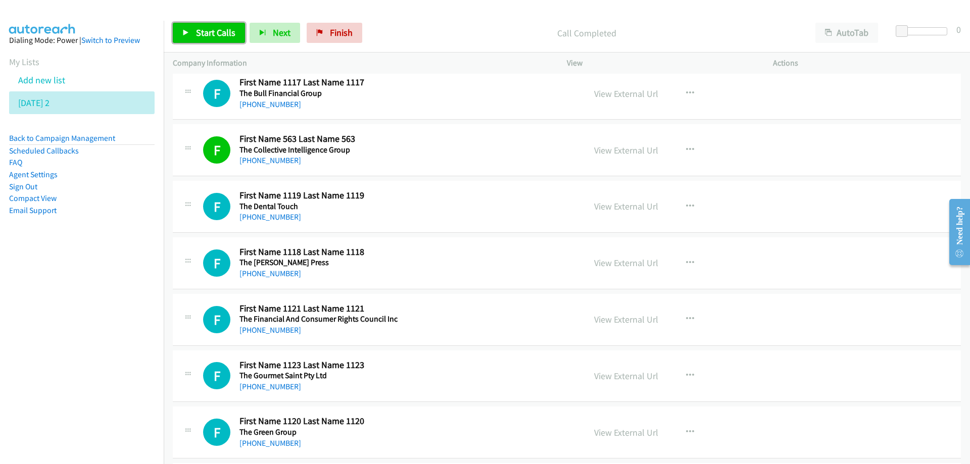
click at [207, 35] on span "Start Calls" at bounding box center [215, 33] width 39 height 12
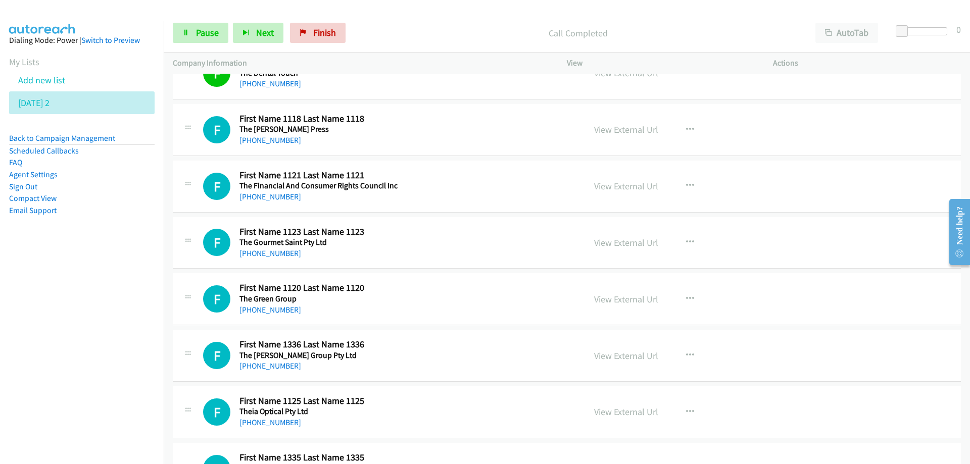
scroll to position [9852, 0]
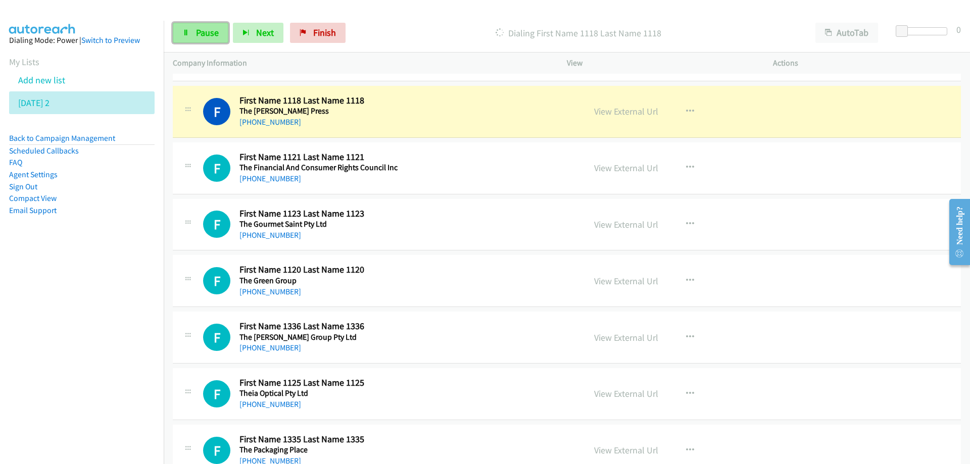
click at [200, 32] on span "Pause" at bounding box center [207, 33] width 23 height 12
click at [610, 115] on link "View External Url" at bounding box center [626, 112] width 64 height 12
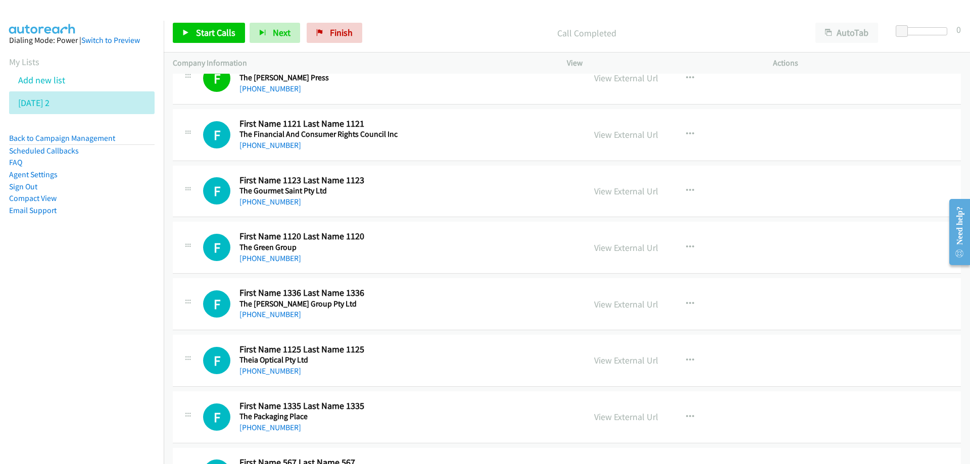
scroll to position [9903, 0]
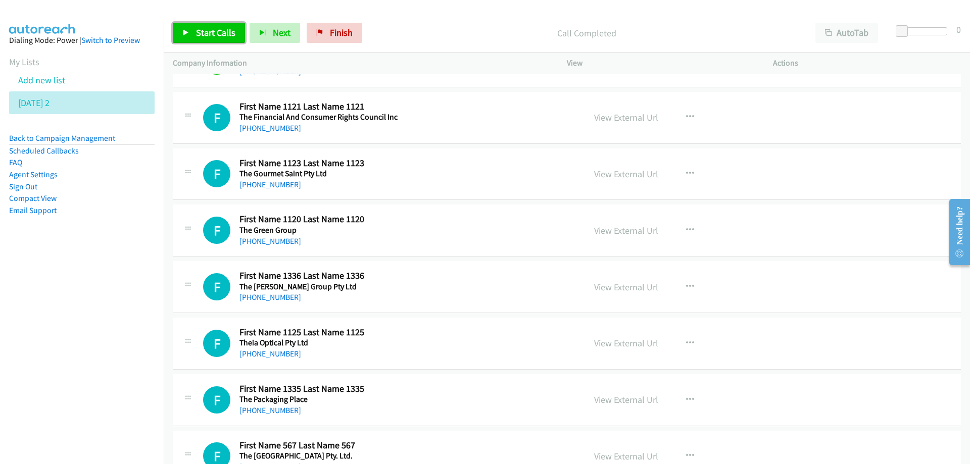
click at [215, 32] on span "Start Calls" at bounding box center [215, 33] width 39 height 12
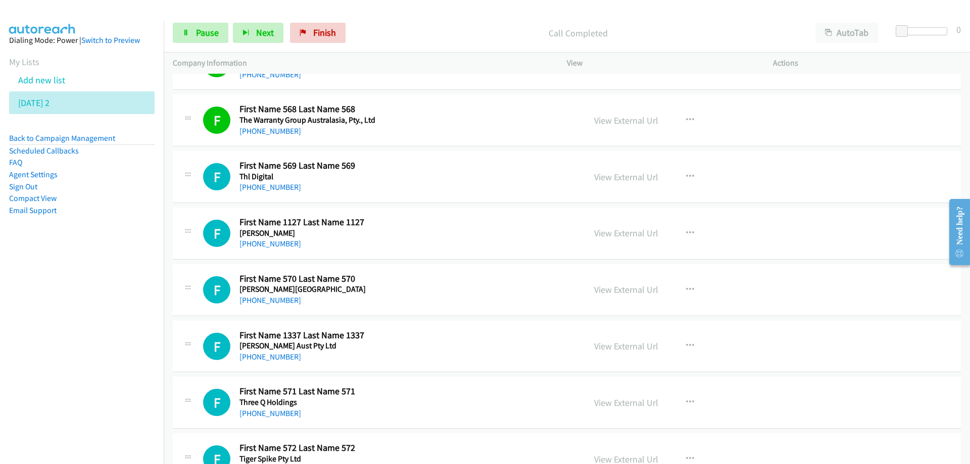
scroll to position [10307, 0]
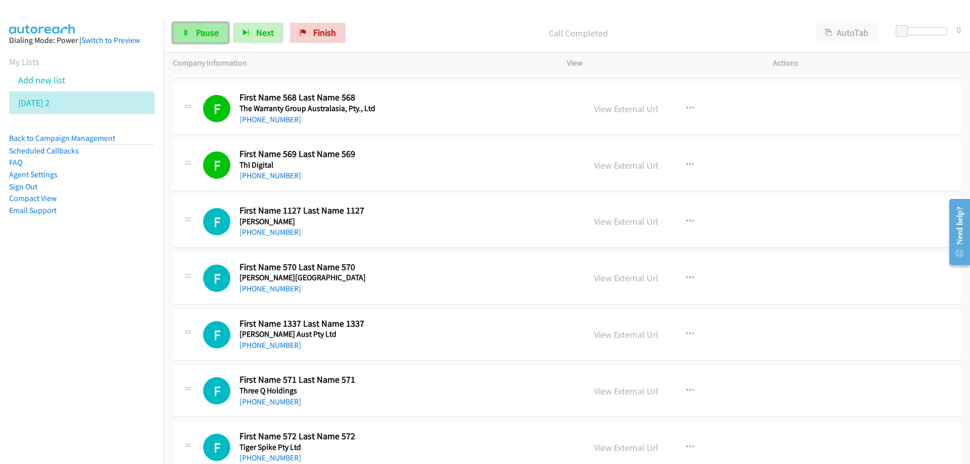
click at [199, 38] on link "Pause" at bounding box center [201, 33] width 56 height 20
click at [210, 34] on span "Start Calls" at bounding box center [215, 33] width 39 height 12
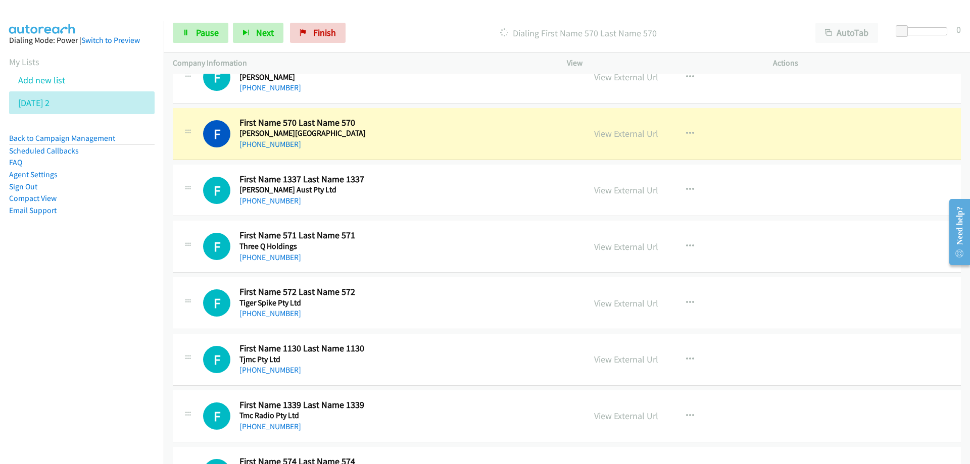
scroll to position [10458, 0]
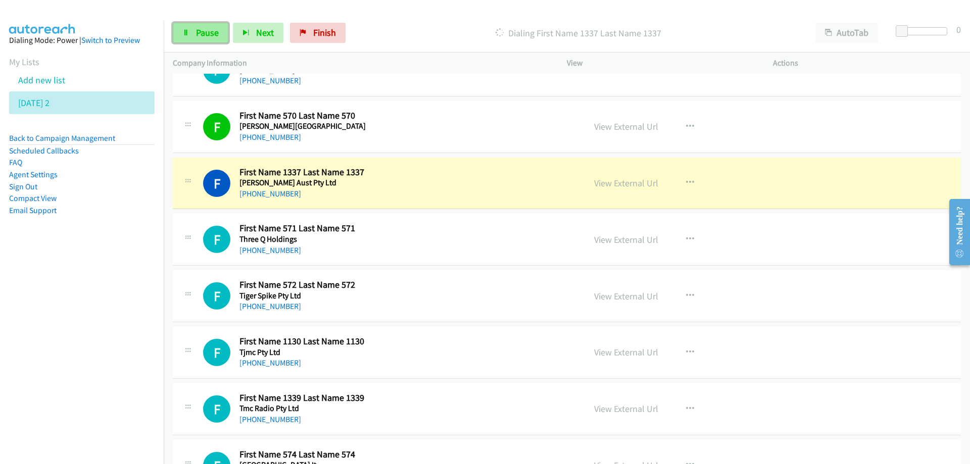
click at [209, 32] on span "Pause" at bounding box center [207, 33] width 23 height 12
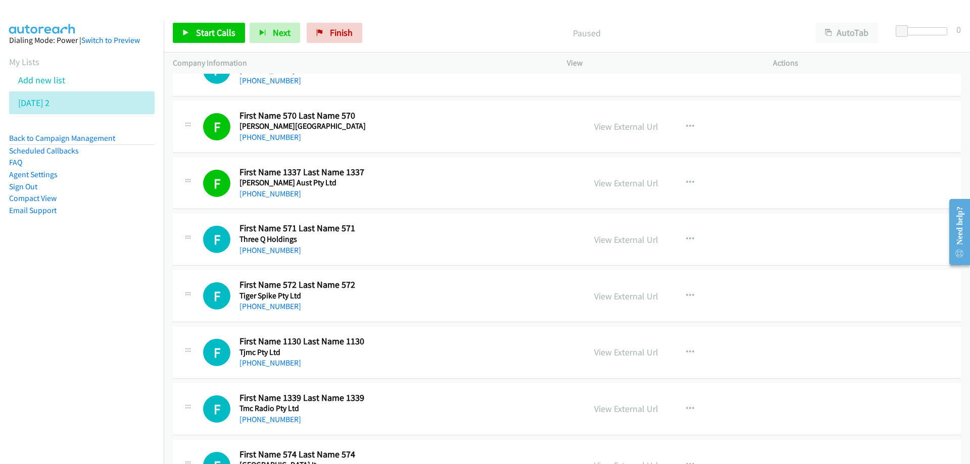
click at [415, 190] on div "[PHONE_NUMBER]" at bounding box center [343, 194] width 209 height 12
click at [621, 183] on link "View External Url" at bounding box center [626, 183] width 64 height 12
click at [209, 29] on span "Start Calls" at bounding box center [215, 33] width 39 height 12
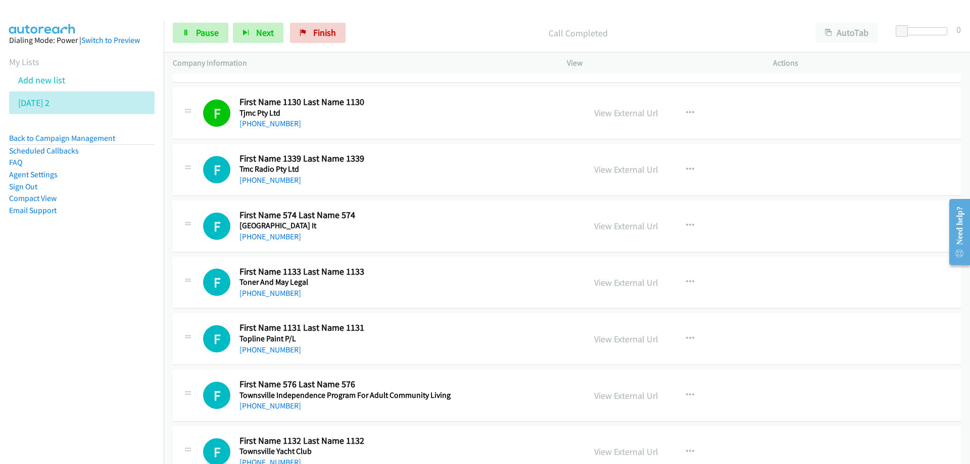
scroll to position [10711, 0]
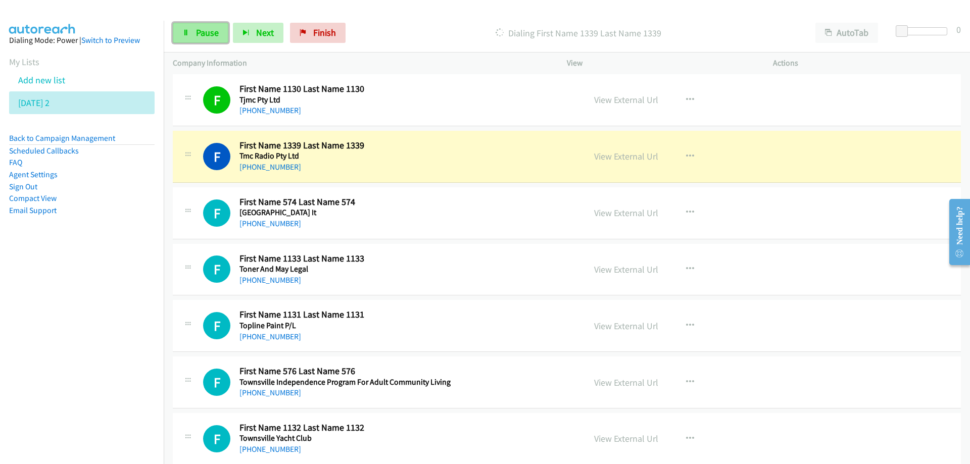
click at [203, 32] on span "Pause" at bounding box center [207, 33] width 23 height 12
